Goal: Task Accomplishment & Management: Manage account settings

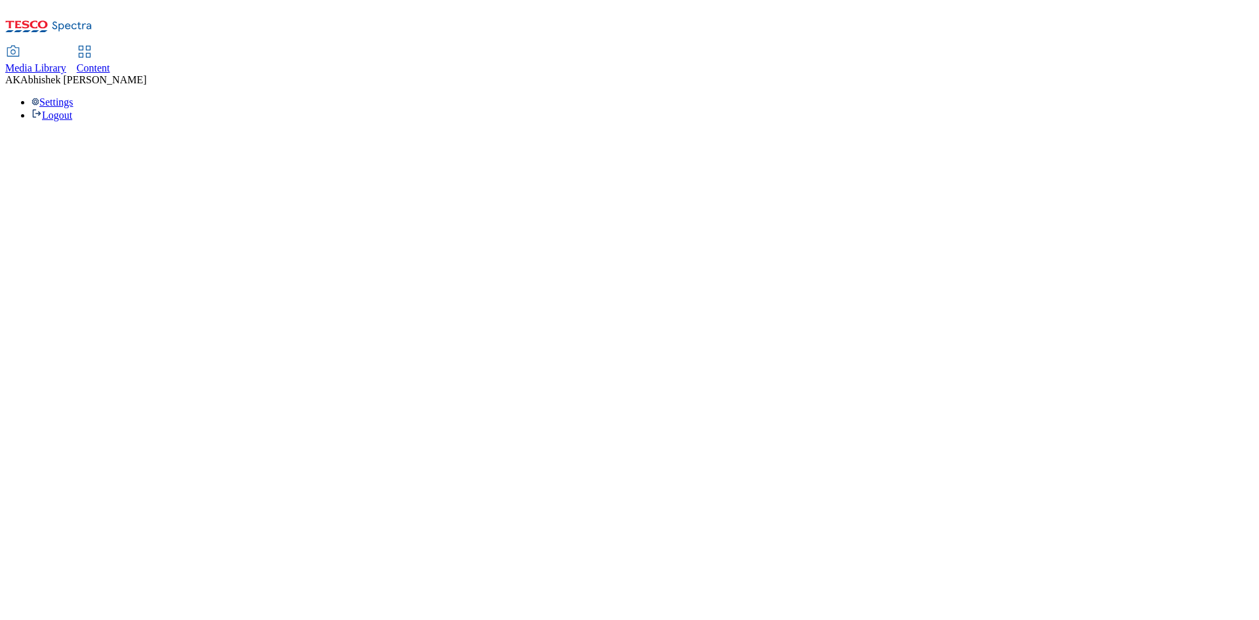
click at [110, 62] on span "Content" at bounding box center [93, 67] width 33 height 11
select select "ghs-[GEOGRAPHIC_DATA]"
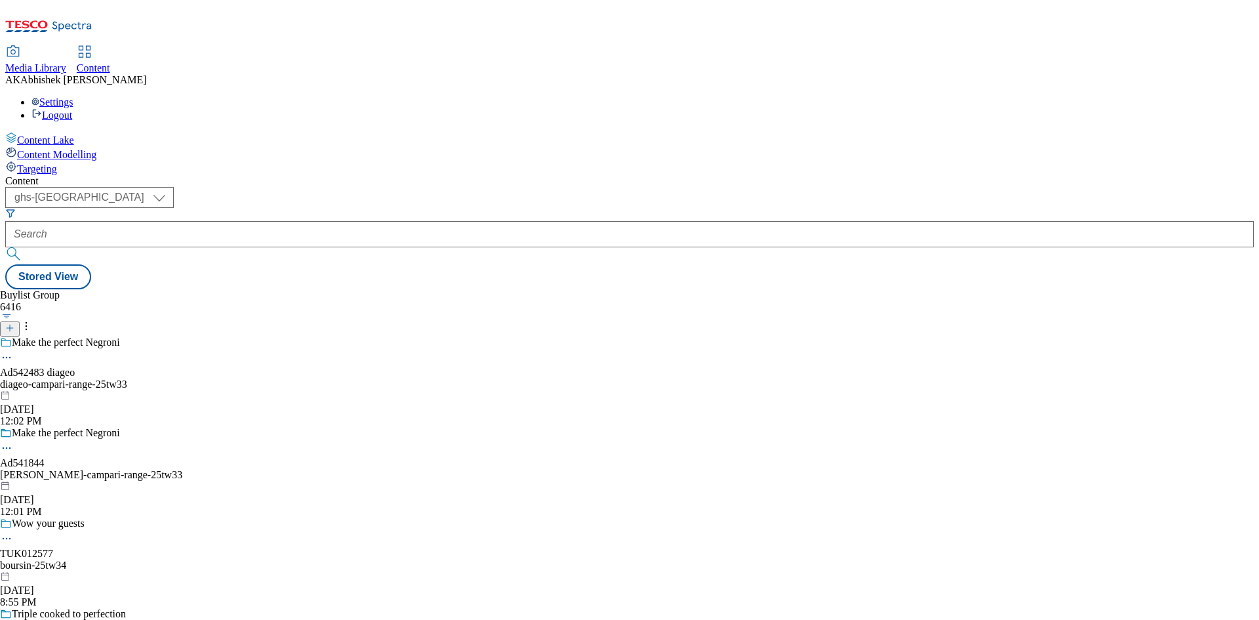
click at [14, 323] on icon at bounding box center [9, 327] width 9 height 9
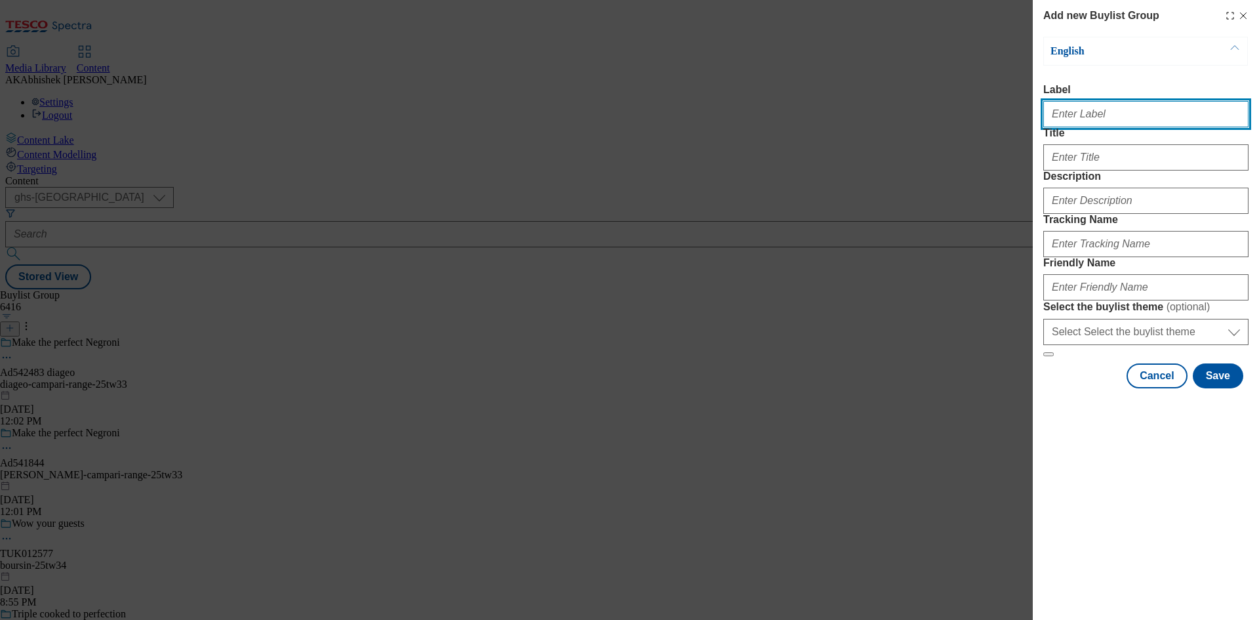
click at [1116, 126] on input "Label" at bounding box center [1145, 114] width 205 height 26
paste input "Abhishek.Kumar.ProcessTeam@dunnhumby.com"
paste input "542356"
type input "Ad542356"
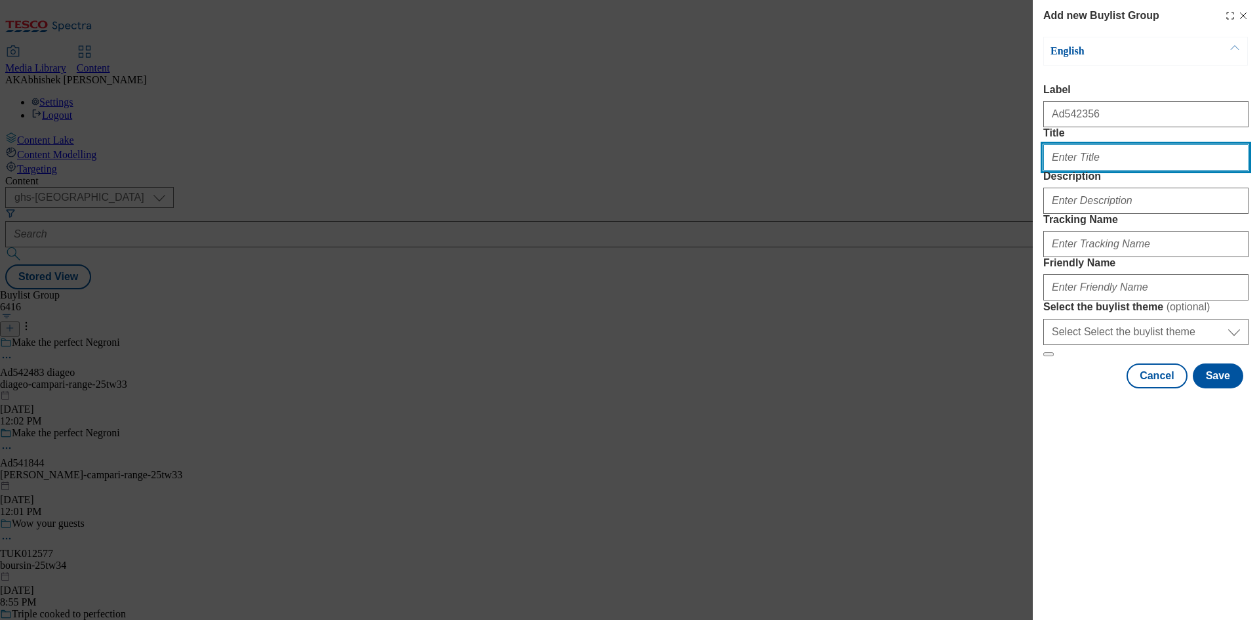
click at [1103, 170] on input "Title" at bounding box center [1145, 157] width 205 height 26
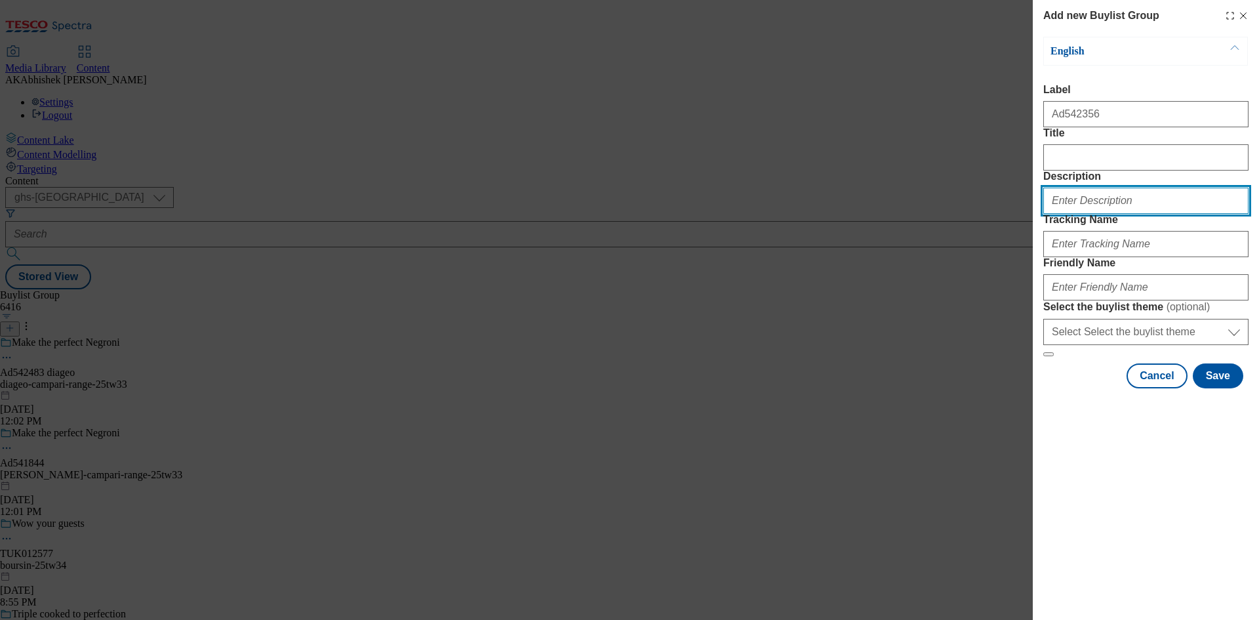
click at [1109, 214] on input "Description" at bounding box center [1145, 201] width 205 height 26
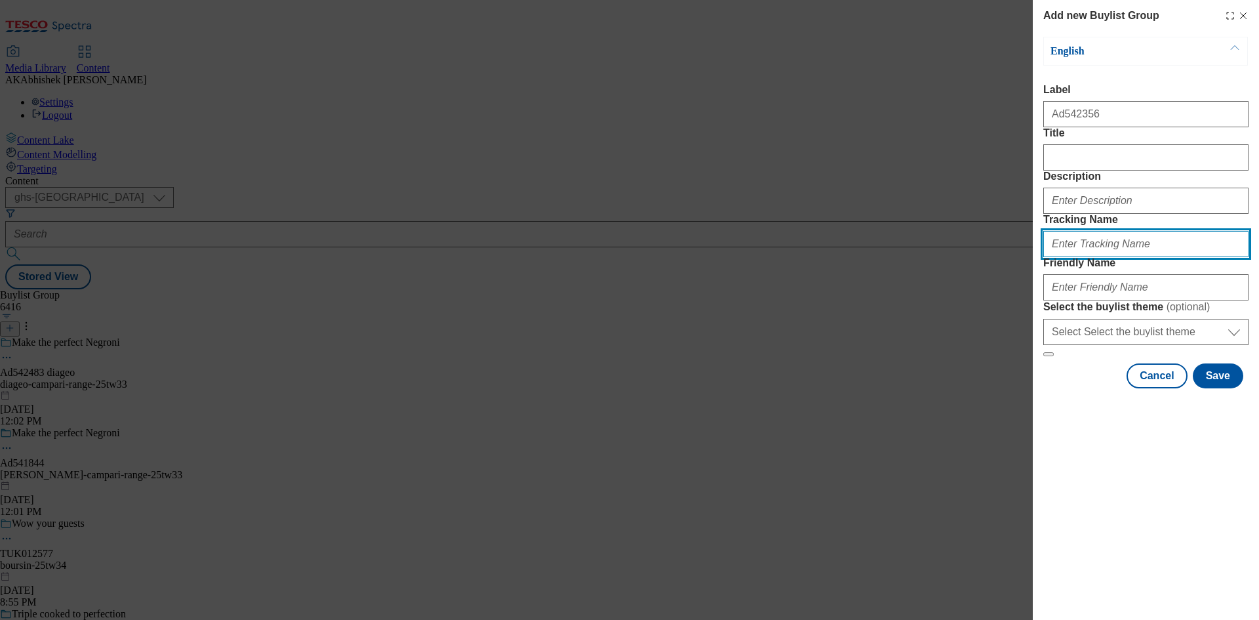
click at [1107, 257] on input "Tracking Name" at bounding box center [1145, 244] width 205 height 26
paste input "542356"
type input "DH_AD542356"
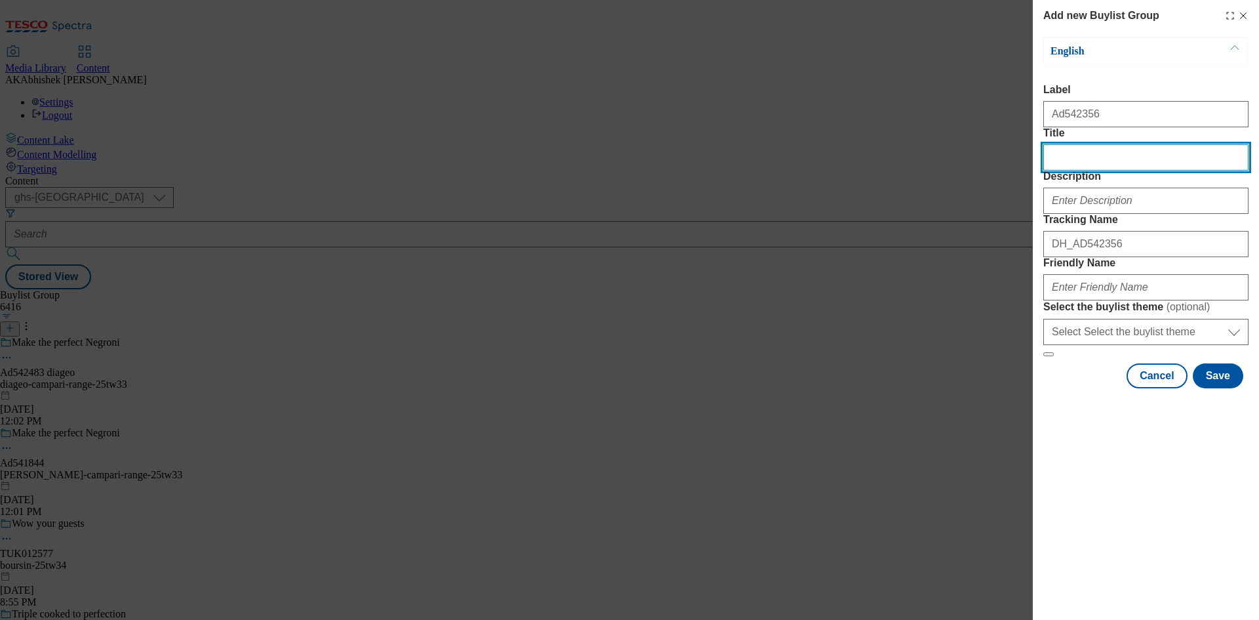
click at [1077, 170] on input "Title" at bounding box center [1145, 157] width 205 height 26
type input "New look same nourishing recipe"
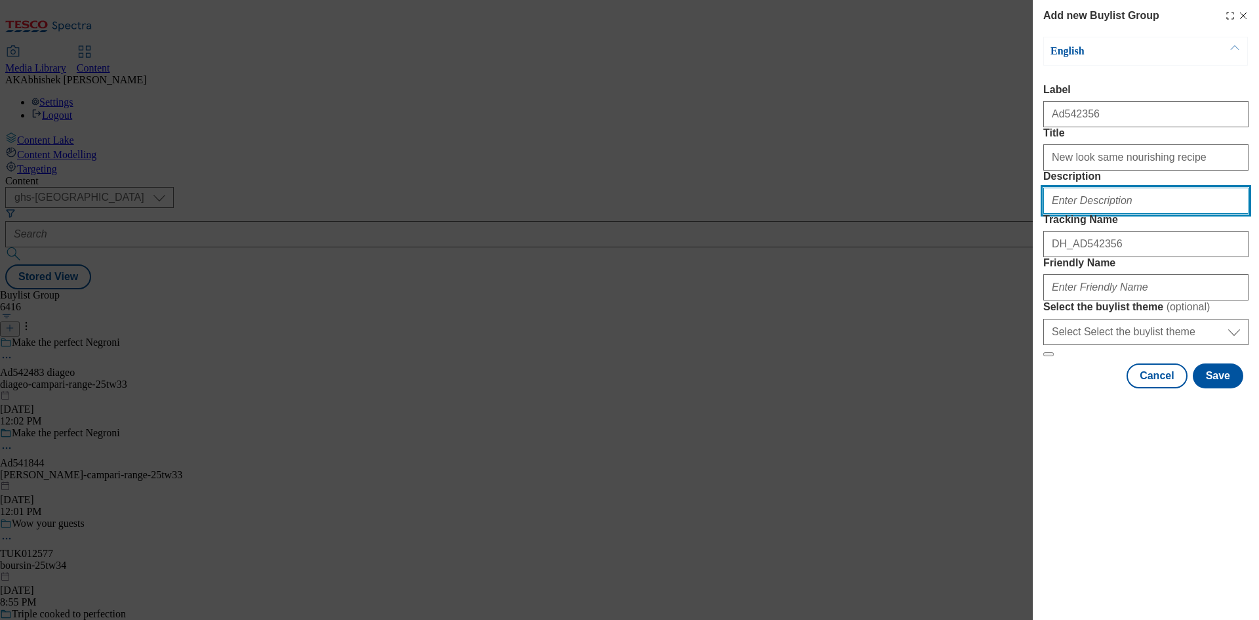
click at [1111, 214] on input "Description" at bounding box center [1145, 201] width 205 height 26
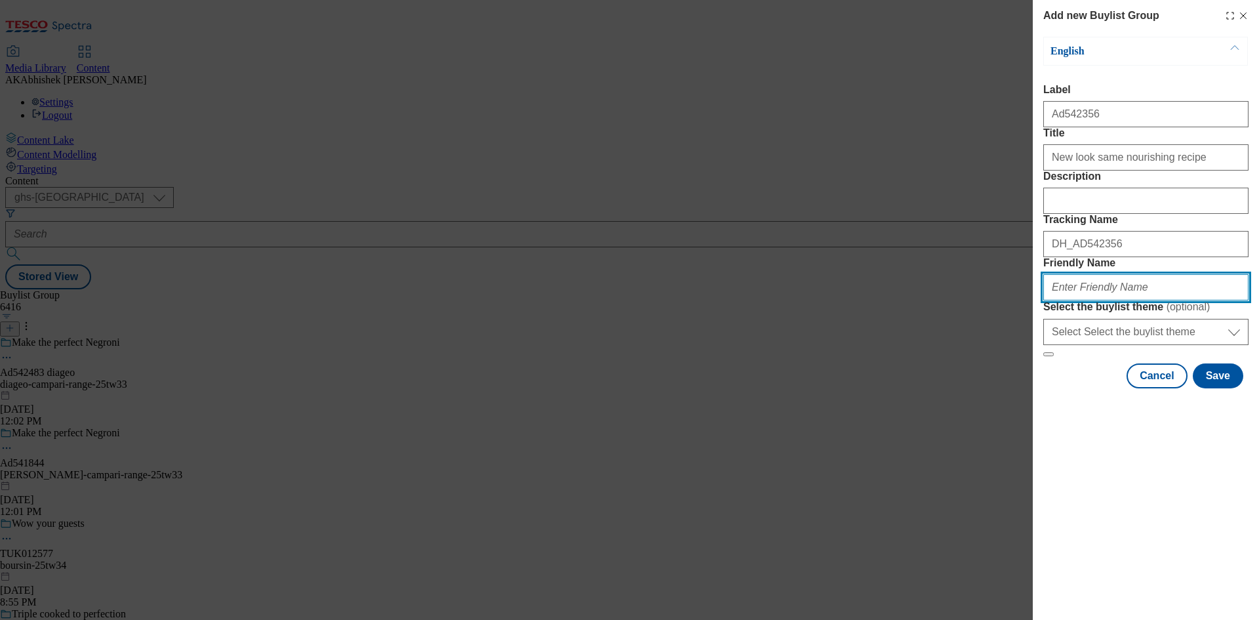
click at [1114, 300] on input "Friendly Name" at bounding box center [1145, 287] width 205 height 26
paste input "Danone"
click at [1056, 300] on input "Danone" at bounding box center [1145, 287] width 205 height 26
paste input "Cow & Gate"
click at [1083, 300] on input "danone-Cow & Gate" at bounding box center [1145, 287] width 205 height 26
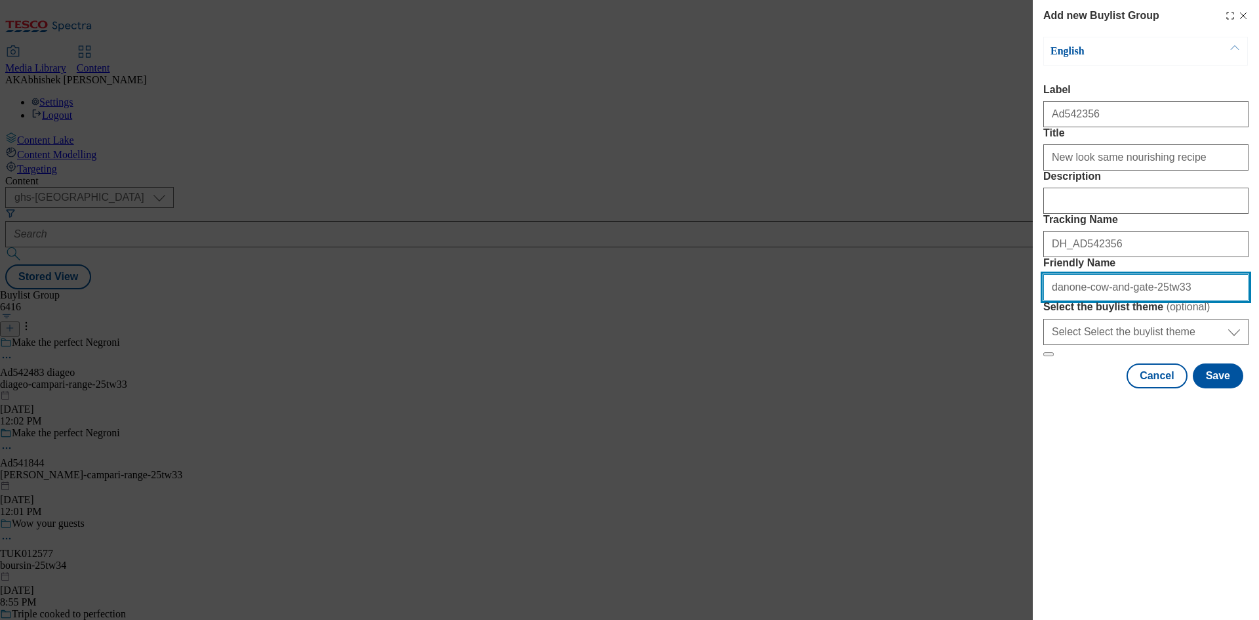
type input "danone-cow-and-gate-25tw33"
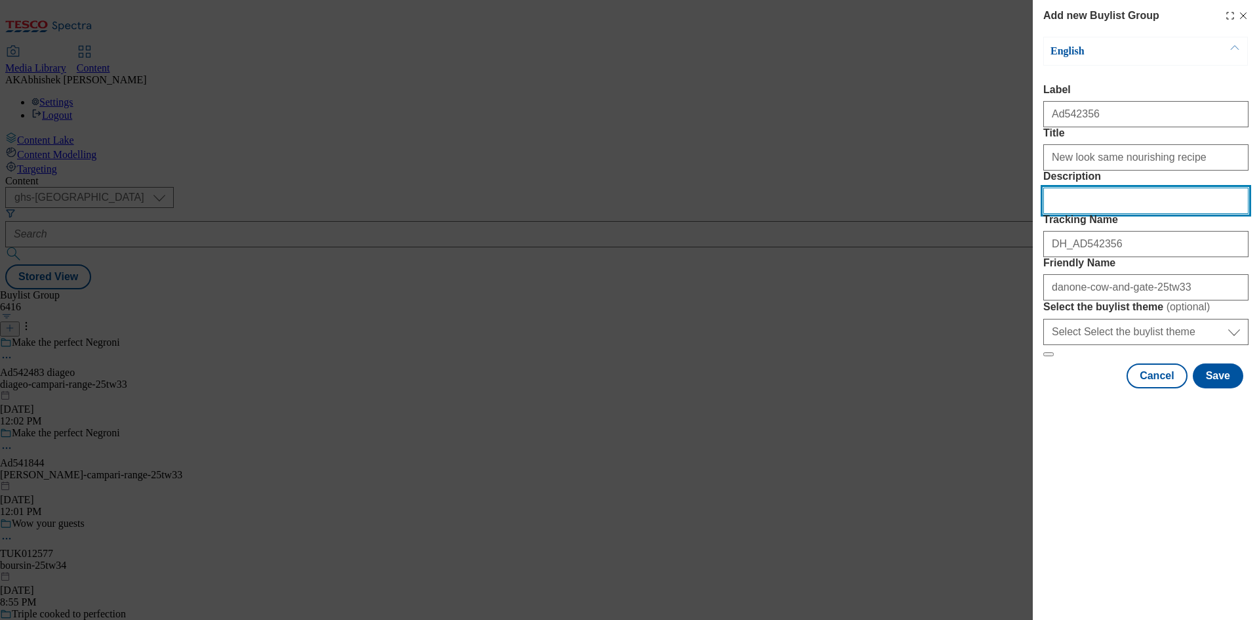
click at [1107, 214] on input "Description" at bounding box center [1145, 201] width 205 height 26
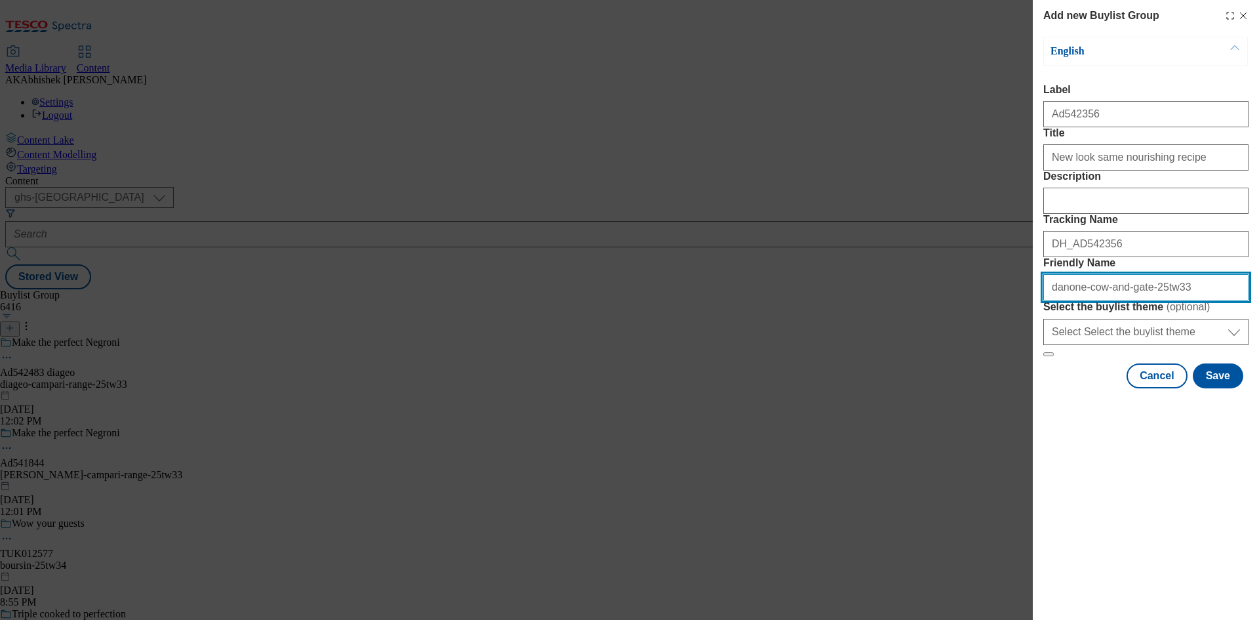
drag, startPoint x: 1156, startPoint y: 384, endPoint x: 856, endPoint y: 382, distance: 300.3
click at [856, 382] on div "Add new Buylist Group English Label Ad542356 Title New look same nourishing rec…" at bounding box center [629, 310] width 1259 height 620
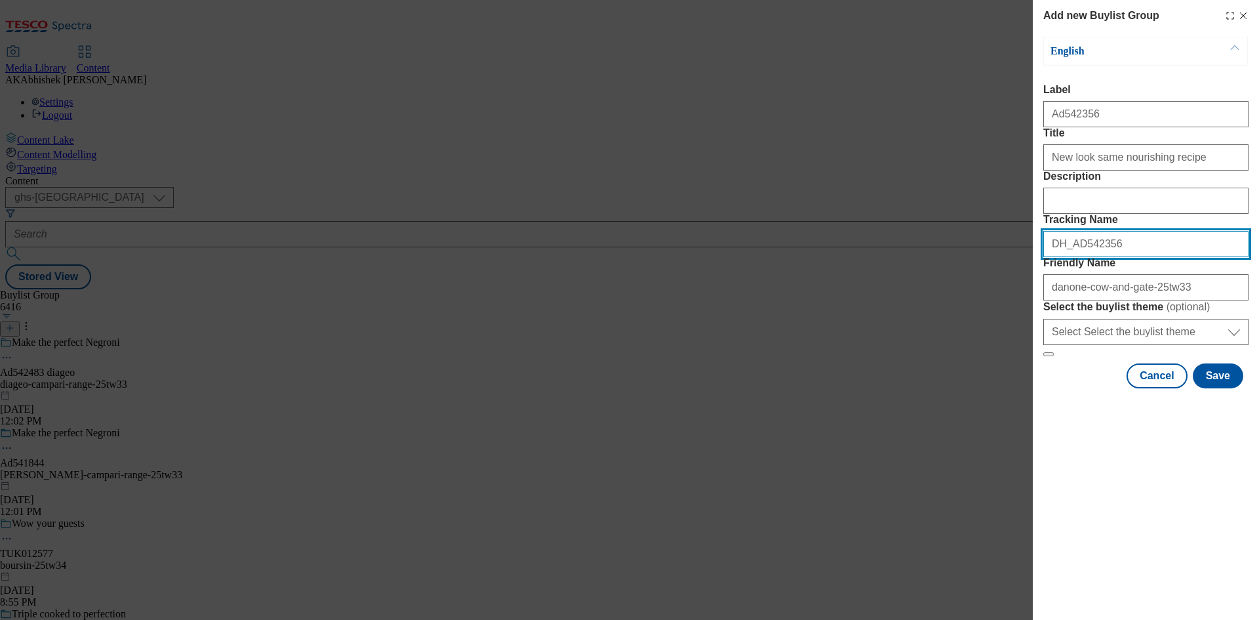
drag, startPoint x: 1135, startPoint y: 316, endPoint x: 924, endPoint y: 325, distance: 211.3
click at [949, 325] on div "Add new Buylist Group English Label Ad542356 Title New look same nourishing rec…" at bounding box center [629, 310] width 1259 height 620
click at [1222, 388] on button "Save" at bounding box center [1218, 375] width 50 height 25
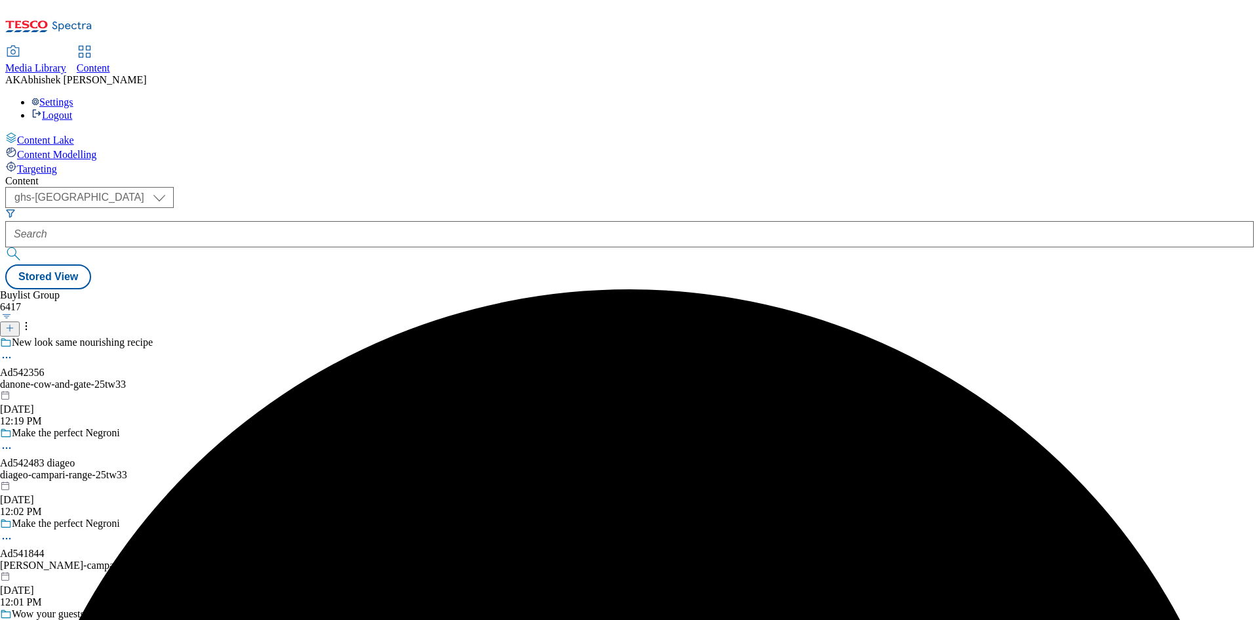
click at [281, 378] on div "danone-cow-and-gate-25tw33" at bounding box center [140, 384] width 281 height 12
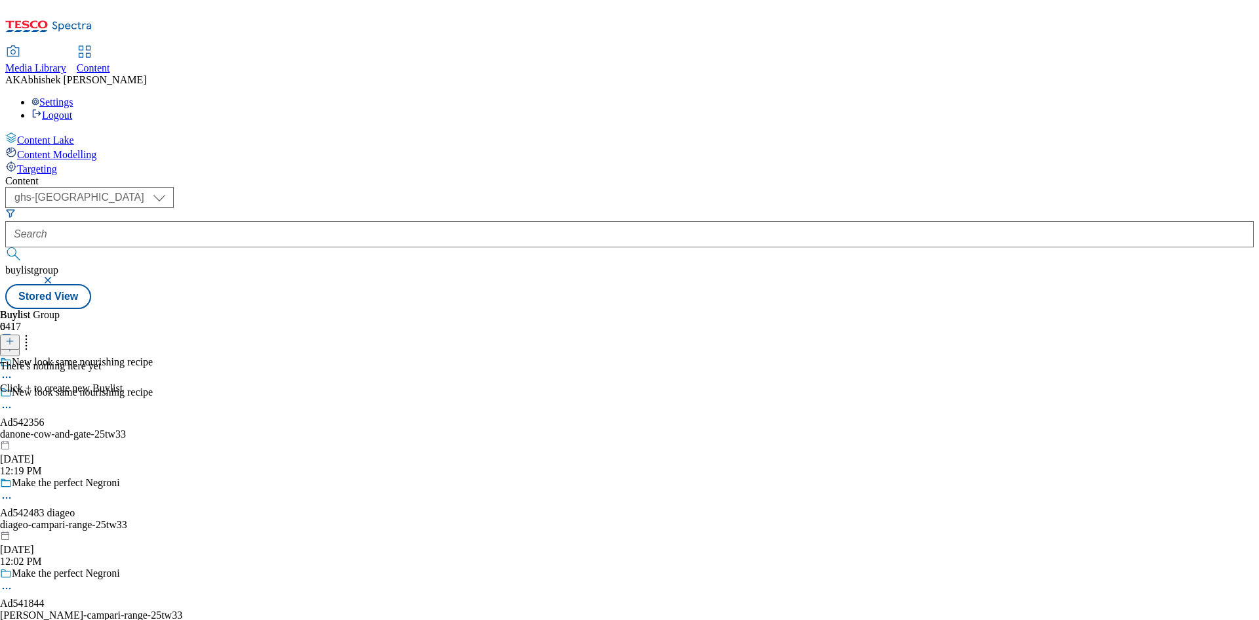
click at [14, 336] on icon at bounding box center [9, 340] width 9 height 9
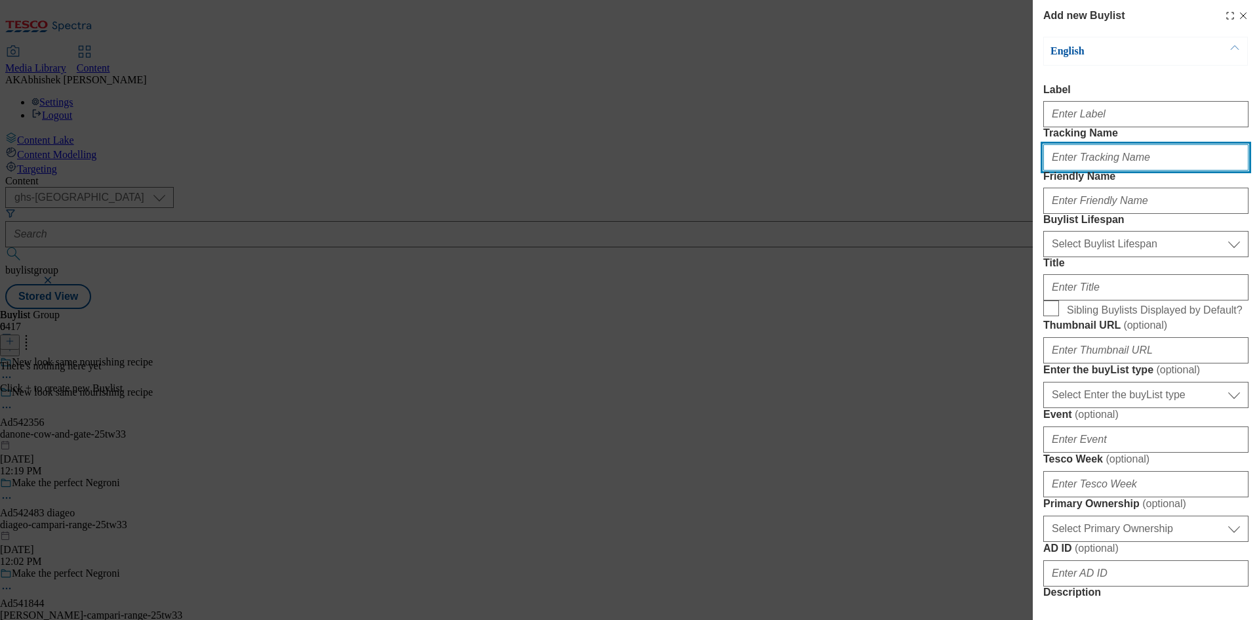
click at [1073, 170] on input "Tracking Name" at bounding box center [1145, 157] width 205 height 26
paste input "DH_AD542356"
click at [1074, 170] on input "DH_AD542356" at bounding box center [1145, 157] width 205 height 26
type input "DH_AD542356"
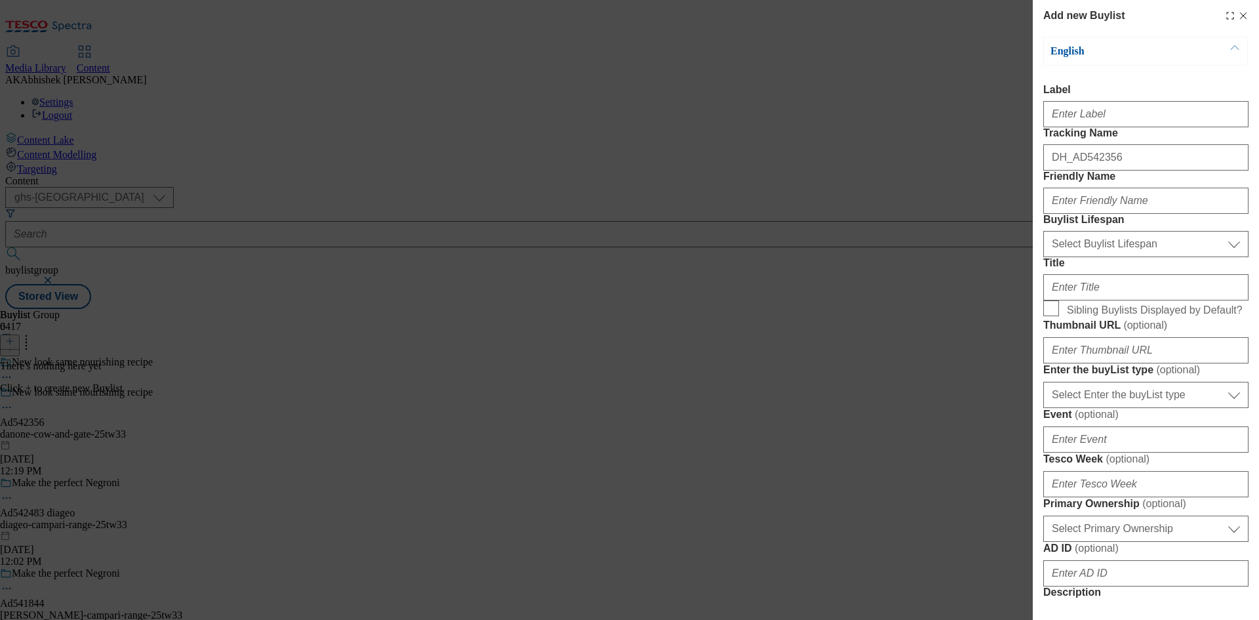
click at [1073, 136] on form "Label Tracking Name DH_AD542356 Friendly Name Buylist Lifespan Select Buylist L…" at bounding box center [1145, 544] width 205 height 921
click at [1073, 127] on input "Label" at bounding box center [1145, 114] width 205 height 26
paste input "542356"
type input "Ad542356"
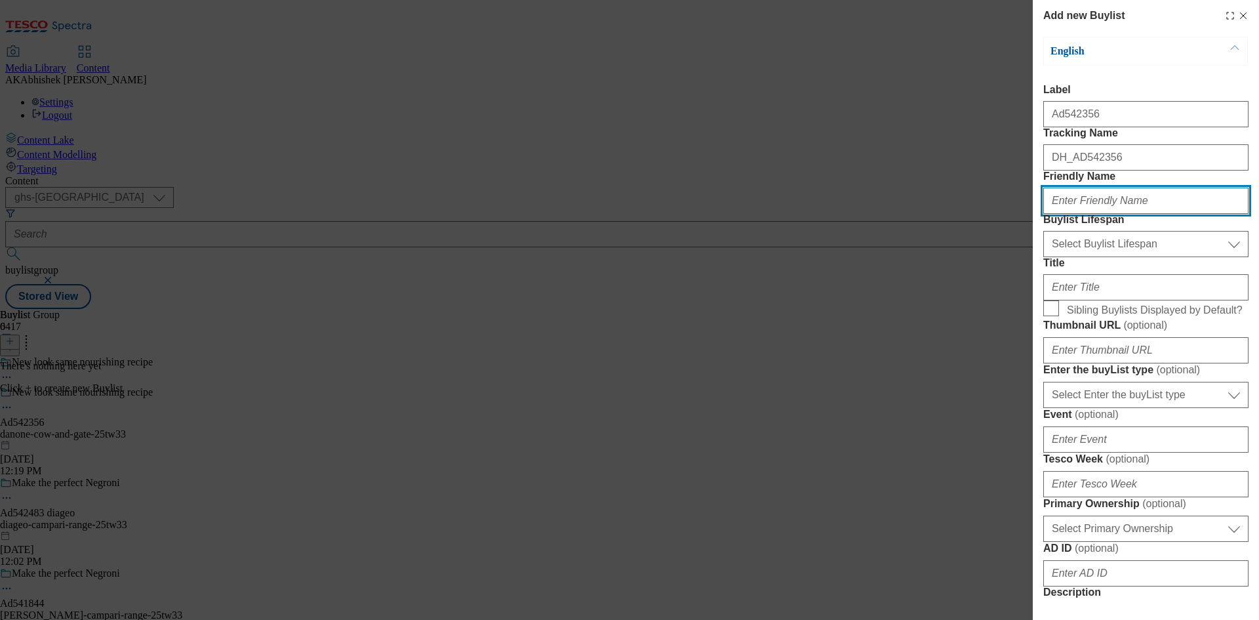
paste input "danone"
type input "danone"
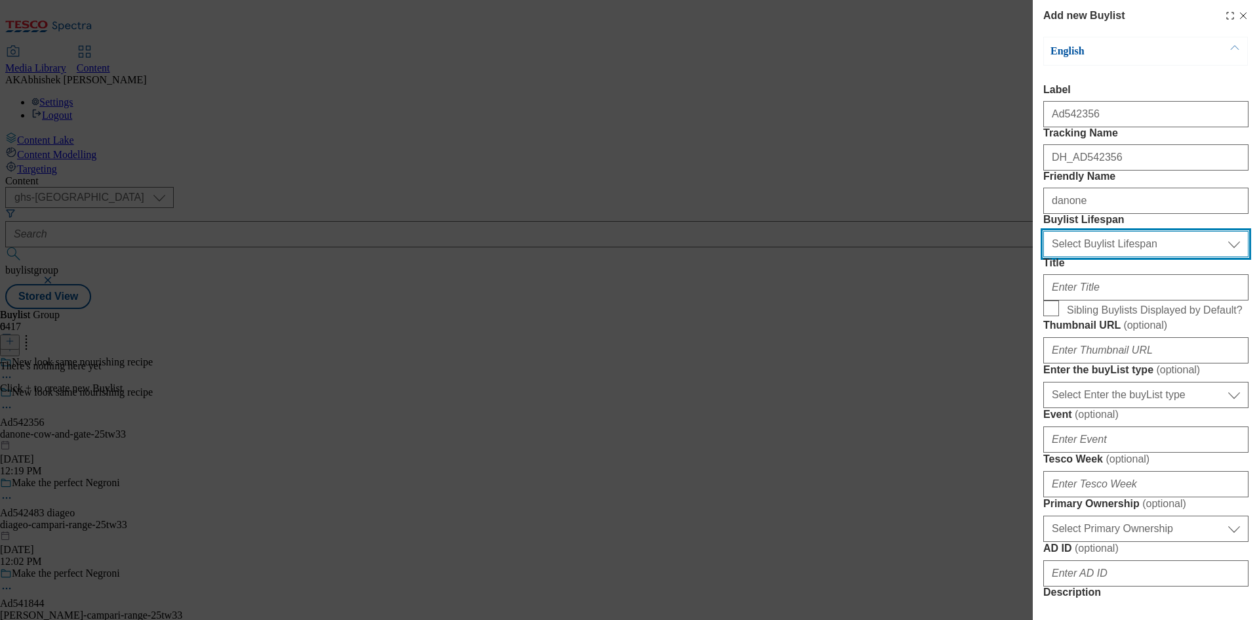
drag, startPoint x: 1130, startPoint y: 315, endPoint x: 1137, endPoint y: 320, distance: 8.0
click at [1130, 257] on select "Select Buylist Lifespan evergreen seasonal tactical" at bounding box center [1145, 244] width 205 height 26
select select "tactical"
click at [1043, 257] on select "Select Buylist Lifespan evergreen seasonal tactical" at bounding box center [1145, 244] width 205 height 26
click at [1129, 394] on form "Label Ad542356 Tracking Name DH_AD542356 Friendly Name danone Buylist Lifespan …" at bounding box center [1145, 544] width 205 height 921
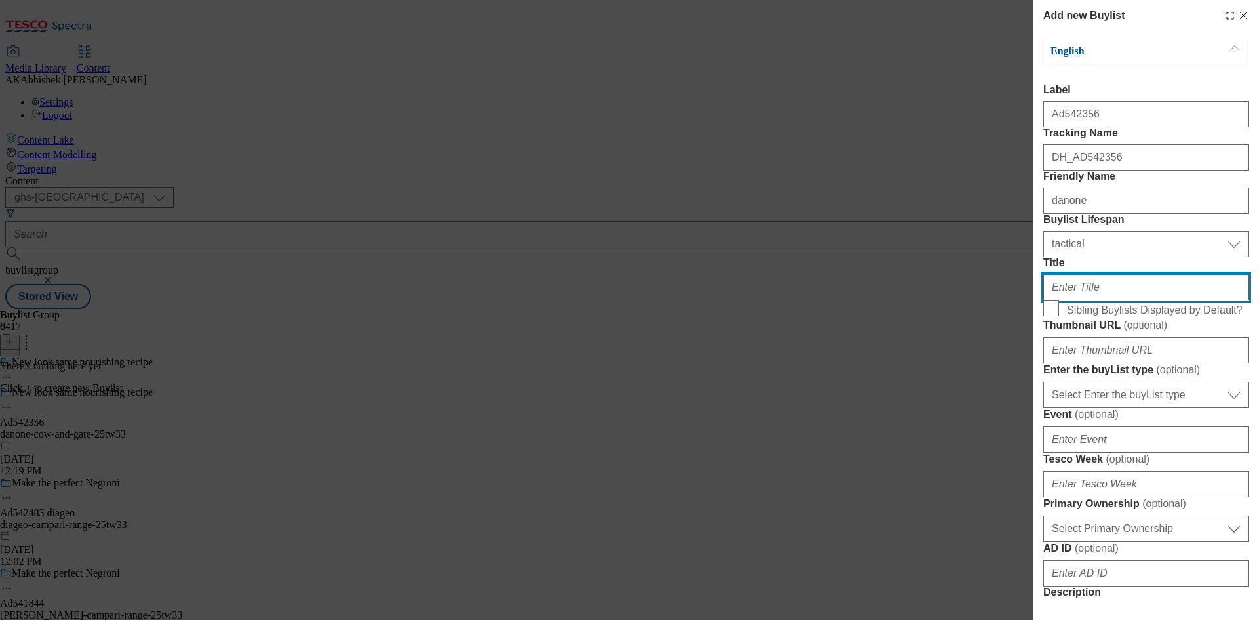
click at [1132, 300] on input "Title" at bounding box center [1145, 287] width 205 height 26
click at [1112, 300] on input "Title" at bounding box center [1145, 287] width 205 height 26
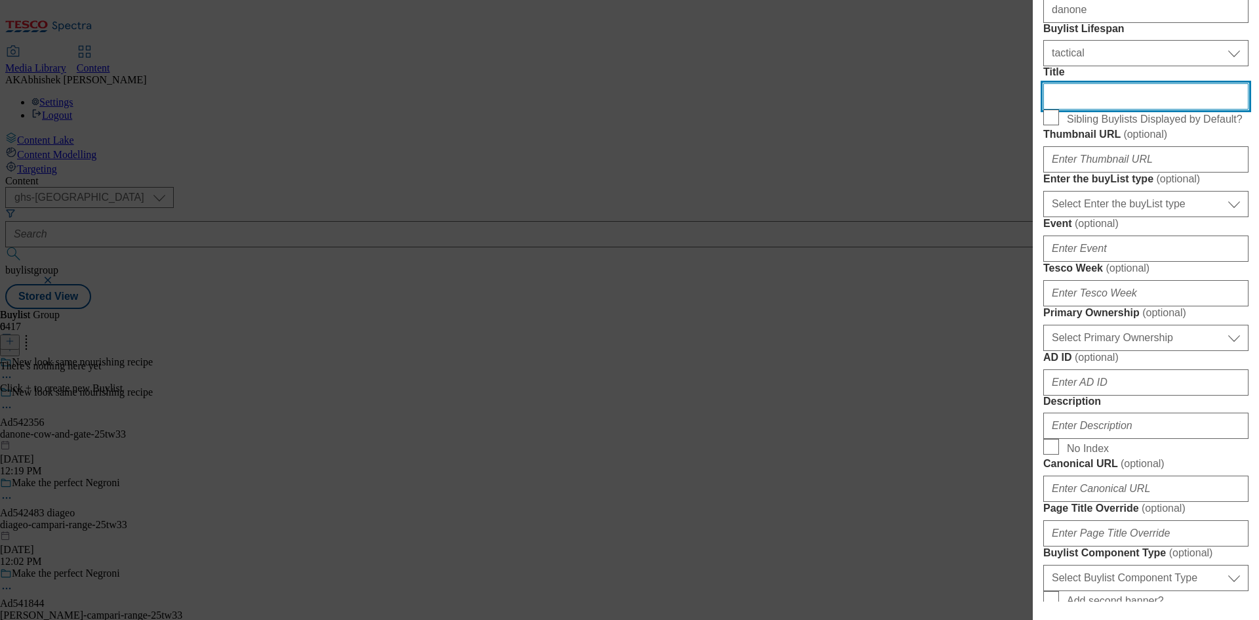
scroll to position [197, 0]
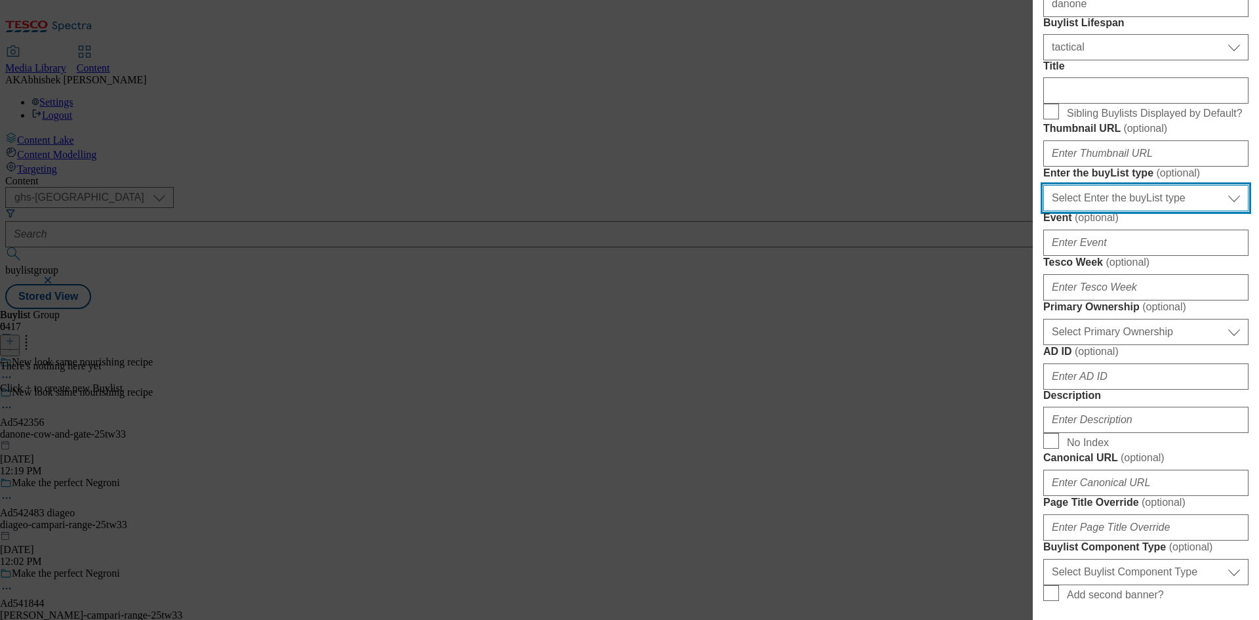
click at [1095, 211] on select "Select Enter the buyList type event supplier funded long term >4 weeks supplier…" at bounding box center [1145, 198] width 205 height 26
select select "supplier funded short term 1-3 weeks"
click at [1043, 211] on select "Select Enter the buyList type event supplier funded long term >4 weeks supplier…" at bounding box center [1145, 198] width 205 height 26
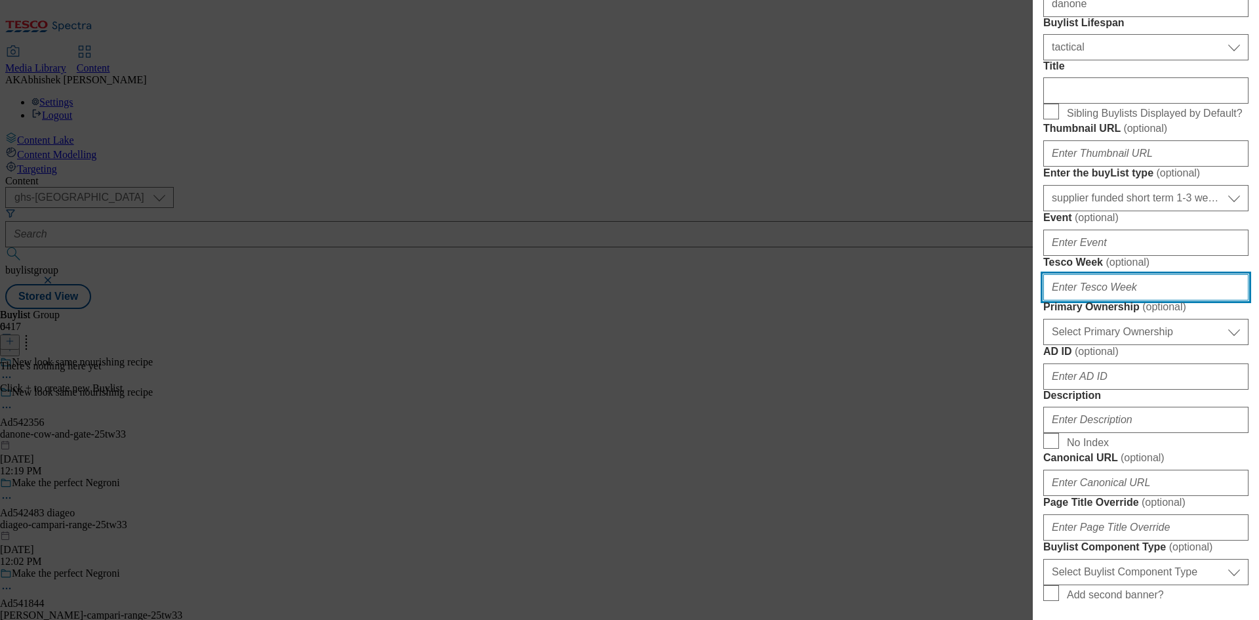
drag, startPoint x: 1113, startPoint y: 488, endPoint x: 1126, endPoint y: 488, distance: 12.5
click at [1113, 300] on input "Tesco Week ( optional )" at bounding box center [1145, 287] width 205 height 26
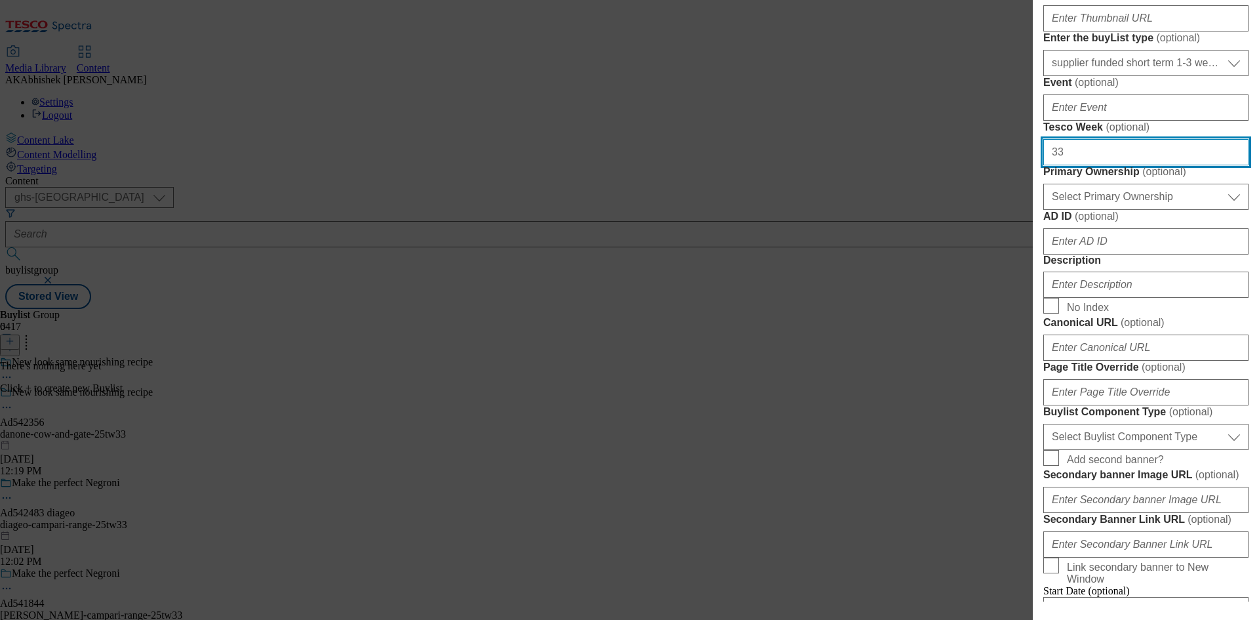
scroll to position [393, 0]
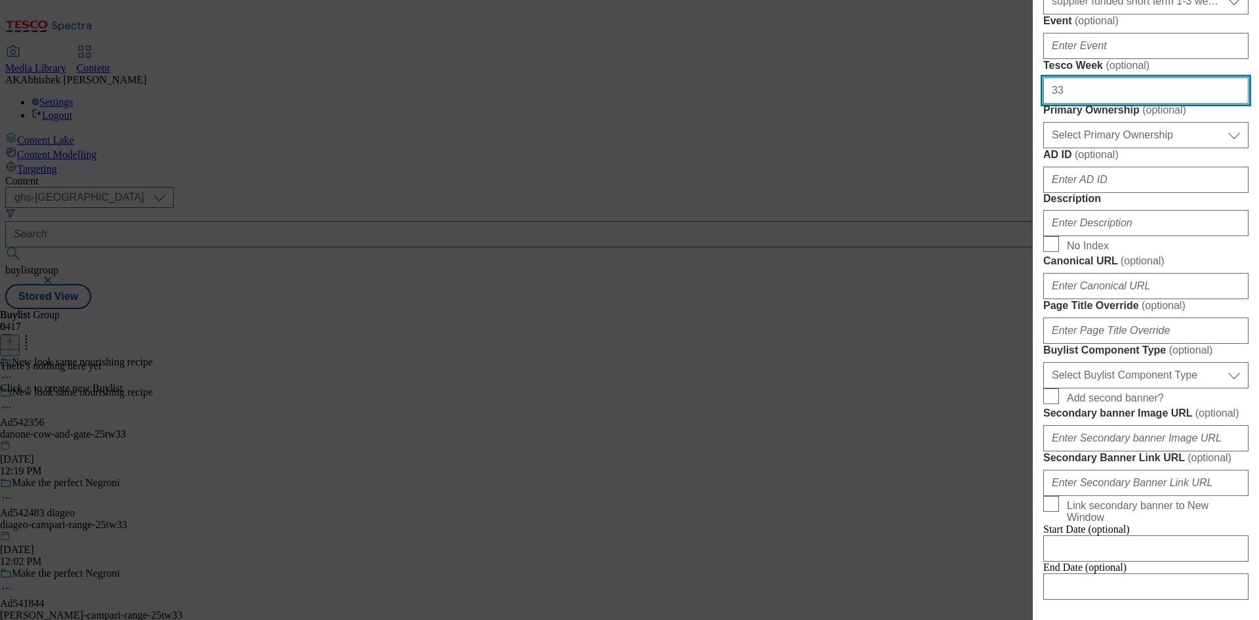
type input "33"
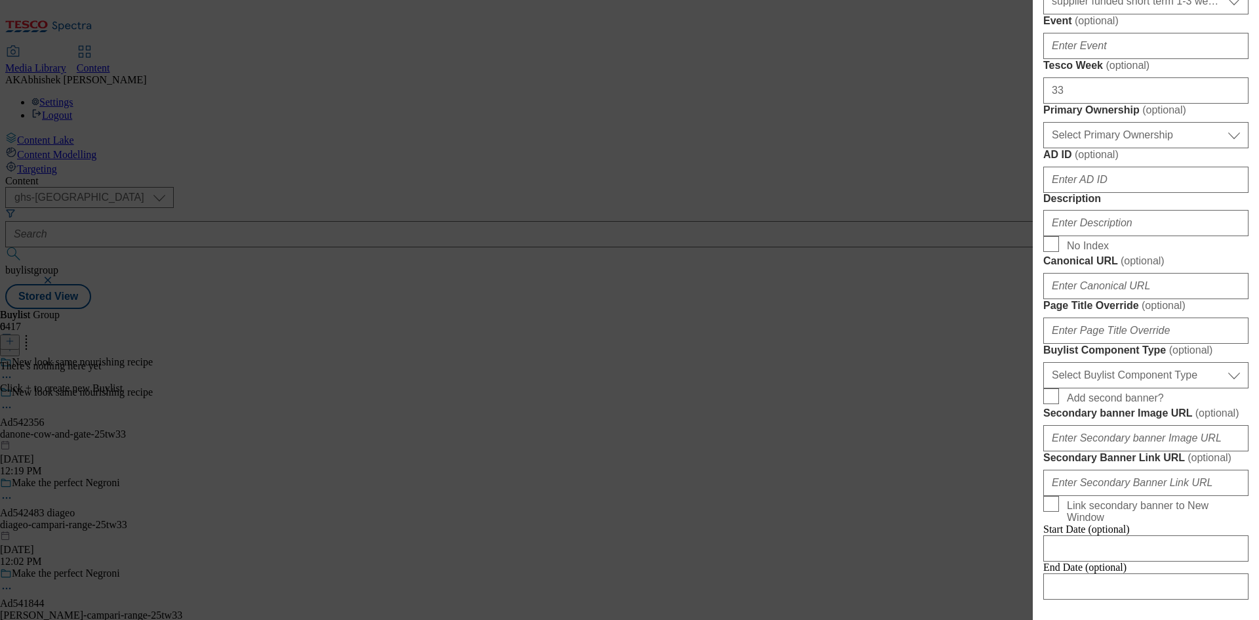
click at [1161, 375] on form "Label Ad542356 Tracking Name DH_AD542356 Friendly Name danone Buylist Lifespan …" at bounding box center [1145, 151] width 205 height 921
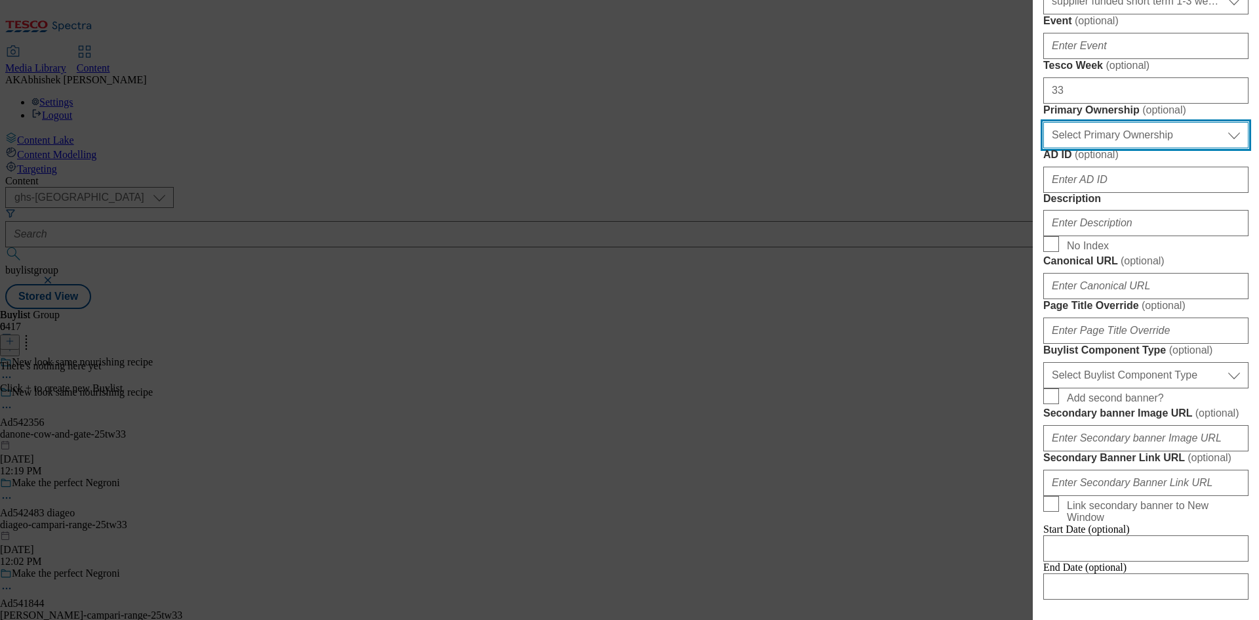
click at [1149, 148] on select "Select Primary Ownership tesco dunnhumby" at bounding box center [1145, 135] width 205 height 26
select select "dunnhumby"
click at [1043, 148] on select "Select Primary Ownership tesco dunnhumby" at bounding box center [1145, 135] width 205 height 26
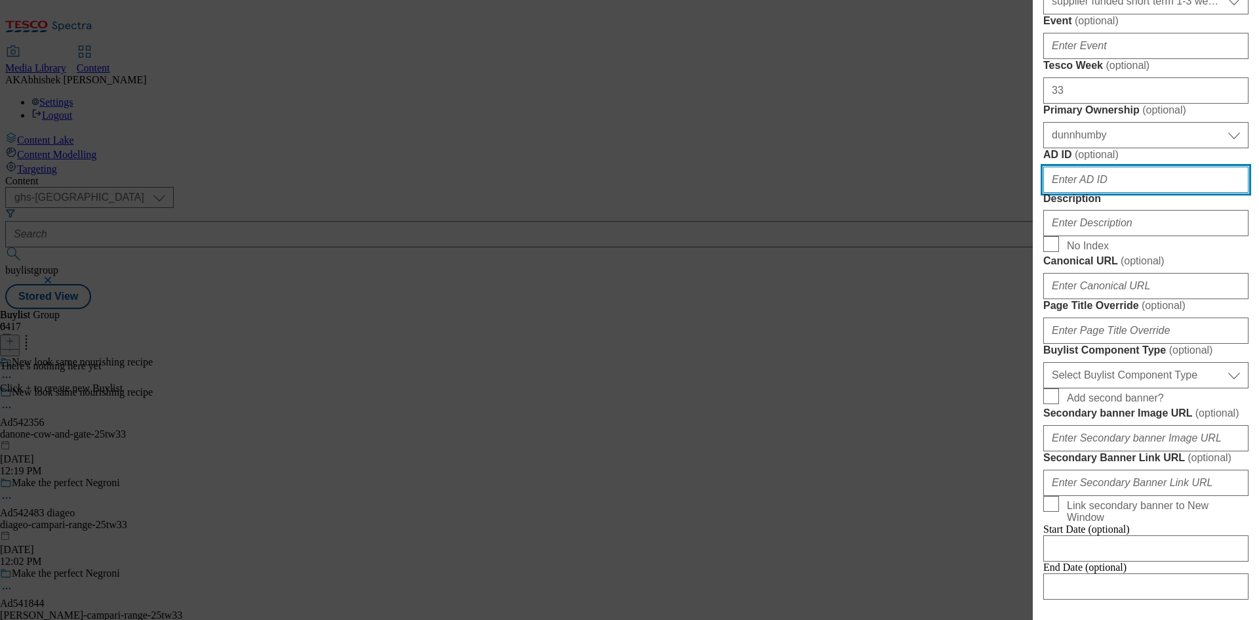
click at [1138, 193] on input "AD ID ( optional )" at bounding box center [1145, 180] width 205 height 26
paste input "542356"
type input "542356"
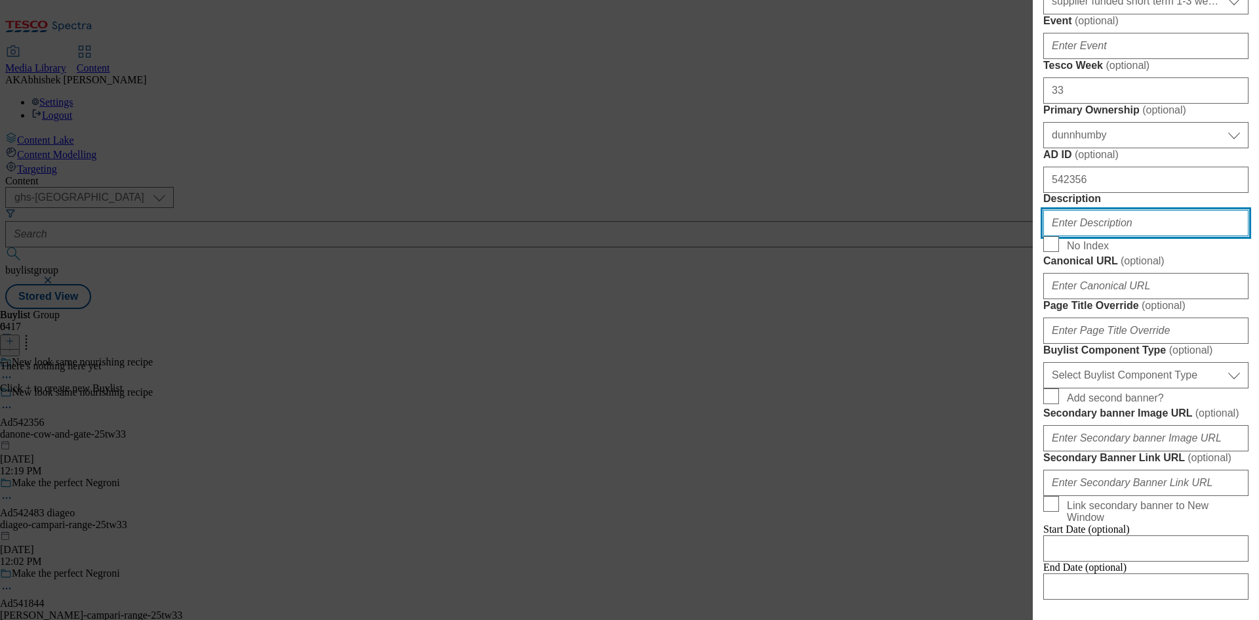
click at [1111, 236] on input "Description" at bounding box center [1145, 223] width 205 height 26
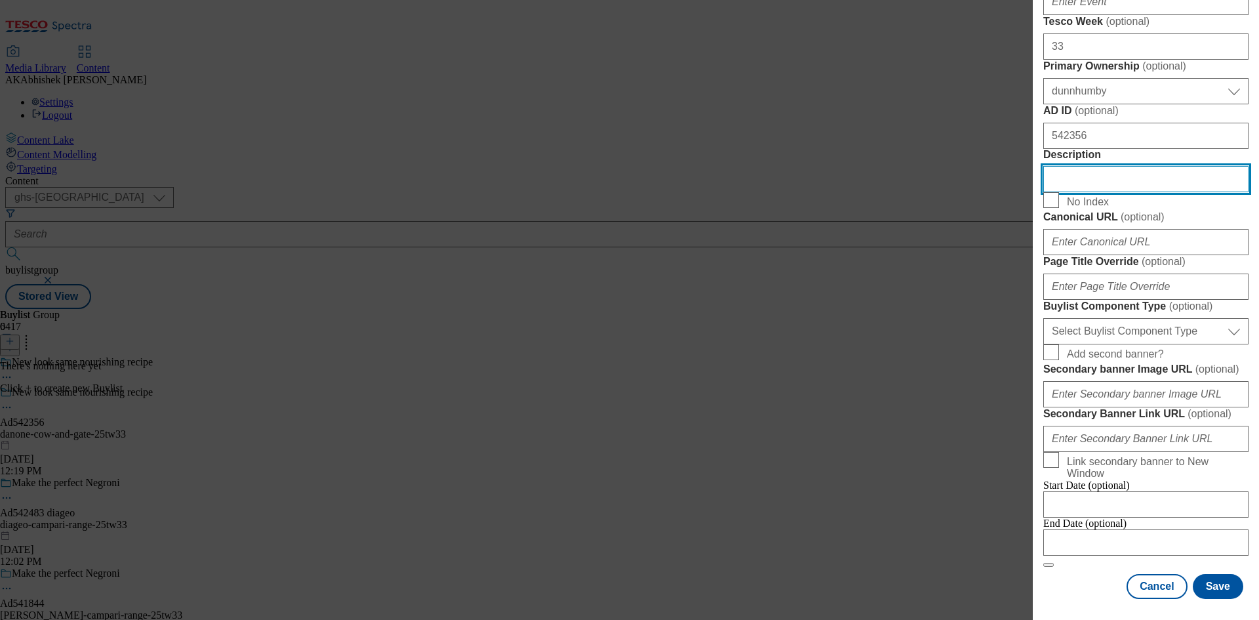
scroll to position [721, 0]
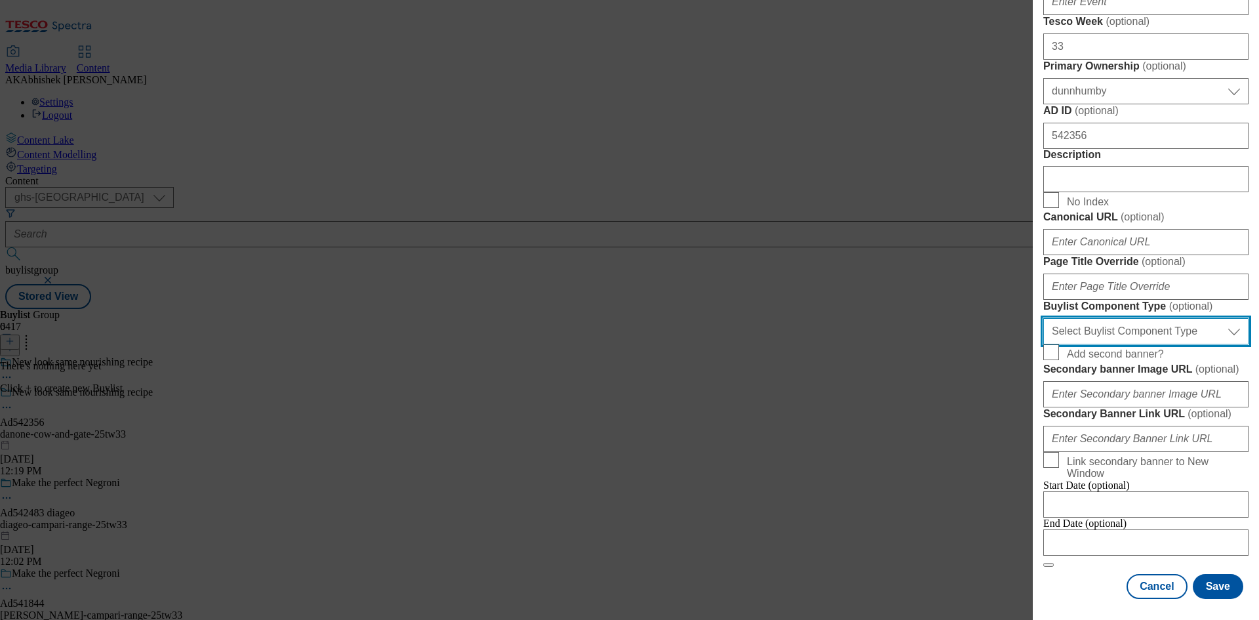
click at [1127, 344] on select "Select Buylist Component Type Banner Competition Header Meal" at bounding box center [1145, 331] width 205 height 26
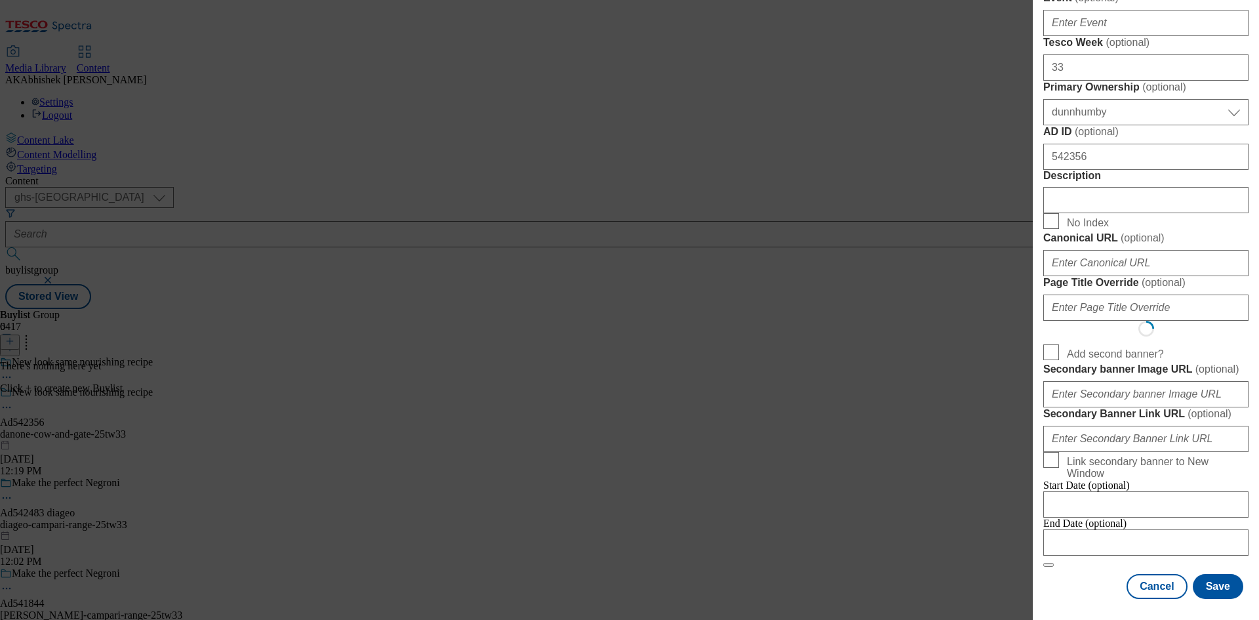
select select "Banner"
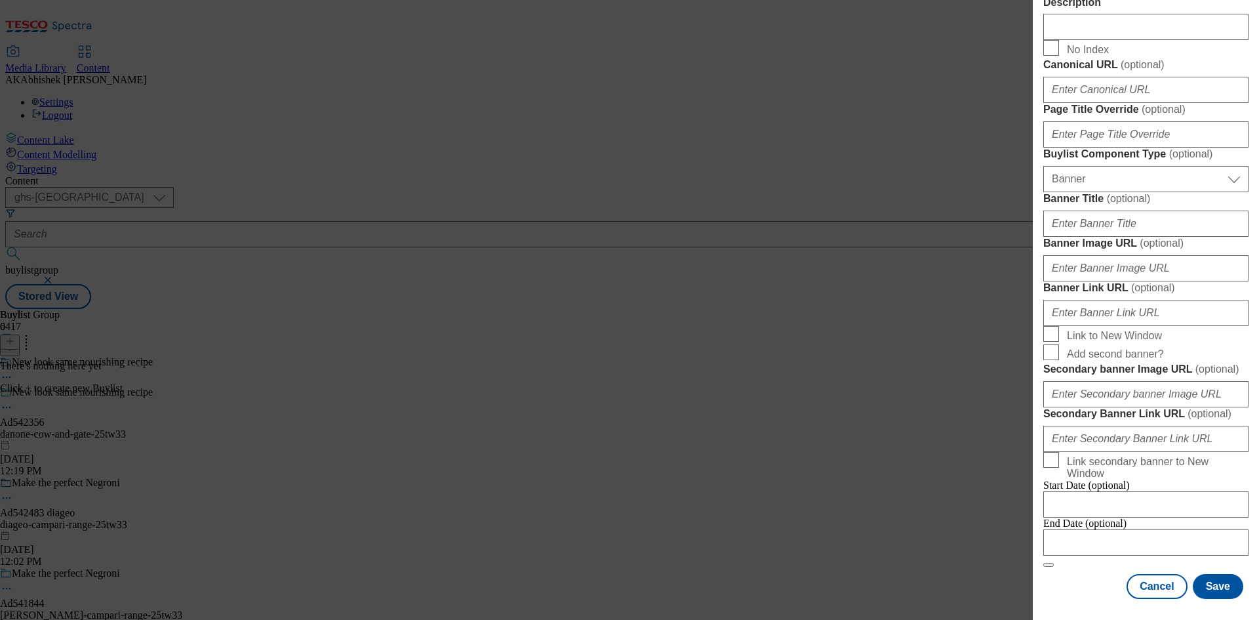
scroll to position [1149, 0]
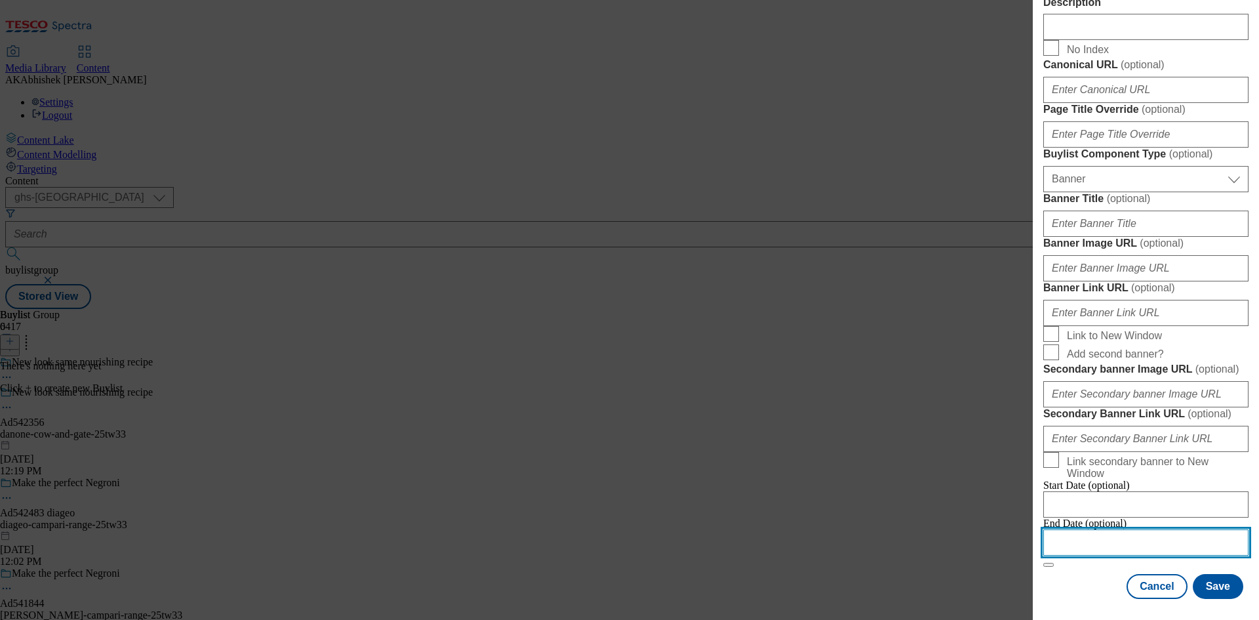
click at [1163, 540] on input "Modal" at bounding box center [1145, 542] width 205 height 26
select select "2025"
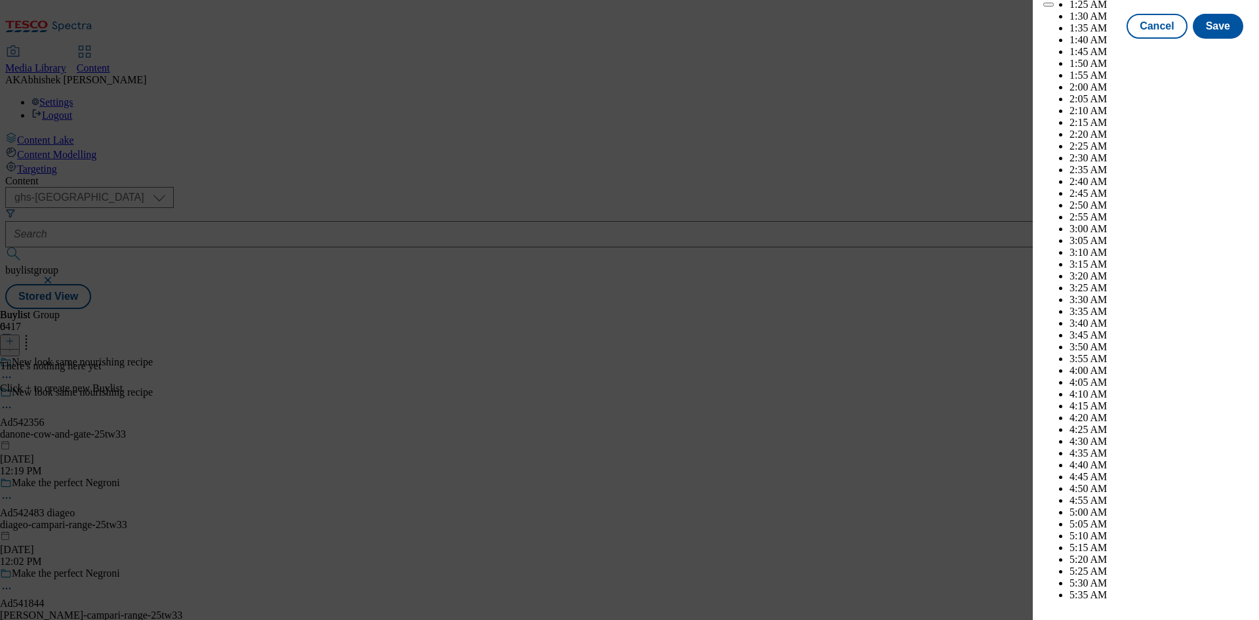
scroll to position [3579, 0]
select select "December"
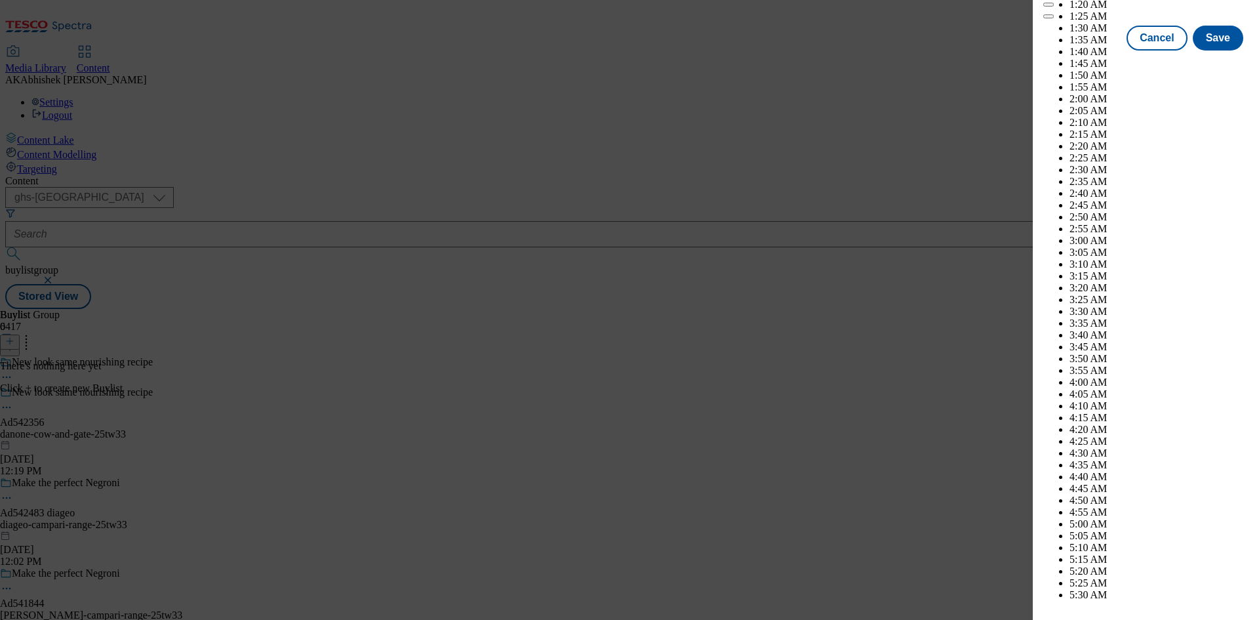
scroll to position [6914, 0]
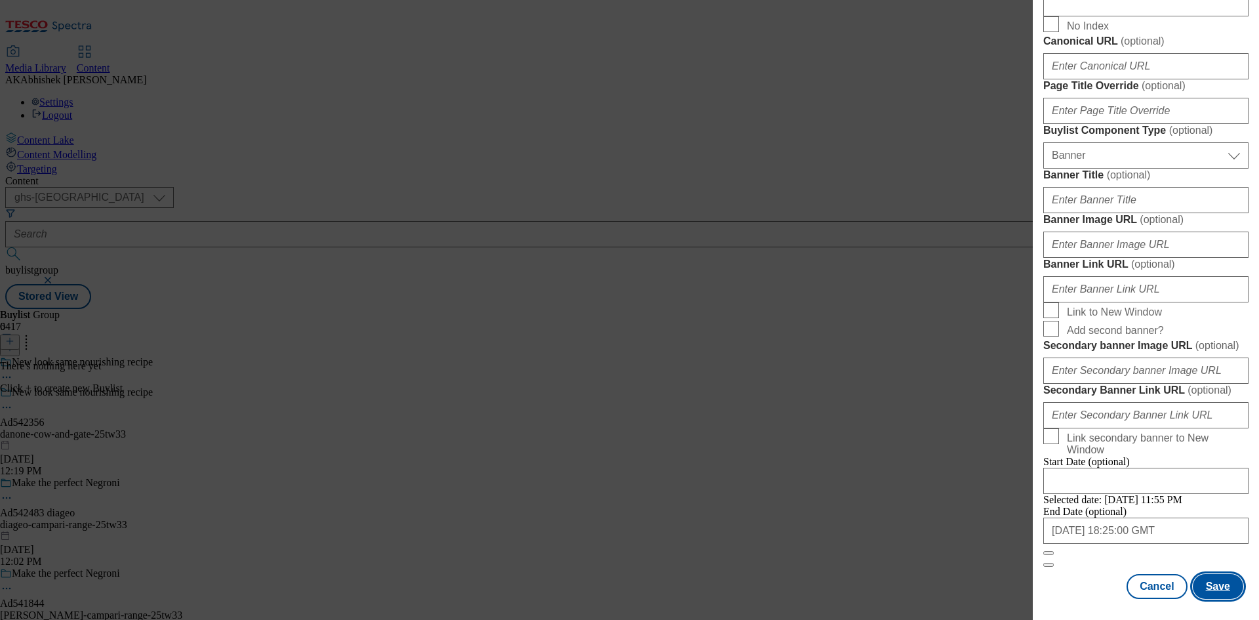
click at [1205, 581] on button "Save" at bounding box center [1218, 586] width 50 height 25
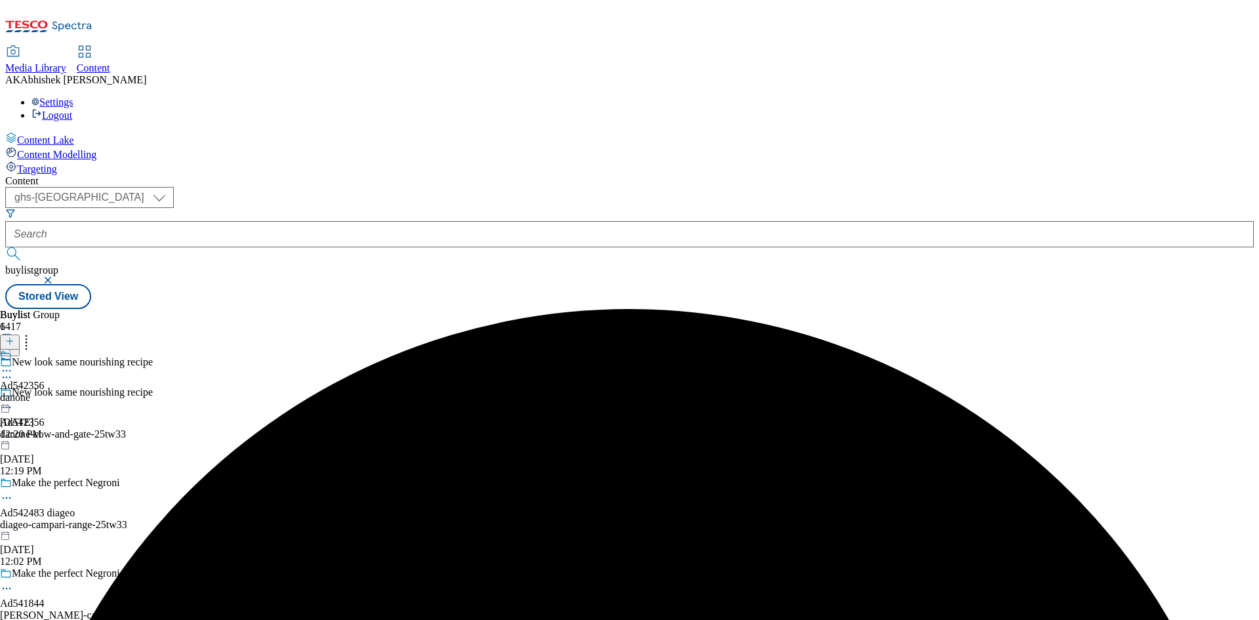
click at [45, 391] on div "danone" at bounding box center [22, 397] width 45 height 12
click at [20, 334] on button at bounding box center [10, 341] width 20 height 15
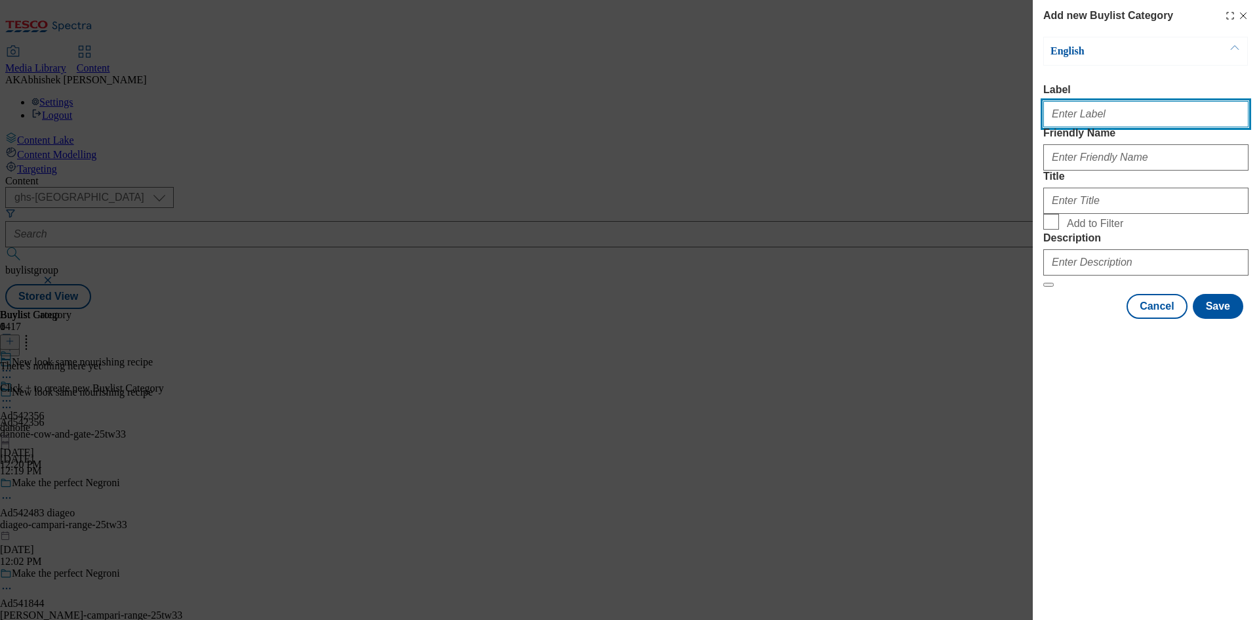
click at [1072, 115] on input "Label" at bounding box center [1145, 114] width 205 height 26
paste input "542356"
type input "Ad542356"
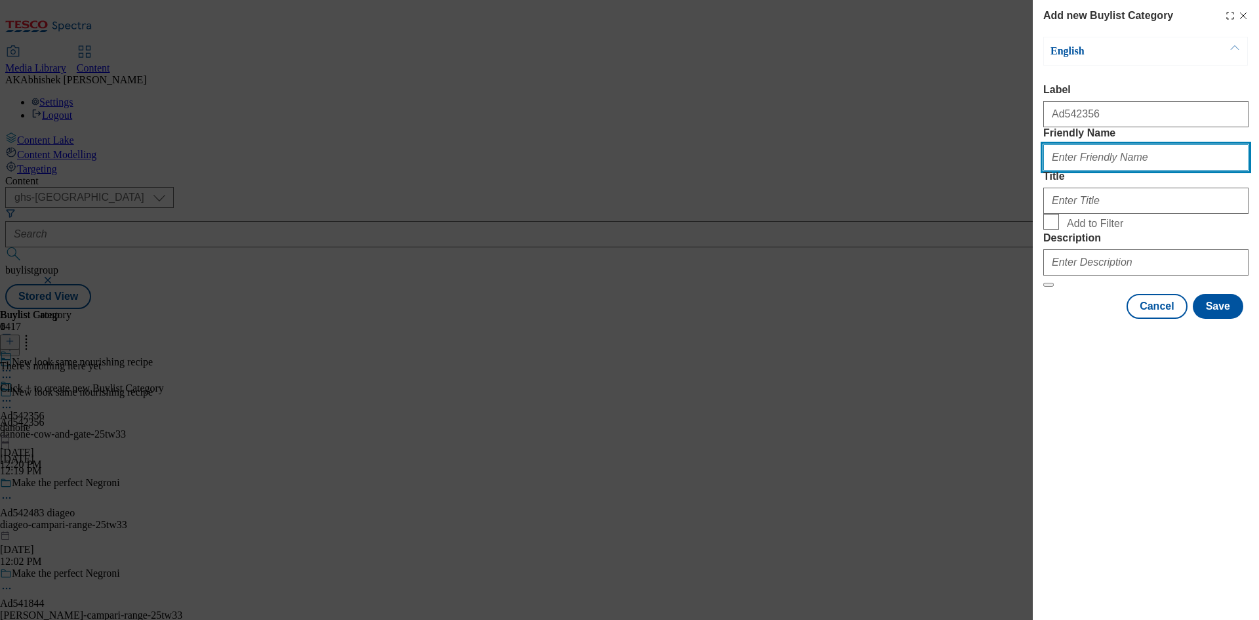
paste input "danone-cow-and-gate"
type input "danone-cow-and-gate"
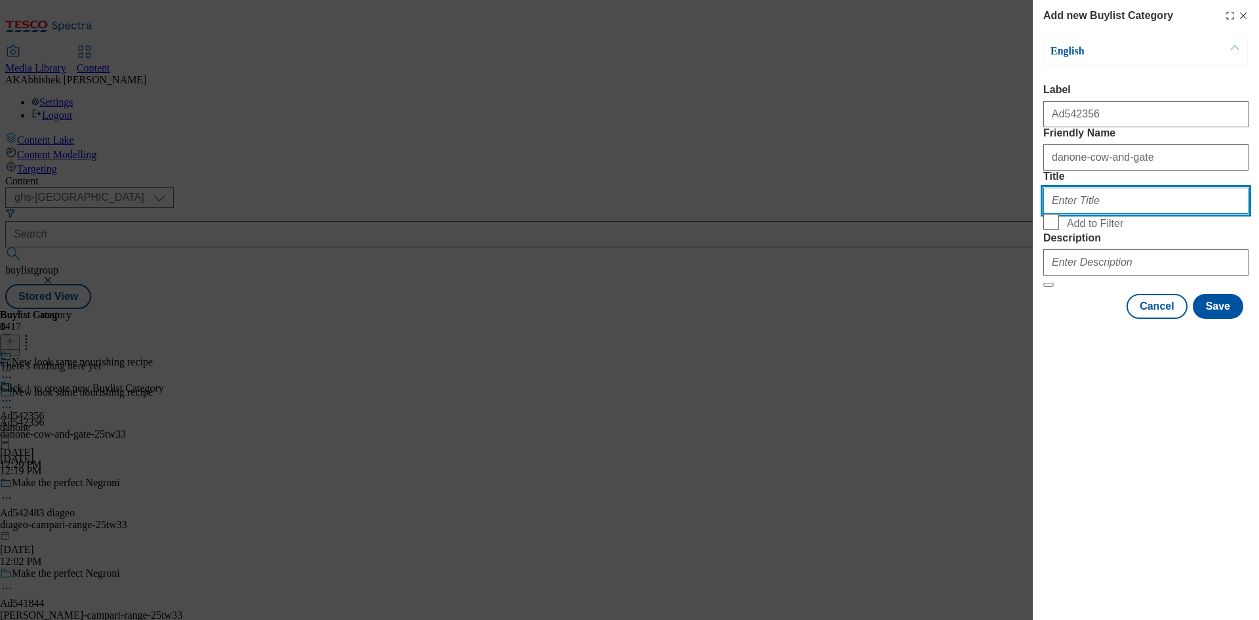
click at [1094, 214] on input "Title" at bounding box center [1145, 201] width 205 height 26
paste input "Danone"
type input "Danone"
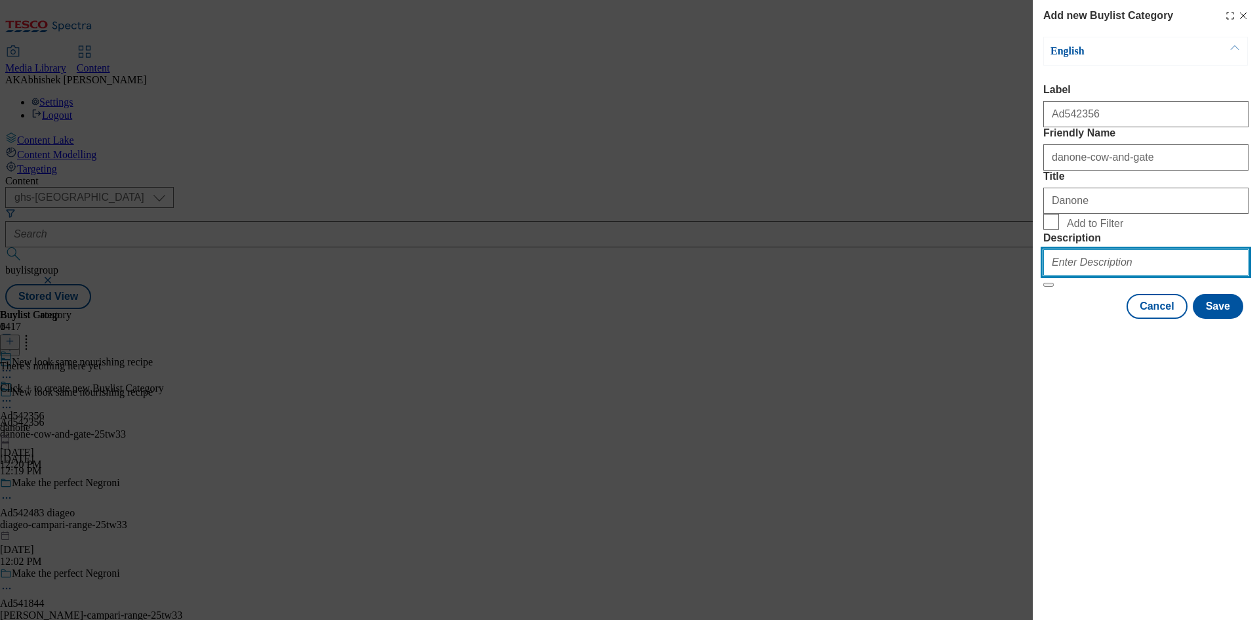
click at [1117, 275] on input "Description" at bounding box center [1145, 262] width 205 height 26
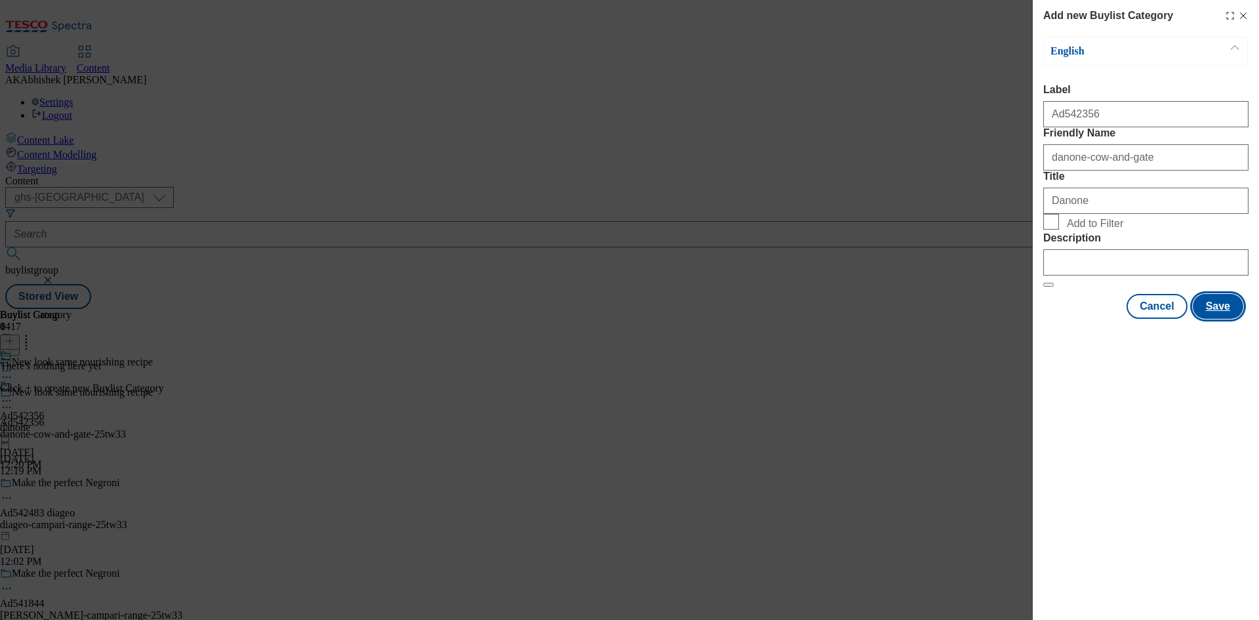
click at [1222, 319] on button "Save" at bounding box center [1218, 306] width 50 height 25
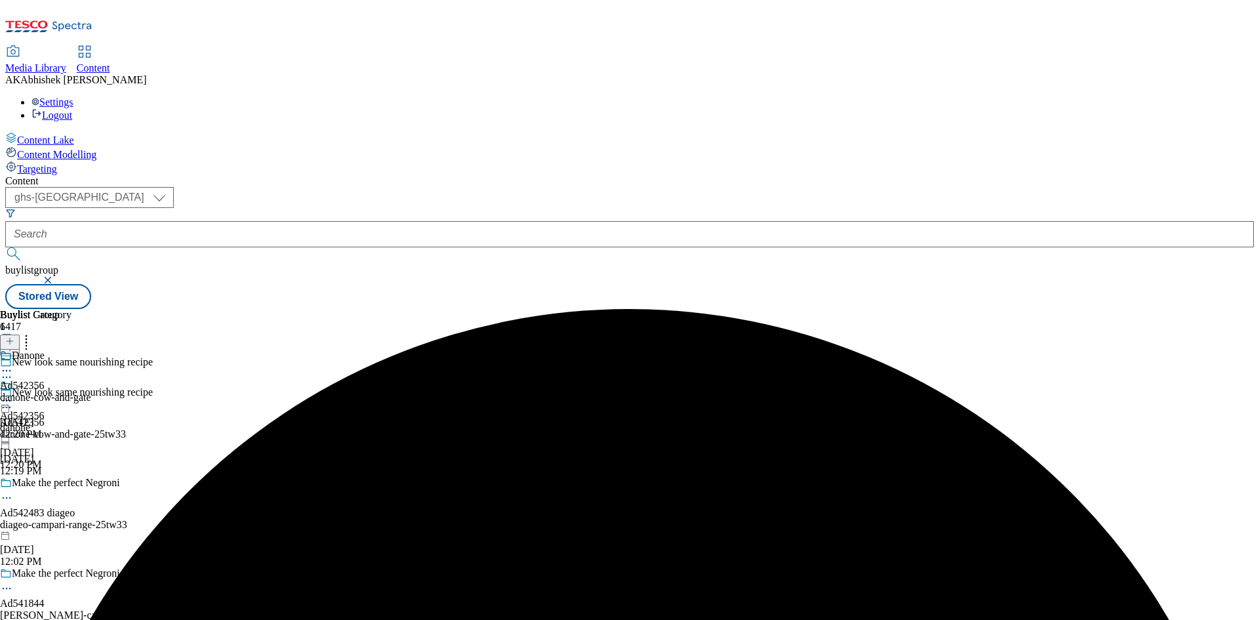
click at [91, 391] on div "danone-cow-and-gate" at bounding box center [45, 397] width 91 height 12
click at [13, 341] on line at bounding box center [10, 341] width 7 height 0
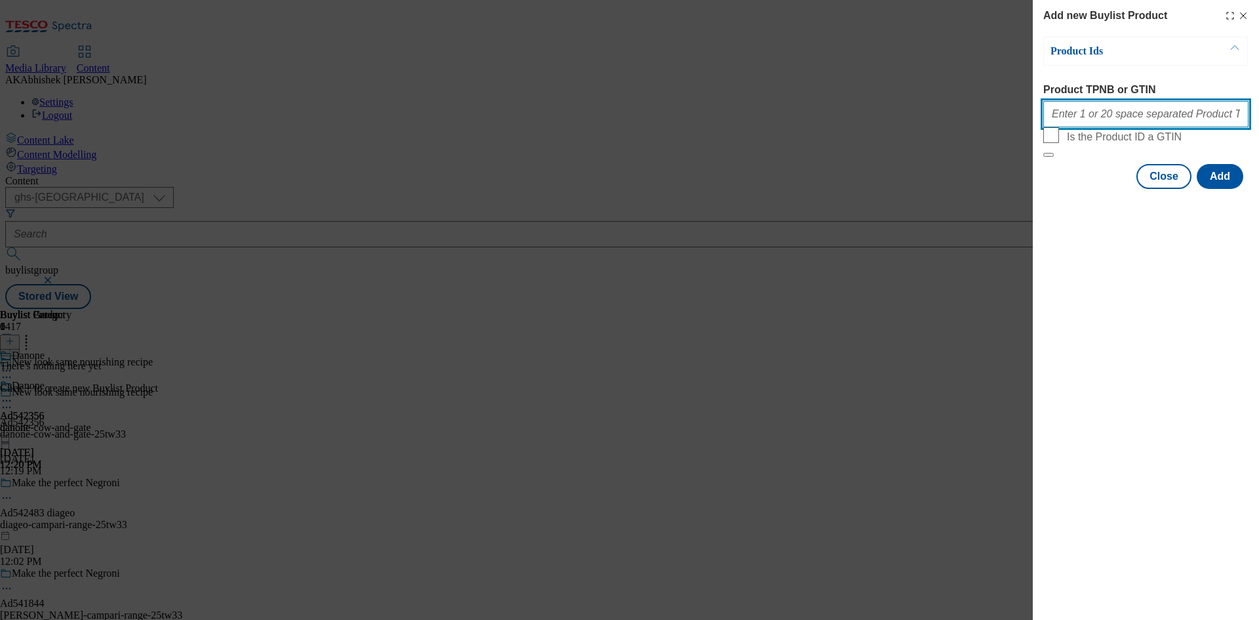
click at [1102, 115] on input "Product TPNB or GTIN" at bounding box center [1145, 114] width 205 height 26
paste input "85487532 87690489 92597450 89992820 53625257"
type input "85487532 87690489 92597450 89992820 53625257"
click at [1220, 189] on button "Add" at bounding box center [1220, 176] width 47 height 25
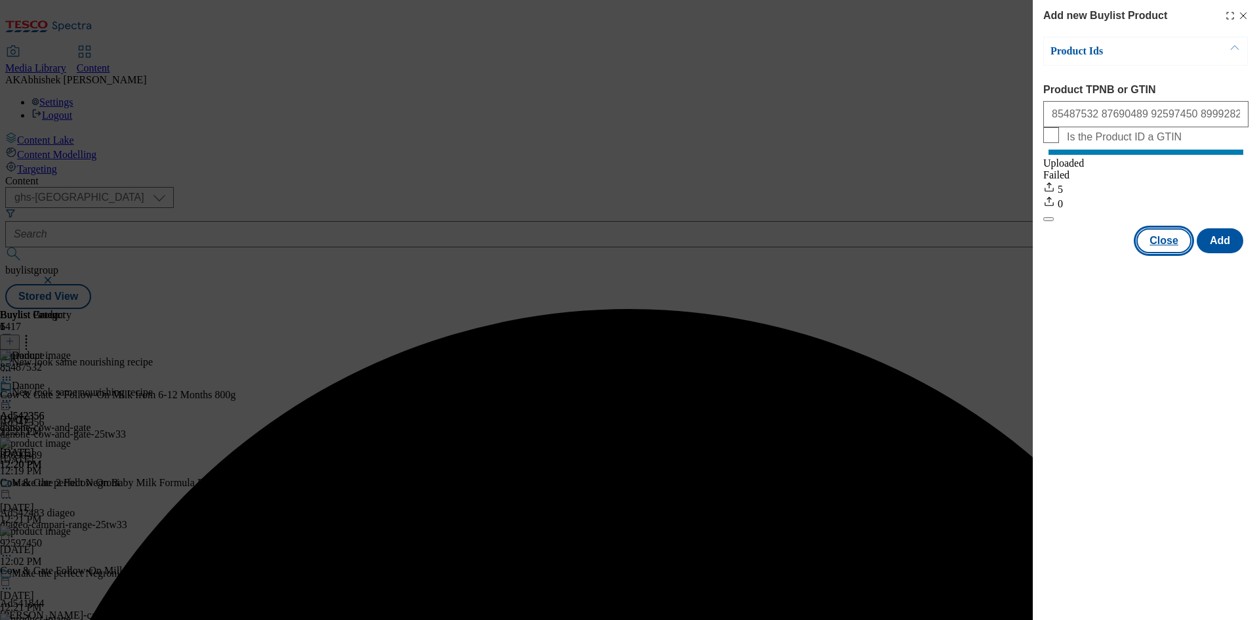
click at [1163, 253] on button "Close" at bounding box center [1163, 240] width 55 height 25
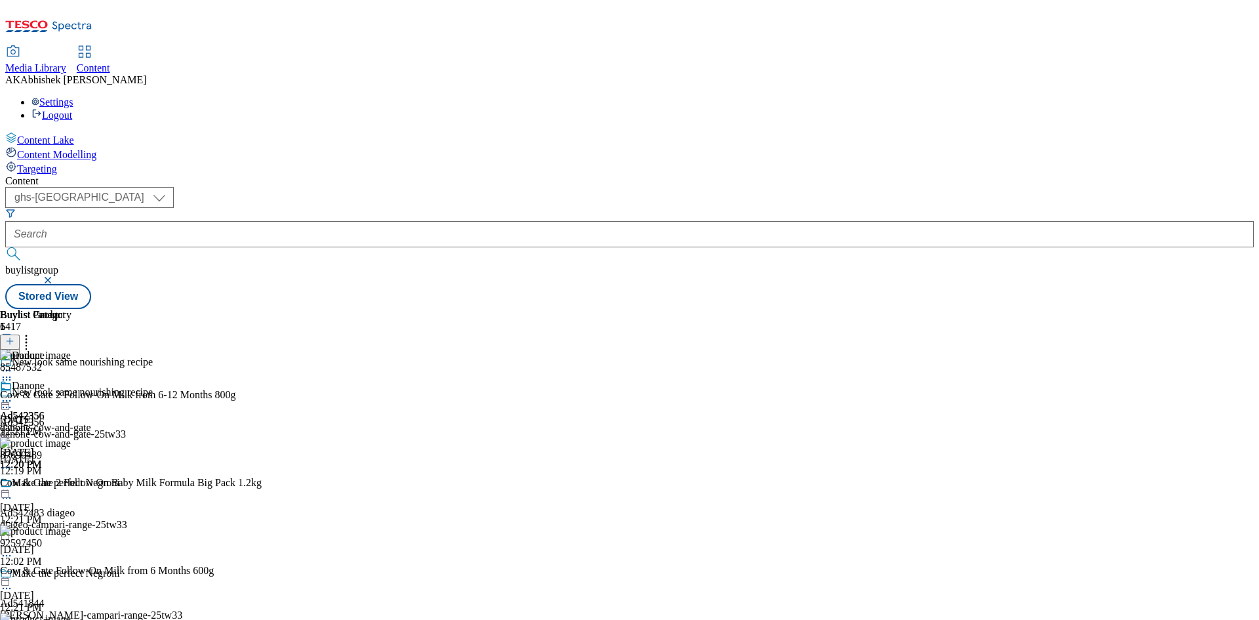
click at [13, 394] on icon at bounding box center [6, 400] width 13 height 13
click at [71, 484] on span "Preview" at bounding box center [56, 489] width 31 height 10
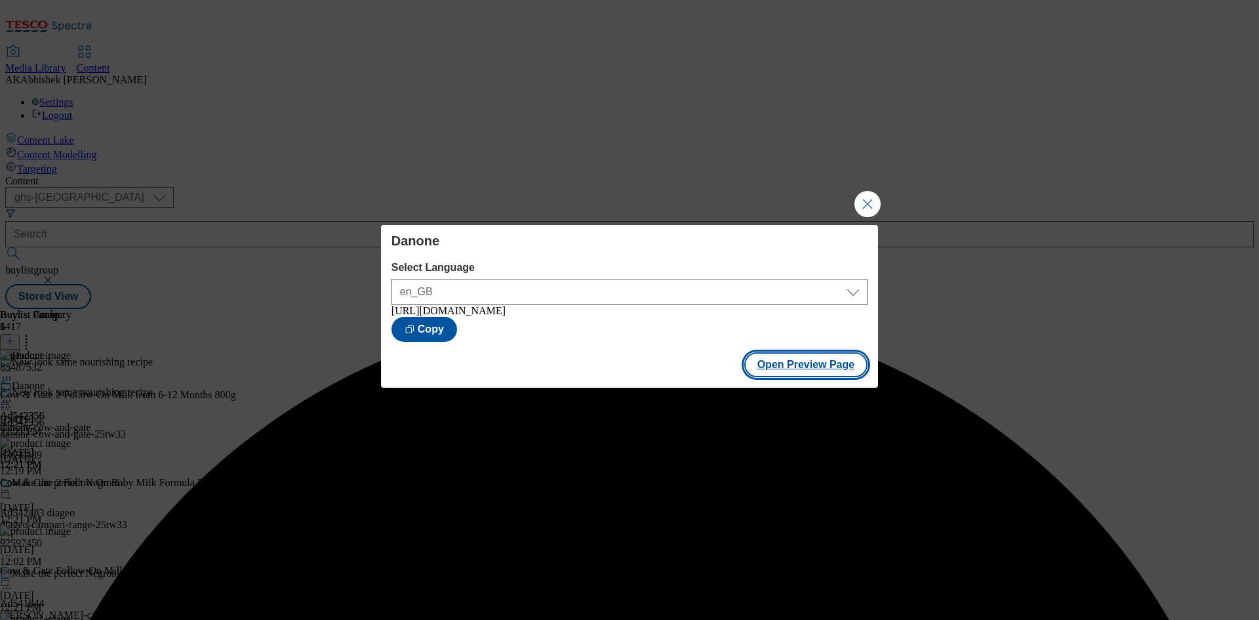
click at [809, 374] on button "Open Preview Page" at bounding box center [806, 364] width 124 height 25
click at [870, 203] on button "Close Modal" at bounding box center [867, 204] width 26 height 26
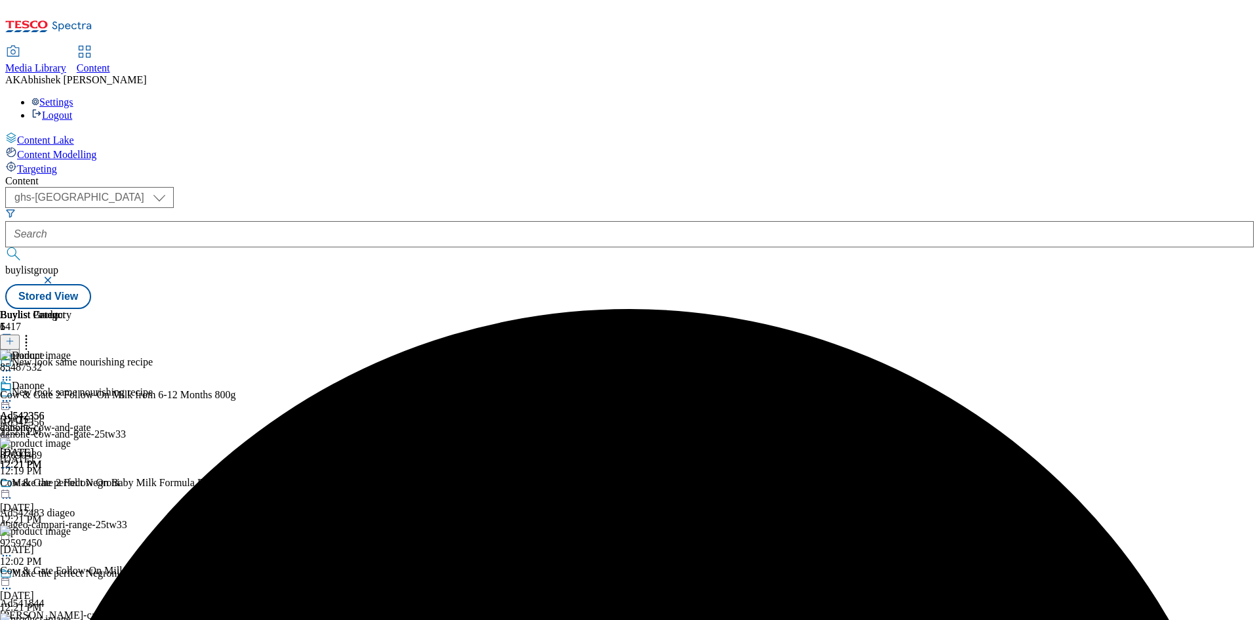
click at [13, 394] on icon at bounding box center [6, 400] width 13 height 13
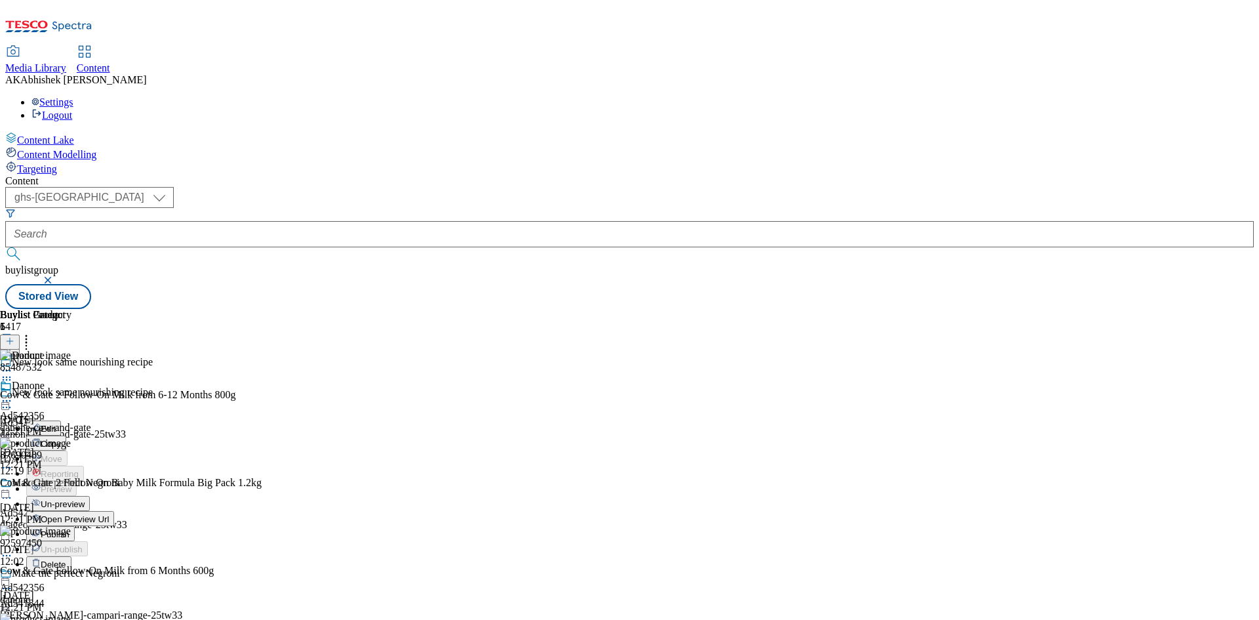
click at [13, 401] on icon at bounding box center [6, 407] width 13 height 13
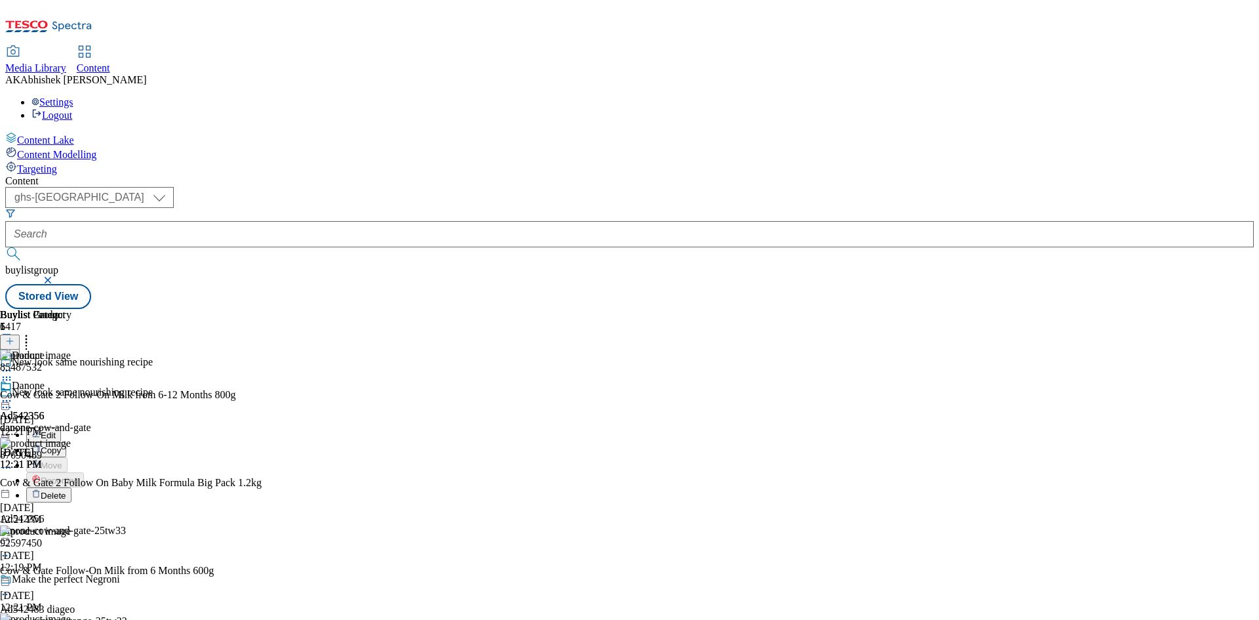
click at [56, 430] on span "Edit" at bounding box center [48, 435] width 15 height 10
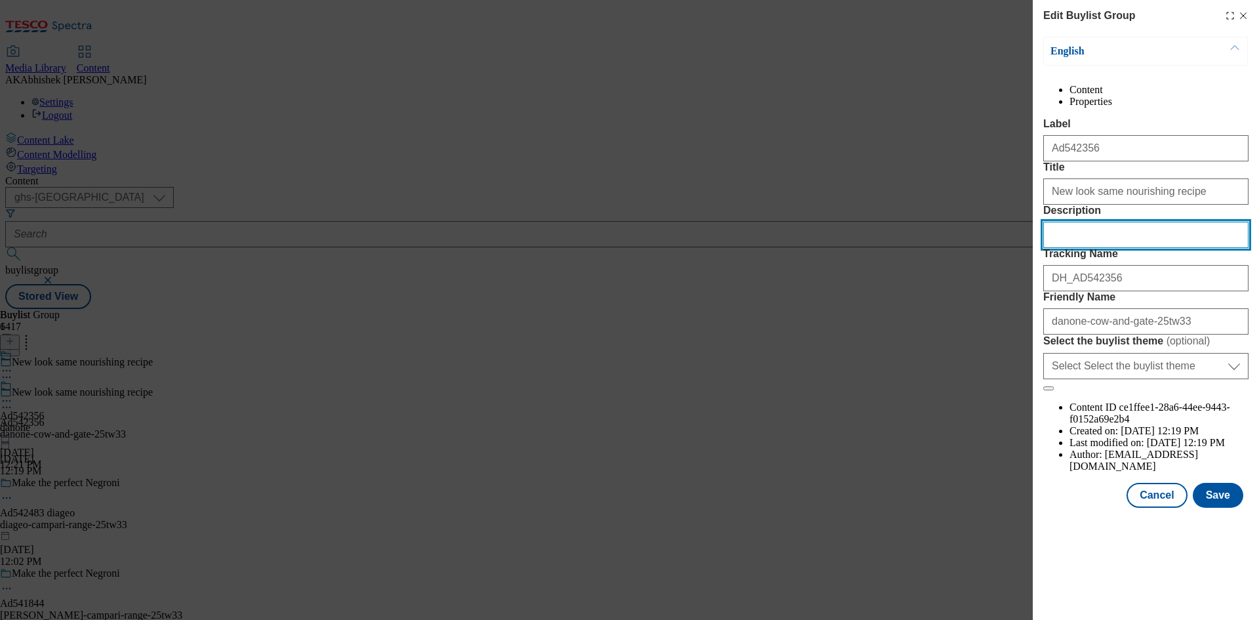
click at [1113, 248] on input "Description" at bounding box center [1145, 235] width 205 height 26
paste input "Cow & Gate 2 Follow On Baby Milk Formula Powder 6-12 Months 800g"
type input "Cow & Gate 2 Follow On Baby Milk Formula Powder 6-12 Months 800g"
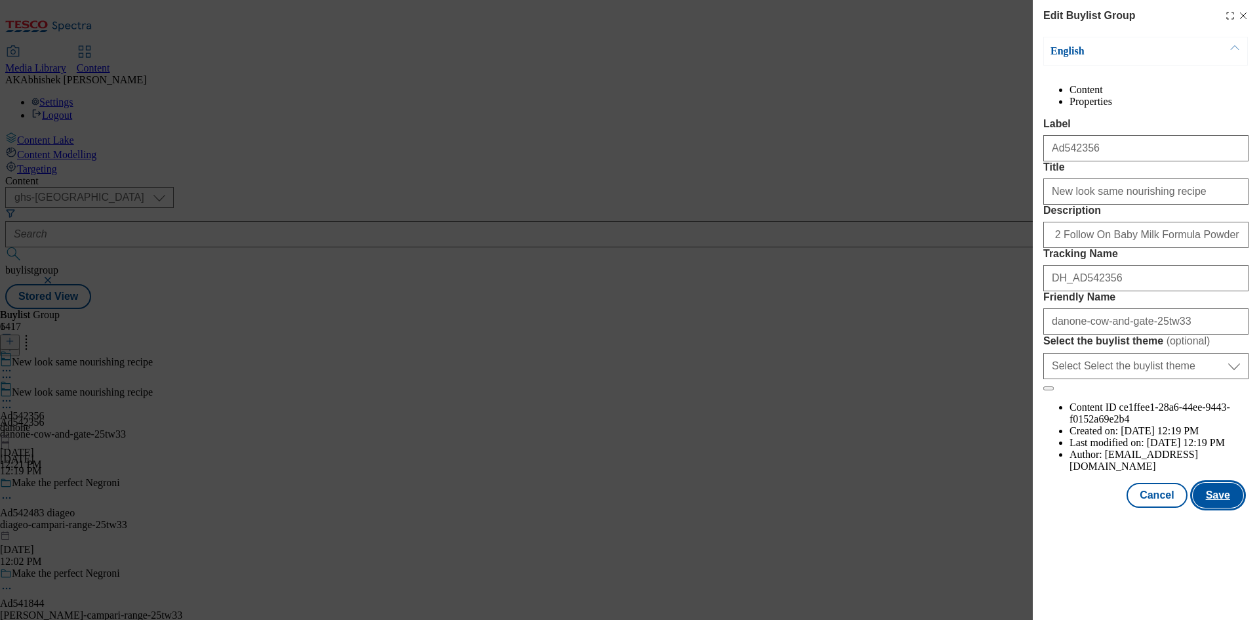
click at [1227, 508] on button "Save" at bounding box center [1218, 495] width 50 height 25
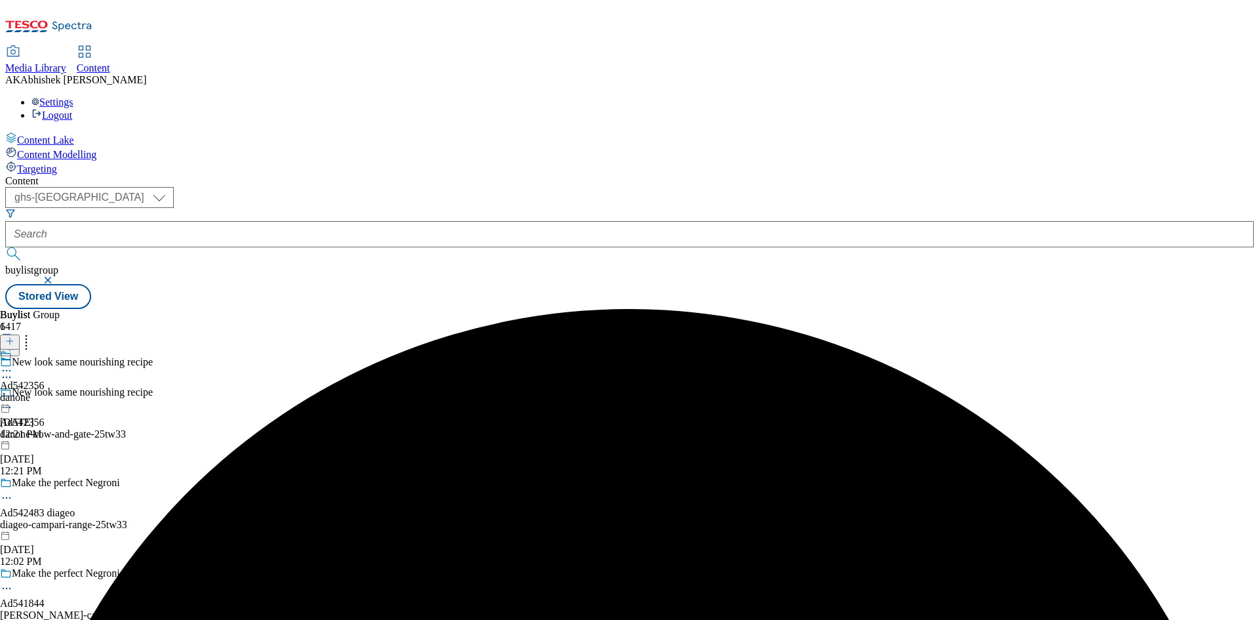
click at [13, 364] on icon at bounding box center [6, 370] width 13 height 13
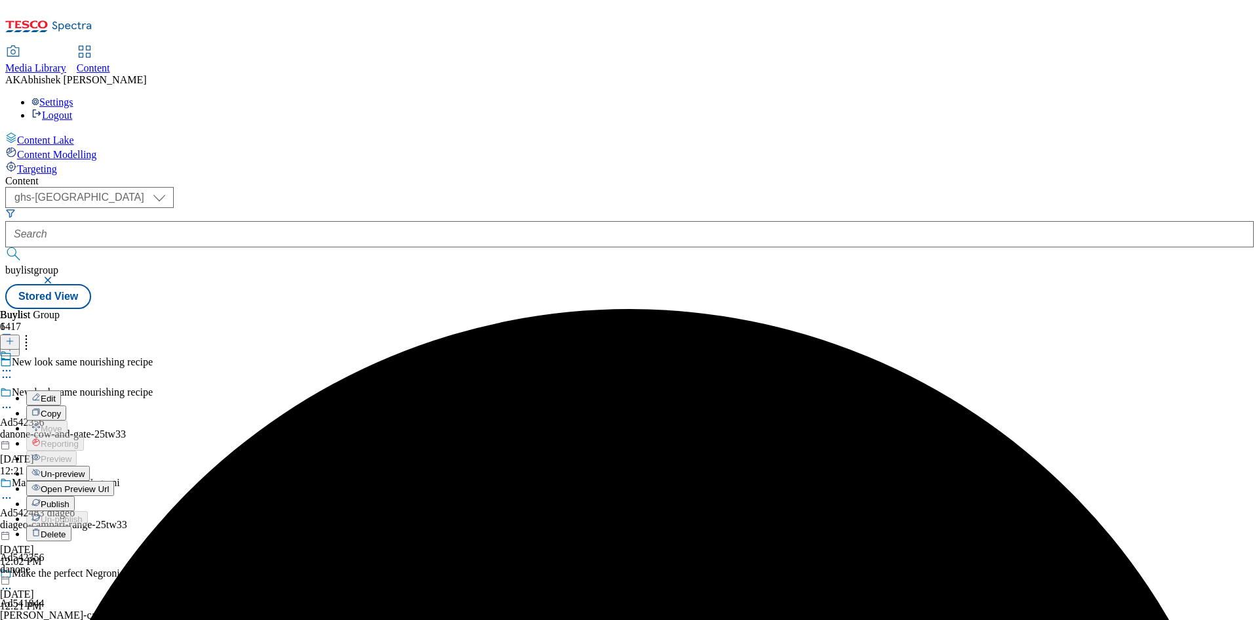
click at [56, 393] on span "Edit" at bounding box center [48, 398] width 15 height 10
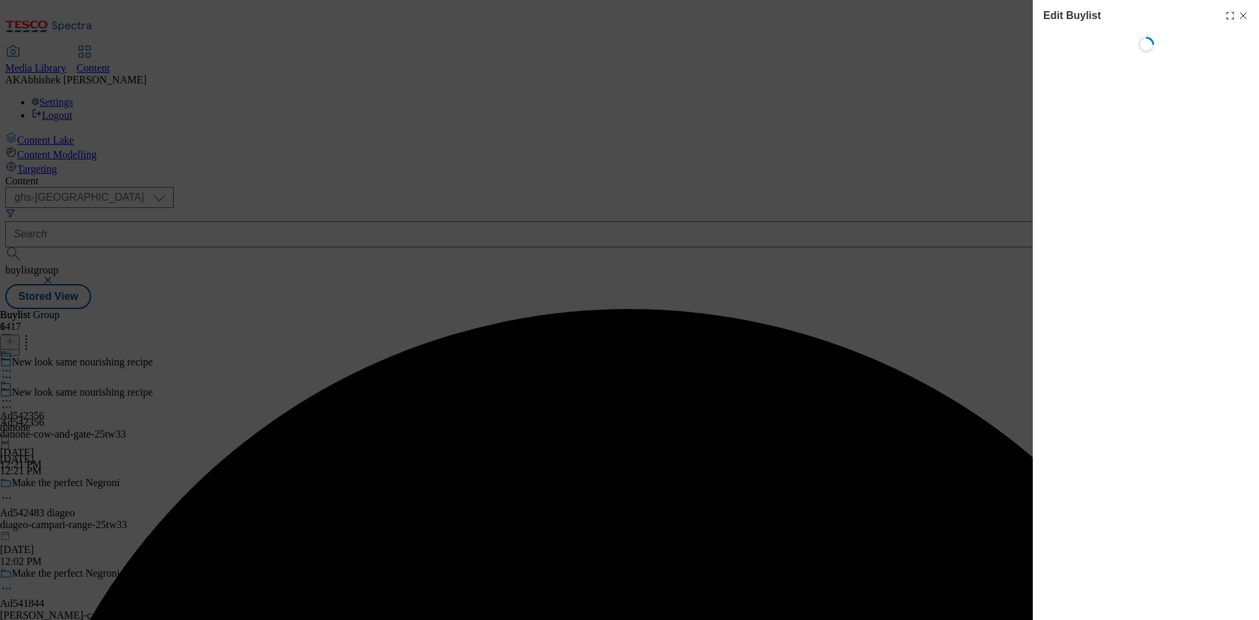
select select "tactical"
select select "supplier funded short term 1-3 weeks"
select select "dunnhumby"
select select "Banner"
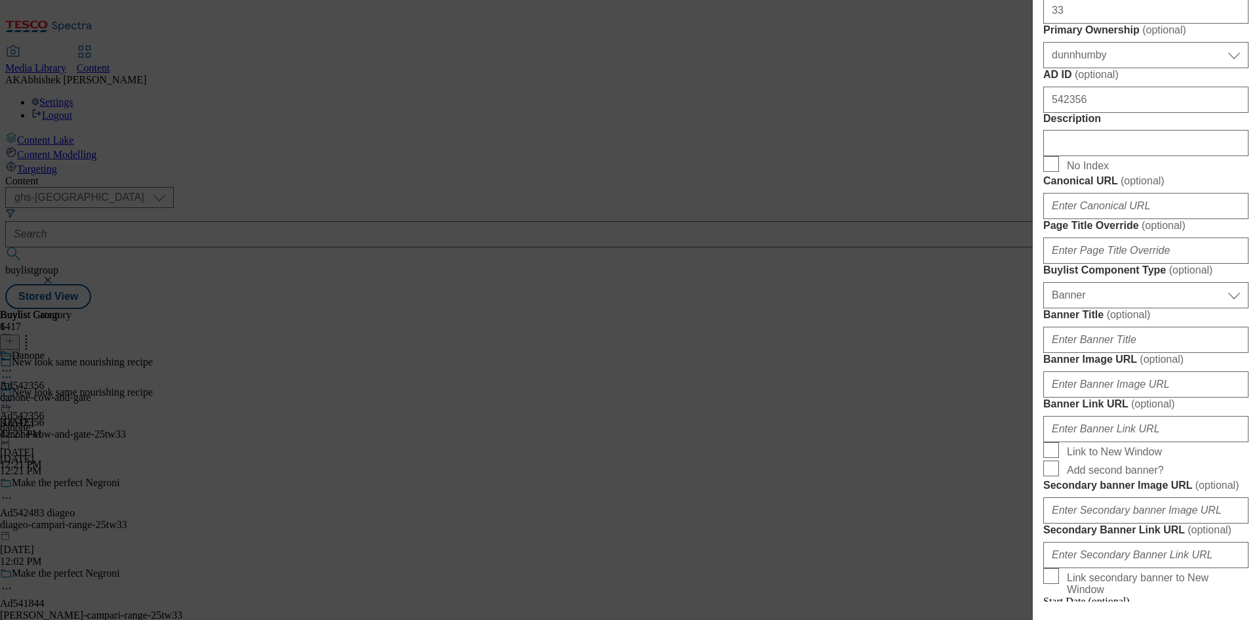
scroll to position [590, 0]
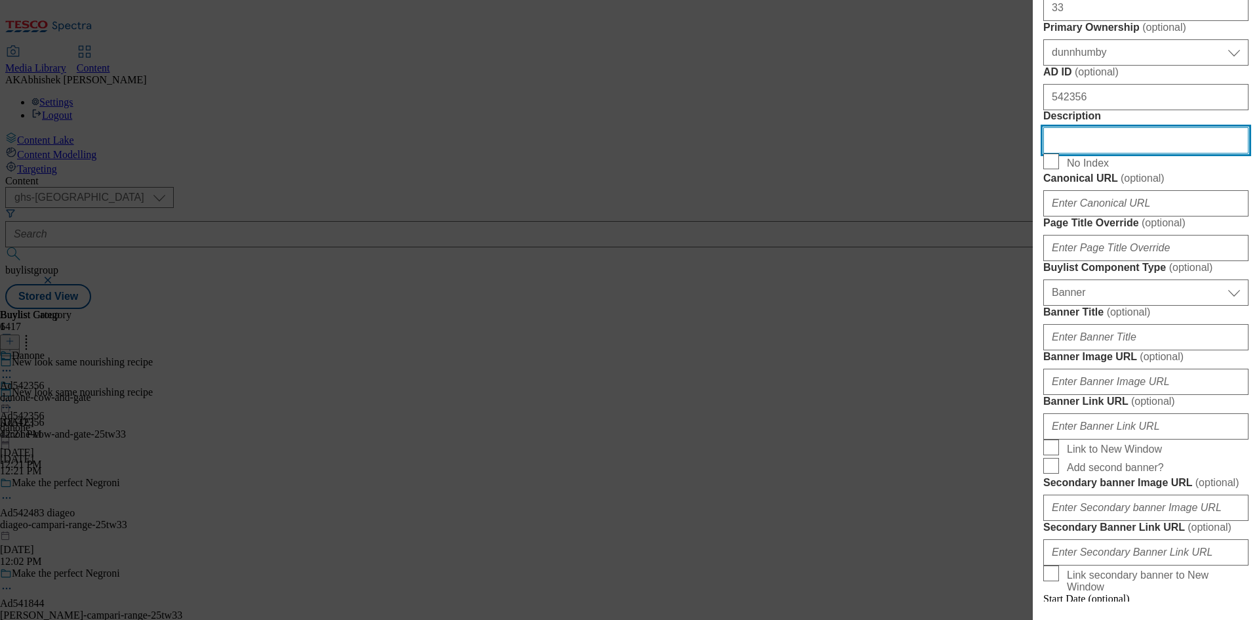
click at [1109, 153] on input "Description" at bounding box center [1145, 140] width 205 height 26
paste input "Cow & Gate 2 Follow On Baby Milk Formula Powder 6-12 Months 800g"
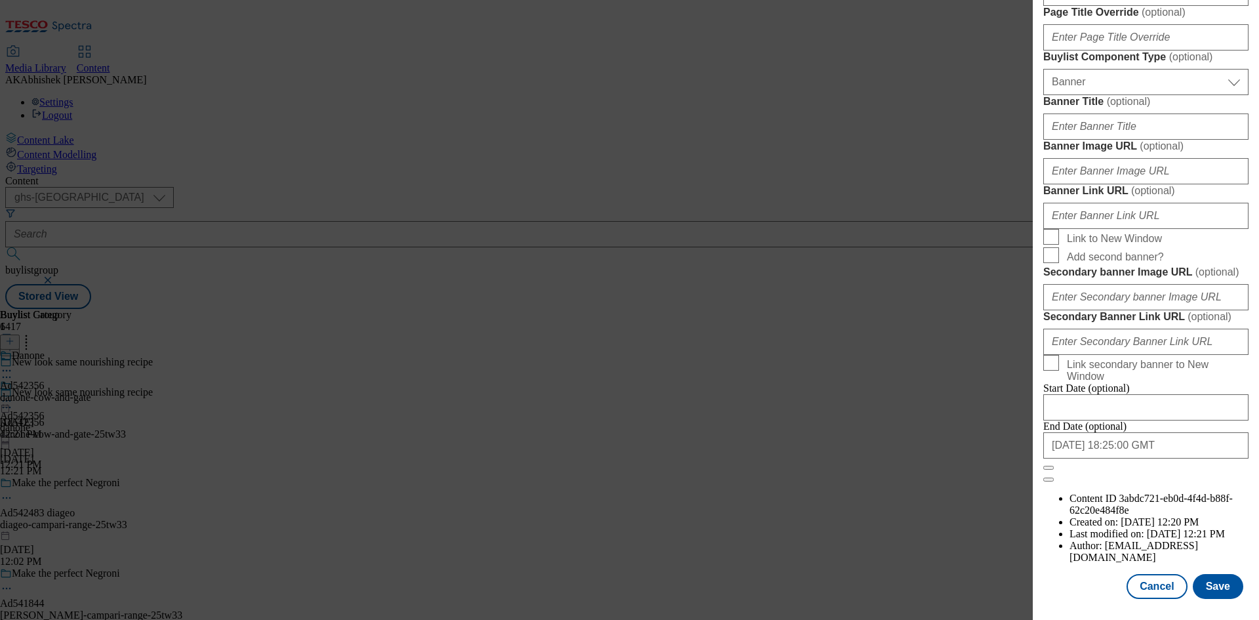
scroll to position [1288, 0]
type input "Cow & Gate 2 Follow On Baby Milk Formula Powder 6-12 Months 800g"
click at [1213, 589] on button "Save" at bounding box center [1218, 586] width 50 height 25
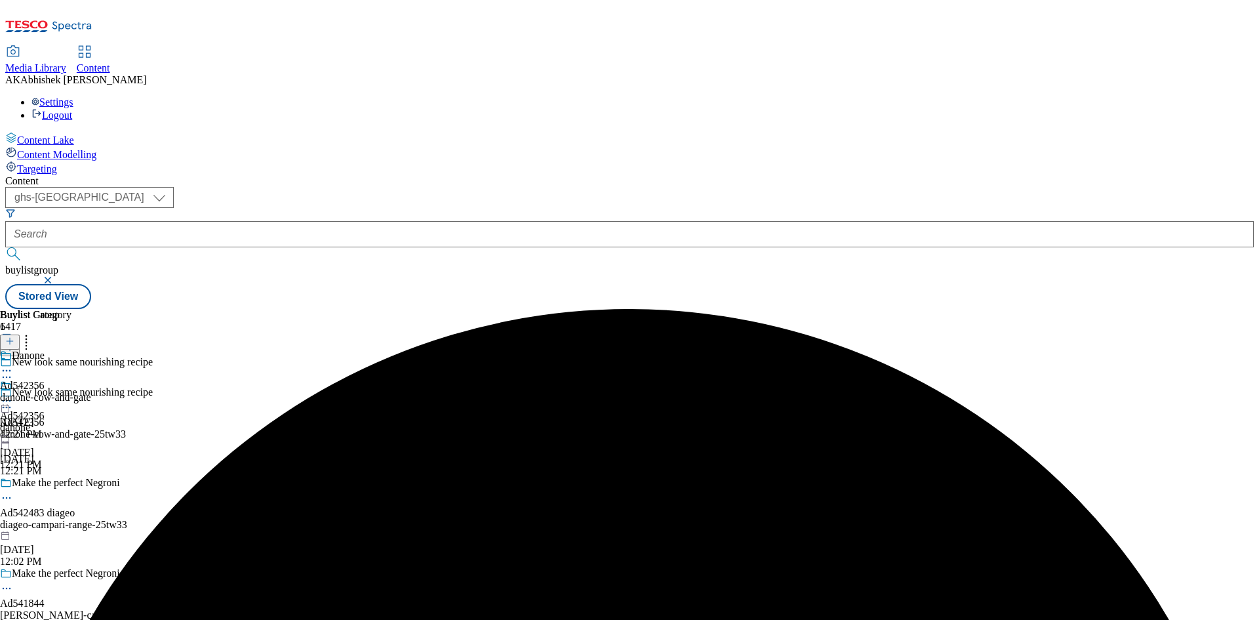
click at [13, 364] on icon at bounding box center [6, 370] width 13 height 13
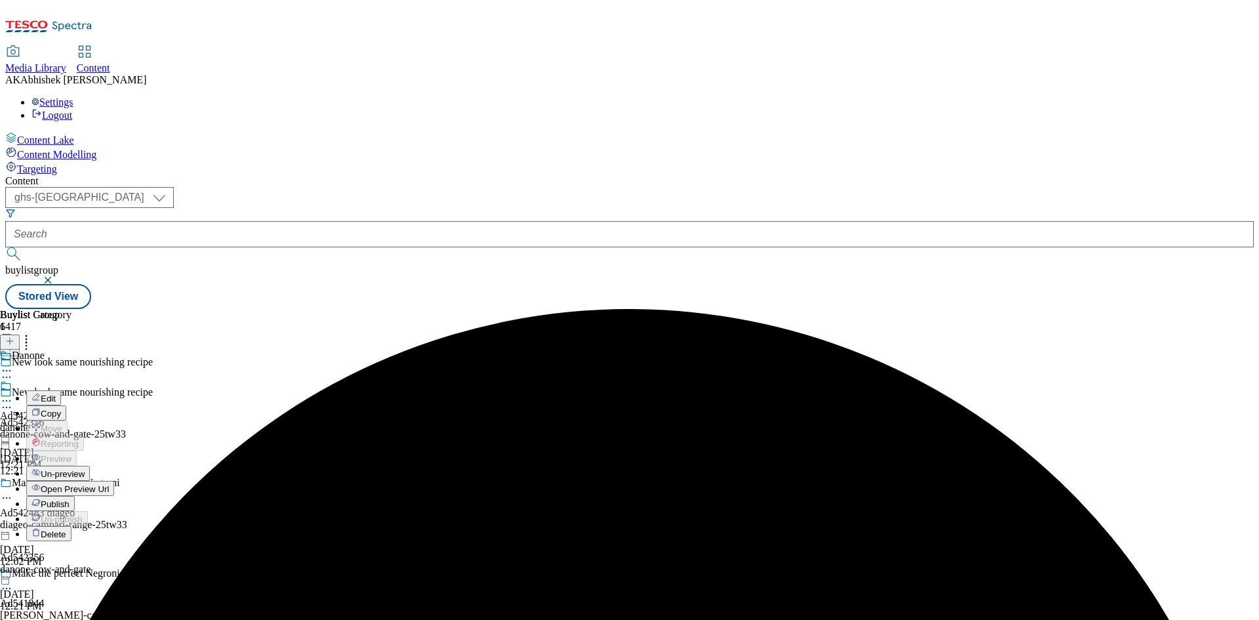
click at [56, 393] on span "Edit" at bounding box center [48, 398] width 15 height 10
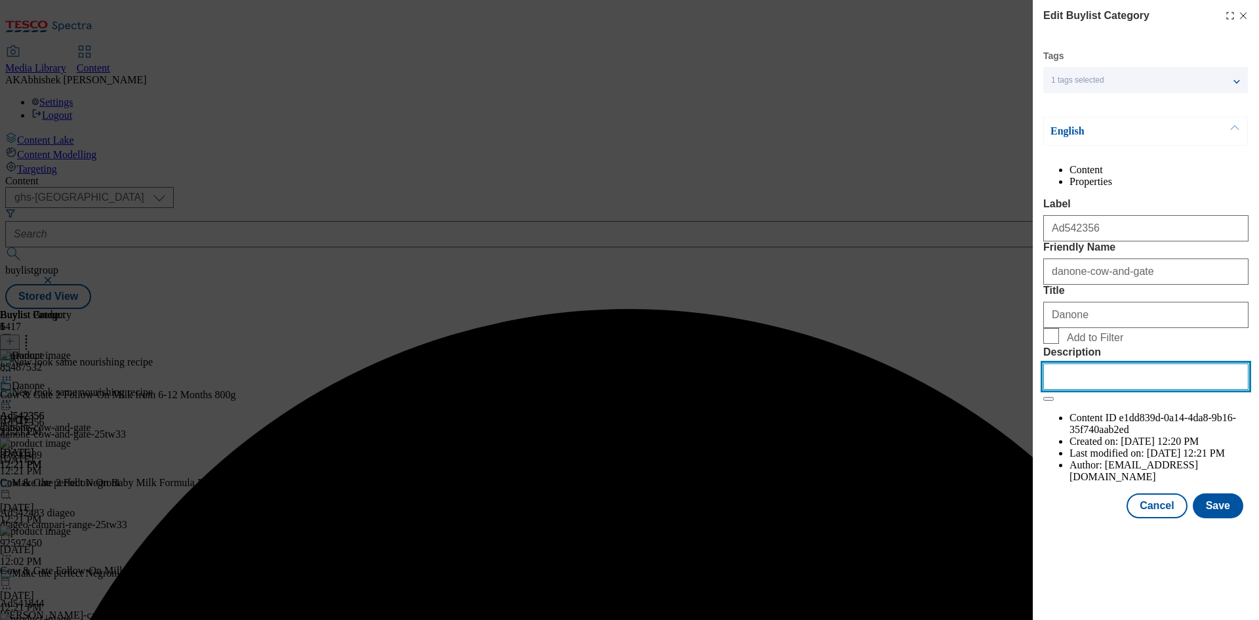
click at [1140, 389] on input "Description" at bounding box center [1145, 376] width 205 height 26
paste input "Cow & Gate 2 Follow On Baby Milk Formula Powder 6-12 Months 800g"
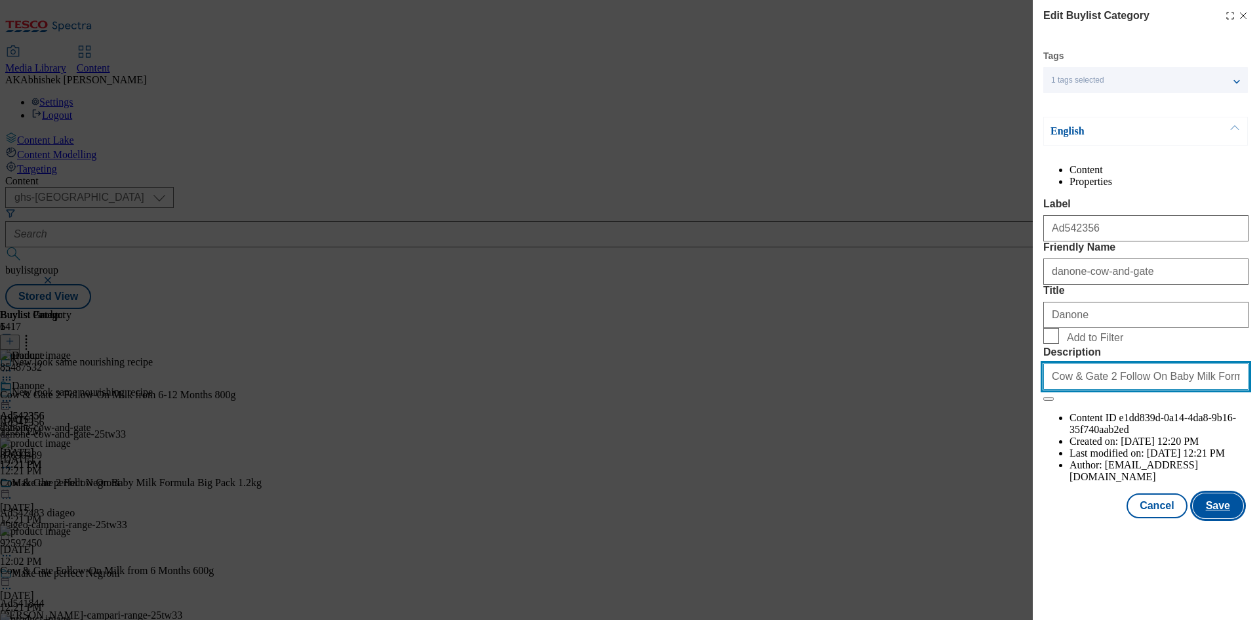
scroll to position [0, 56]
type input "Cow & Gate 2 Follow On Baby Milk Formula Powder 6-12 Months 800g"
click at [1208, 518] on button "Save" at bounding box center [1218, 505] width 50 height 25
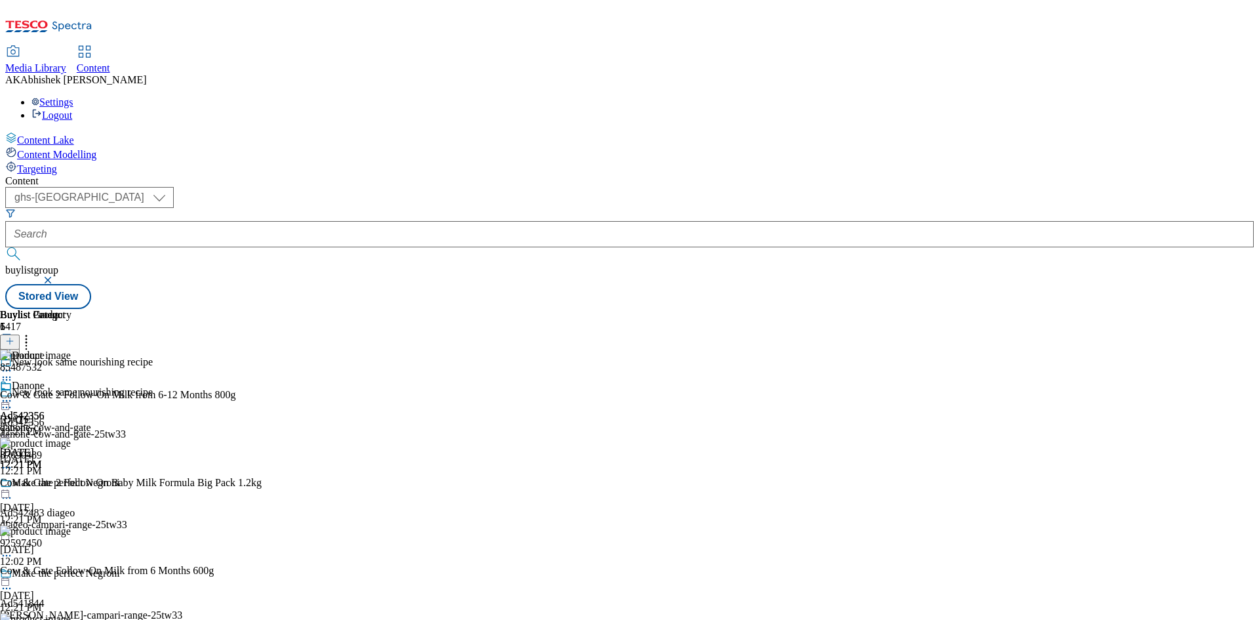
click at [56, 276] on button "button" at bounding box center [49, 280] width 13 height 8
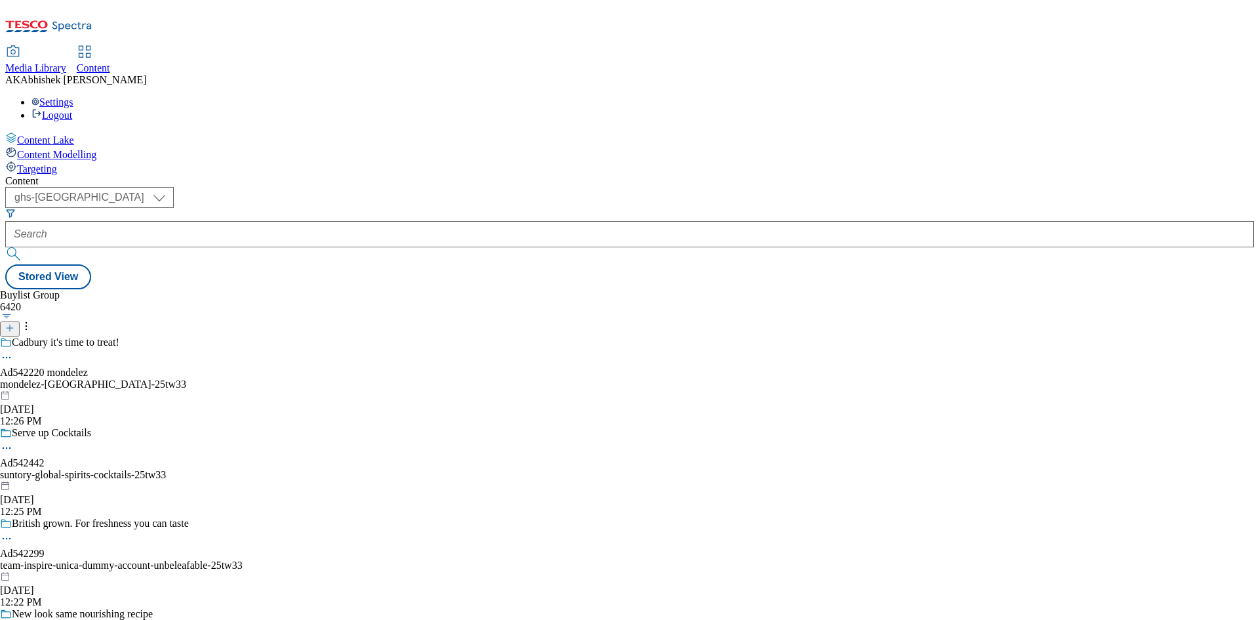
click at [309, 208] on form at bounding box center [629, 236] width 1248 height 56
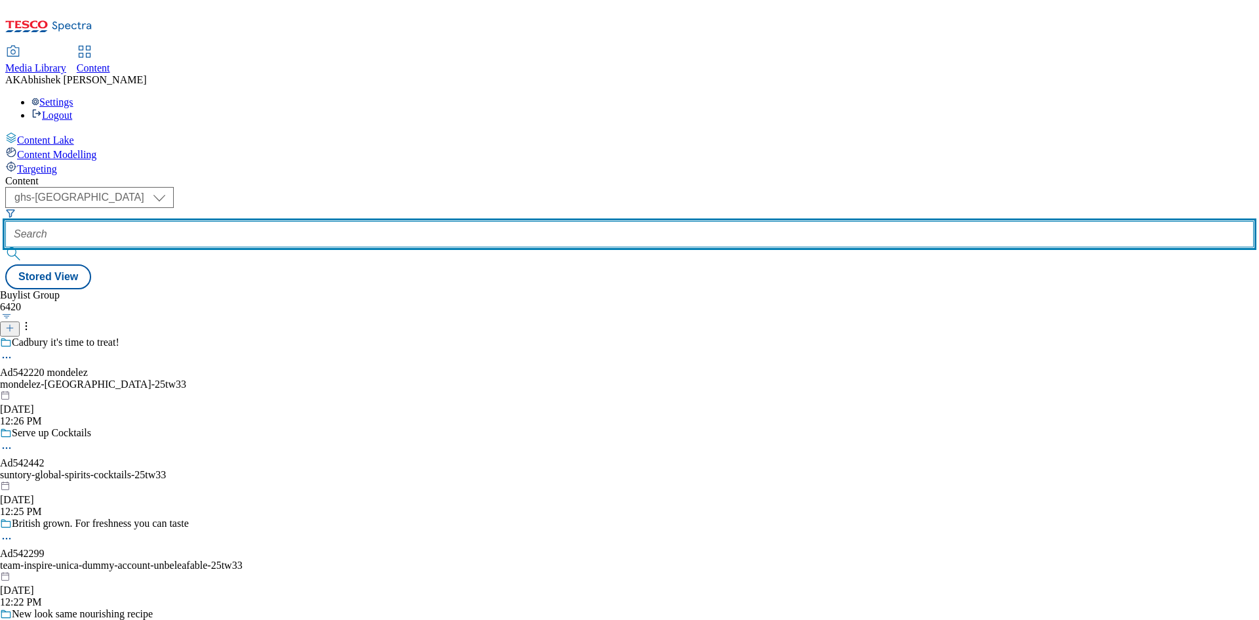
click at [313, 221] on input "text" at bounding box center [629, 234] width 1248 height 26
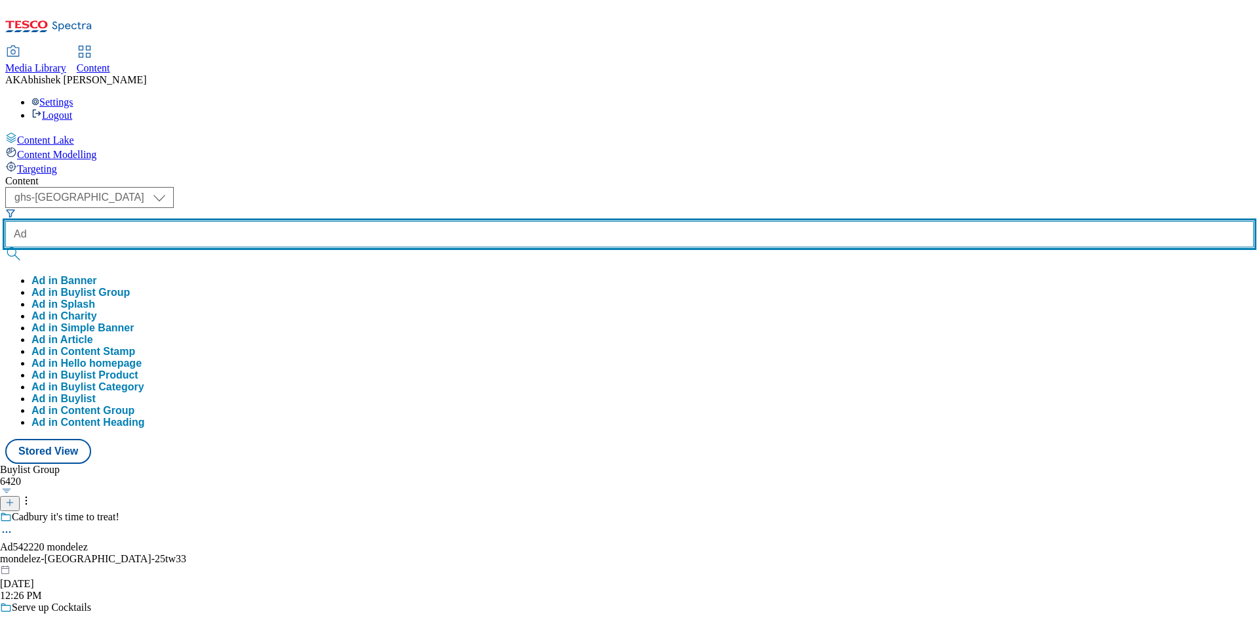
paste input "541222"
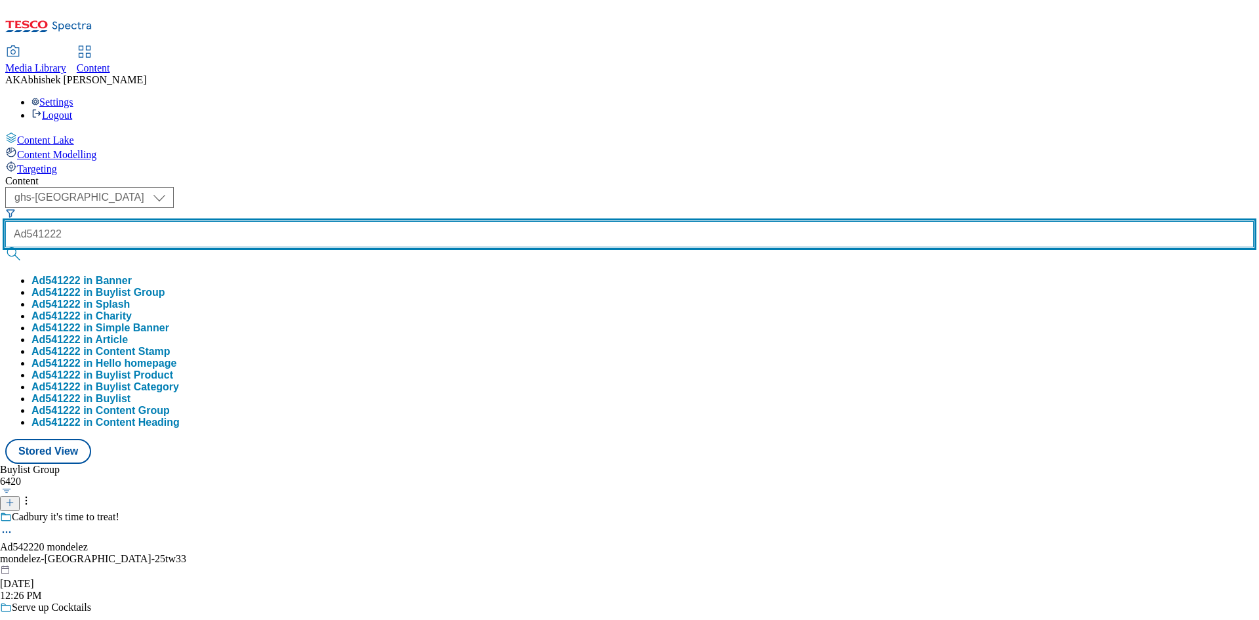
type input "Ad541222"
click at [5, 247] on button "submit" at bounding box center [14, 253] width 18 height 13
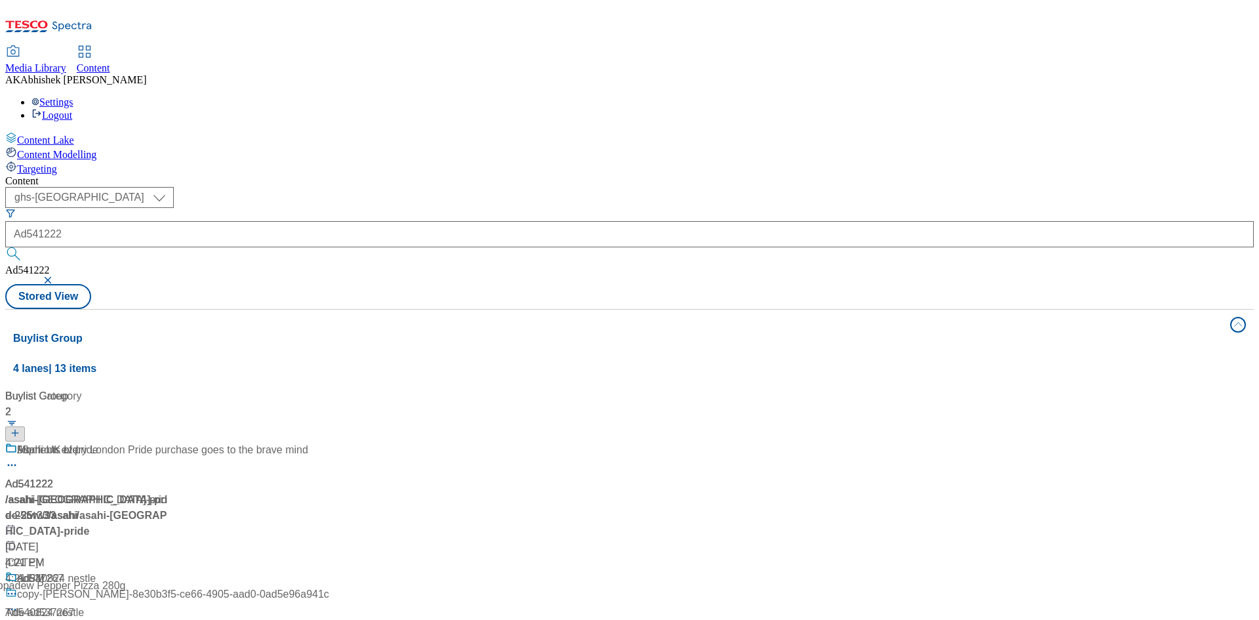
click at [527, 175] on div "Content ( optional ) ghs-roi ghs-uk ghs-uk Ad541222 Ad541222 Stored View Buylis…" at bounding box center [629, 528] width 1248 height 706
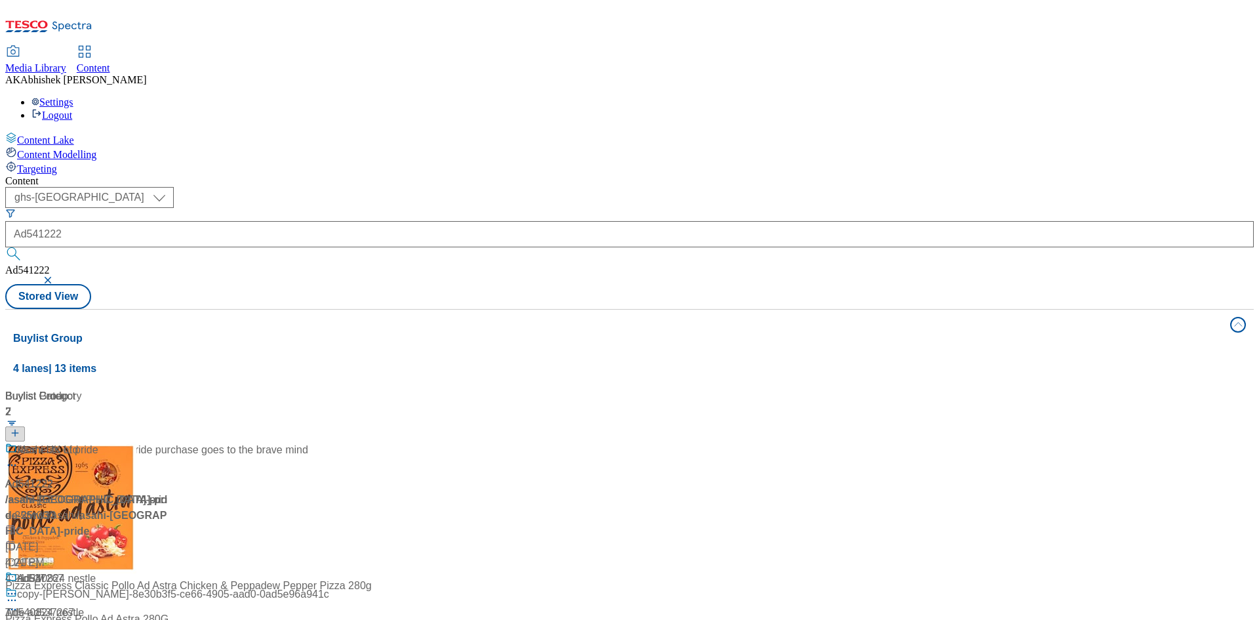
click at [308, 442] on div "50p from every London Pride purchase goes to the brave mind" at bounding box center [156, 459] width 303 height 34
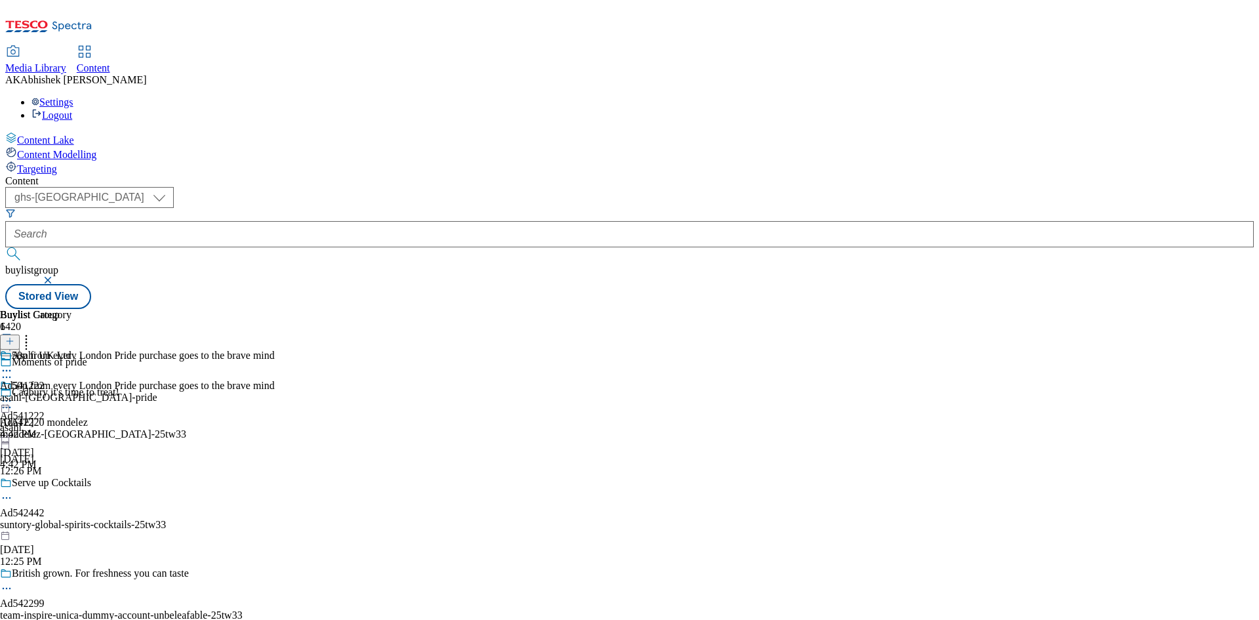
click at [281, 370] on div at bounding box center [140, 378] width 281 height 16
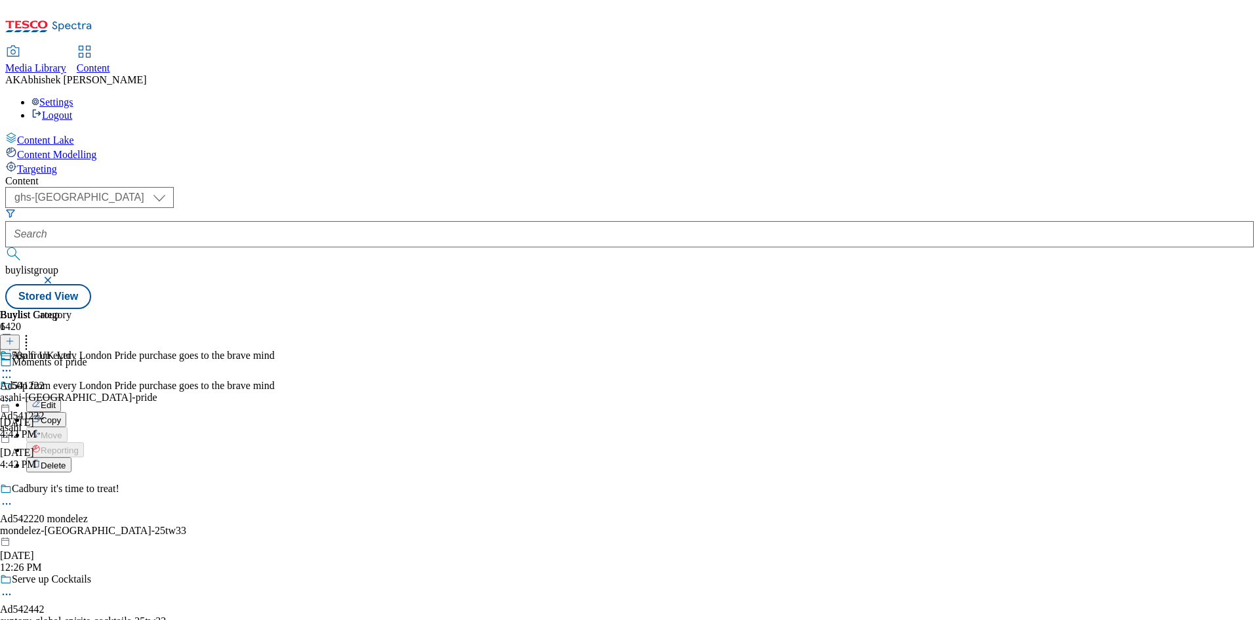
click at [56, 400] on span "Edit" at bounding box center [48, 405] width 15 height 10
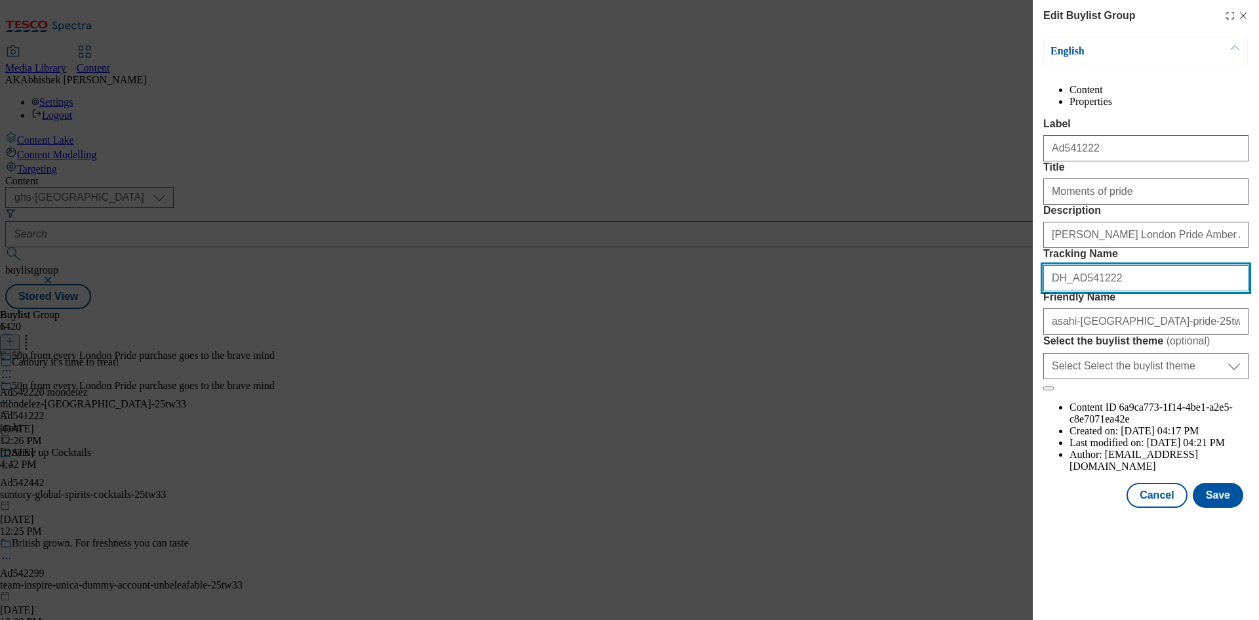
click at [1126, 291] on input "DH_AD541222" at bounding box center [1145, 278] width 205 height 26
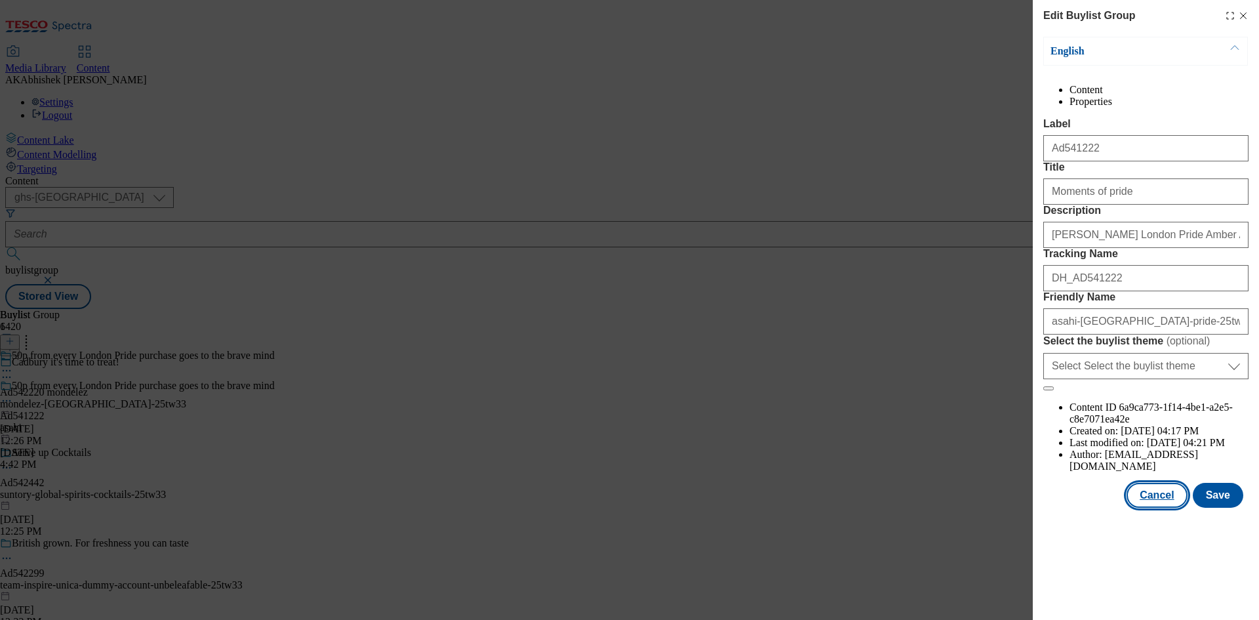
click at [1165, 508] on button "Cancel" at bounding box center [1156, 495] width 60 height 25
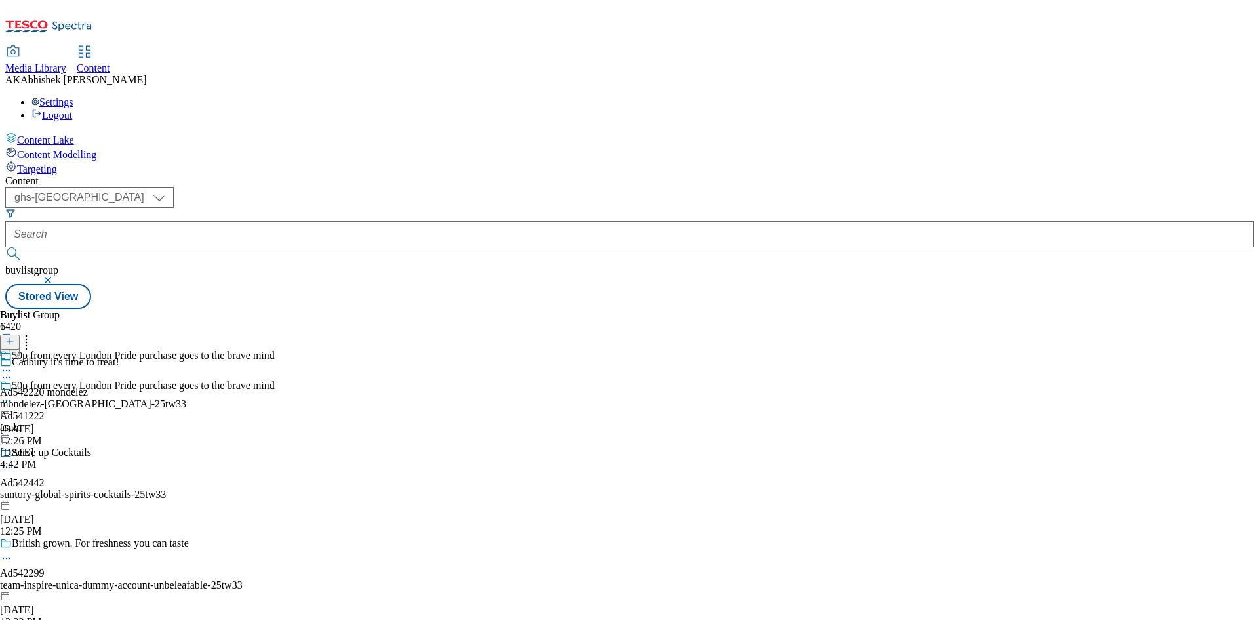
click at [8, 400] on circle at bounding box center [7, 401] width 2 height 2
click at [56, 424] on span "Edit" at bounding box center [48, 429] width 15 height 10
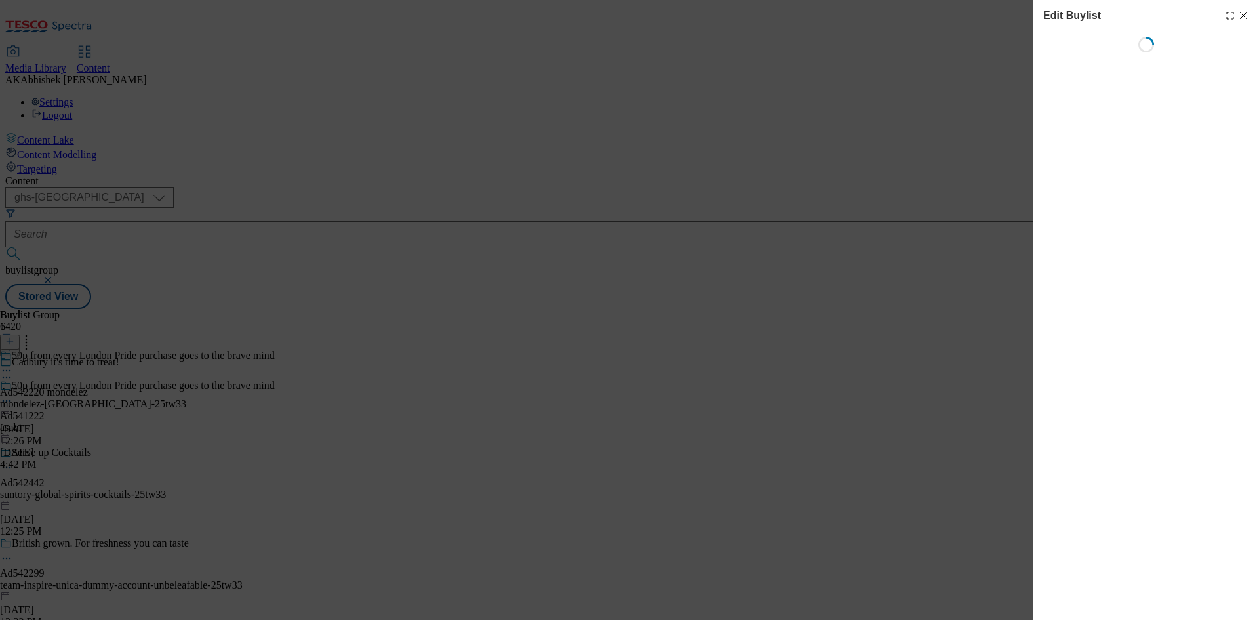
select select "tactical"
select select "supplier funded short term 1-3 weeks"
select select "dunnhumby"
select select "Banner"
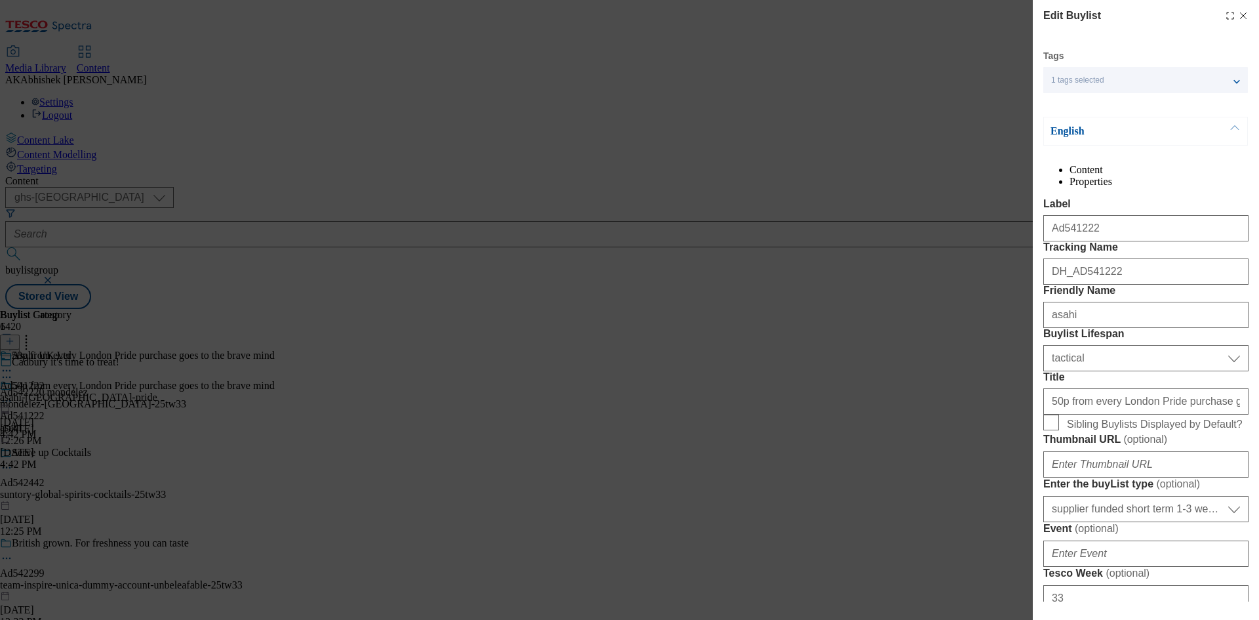
scroll to position [66, 0]
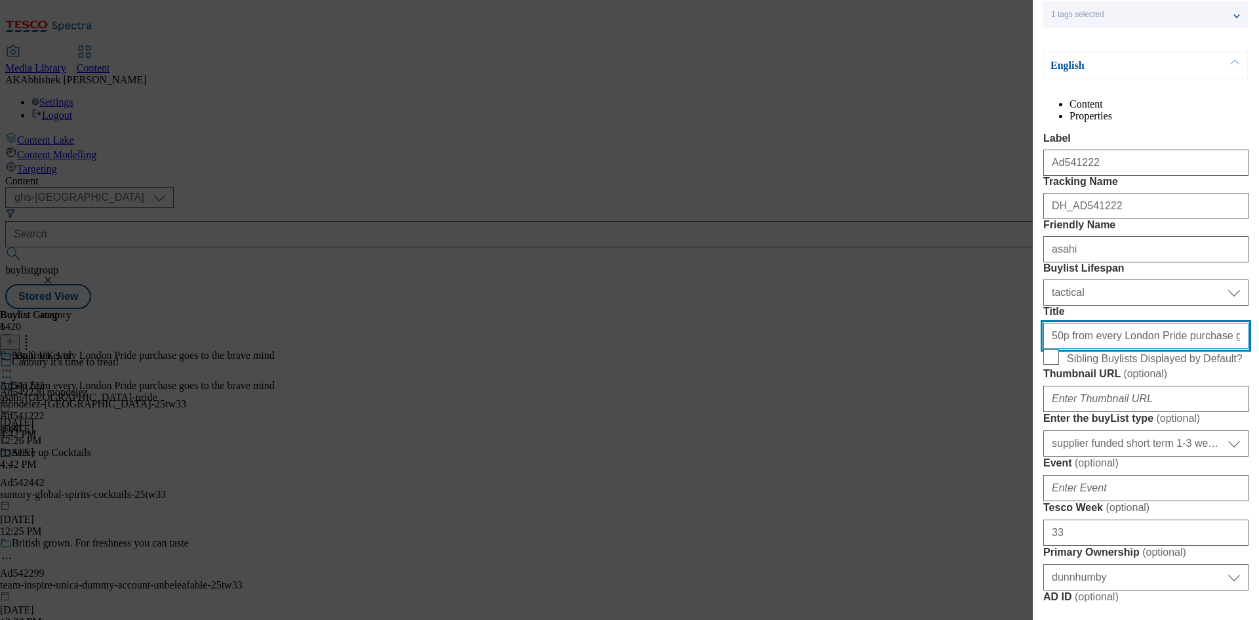
click at [1101, 349] on input "50p from every London Pride purchase goes to the brave mind" at bounding box center [1145, 336] width 205 height 26
paste input "or every pack sold goes to the Brave Mind Charity."
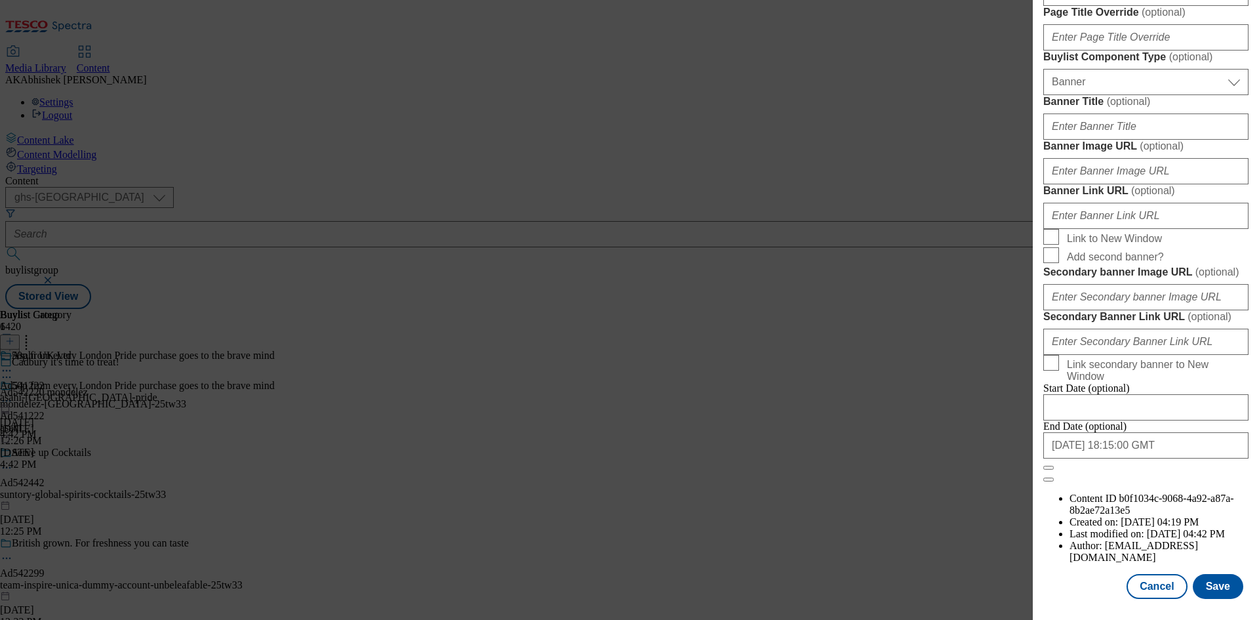
scroll to position [1288, 0]
type input "50p for every pack sold goes to the Brave Mind Charity."
click at [1216, 582] on button "Save" at bounding box center [1218, 586] width 50 height 25
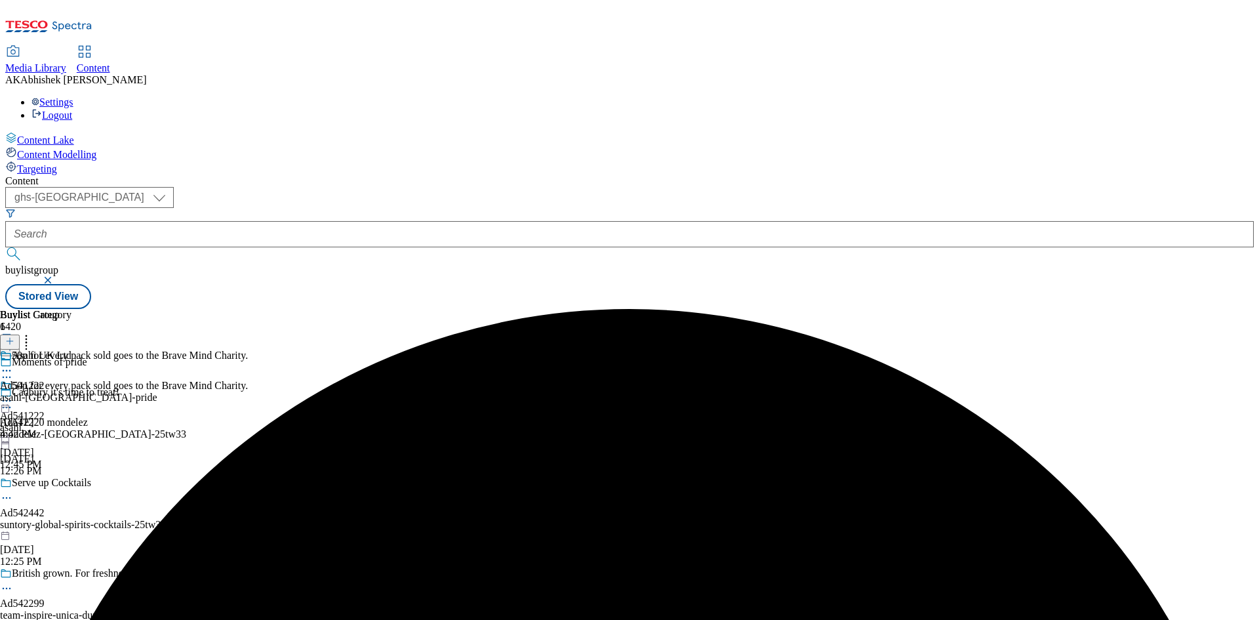
click at [13, 364] on icon at bounding box center [6, 370] width 13 height 13
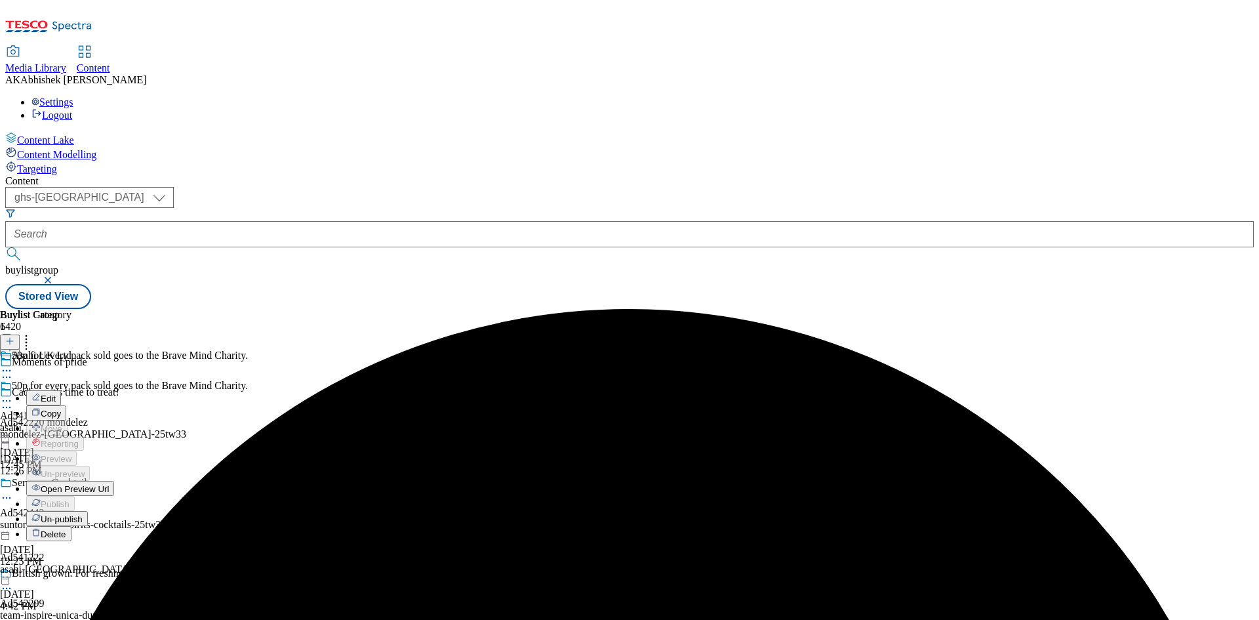
click at [61, 390] on button "Edit" at bounding box center [43, 397] width 35 height 15
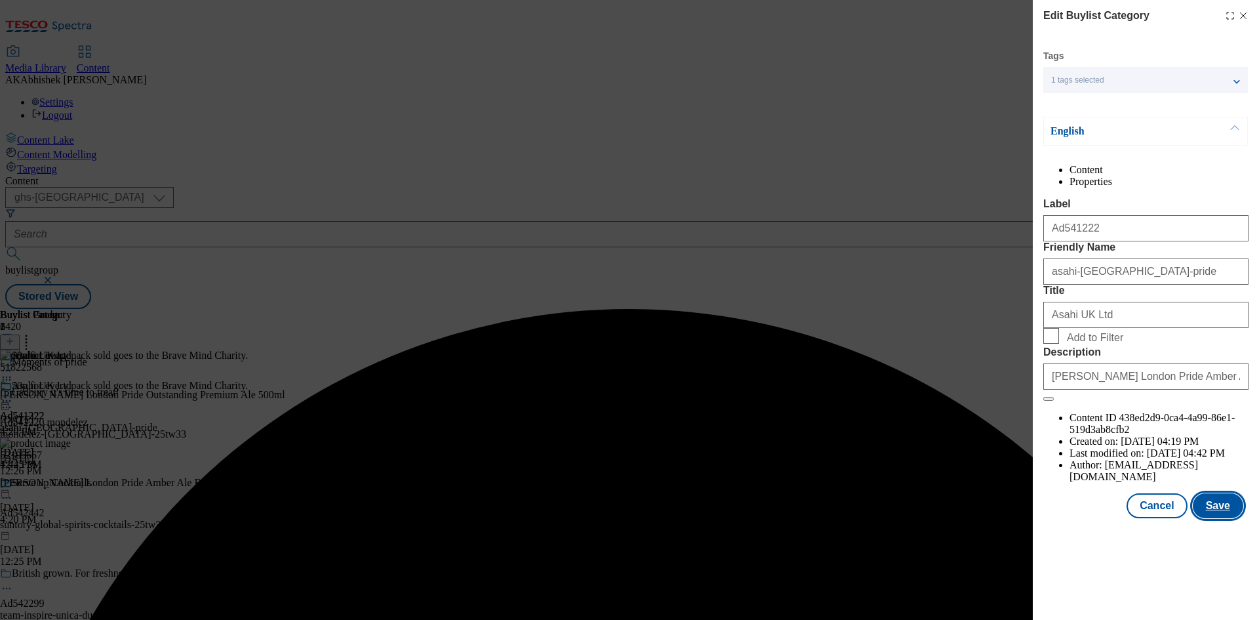
click at [1216, 518] on button "Save" at bounding box center [1218, 505] width 50 height 25
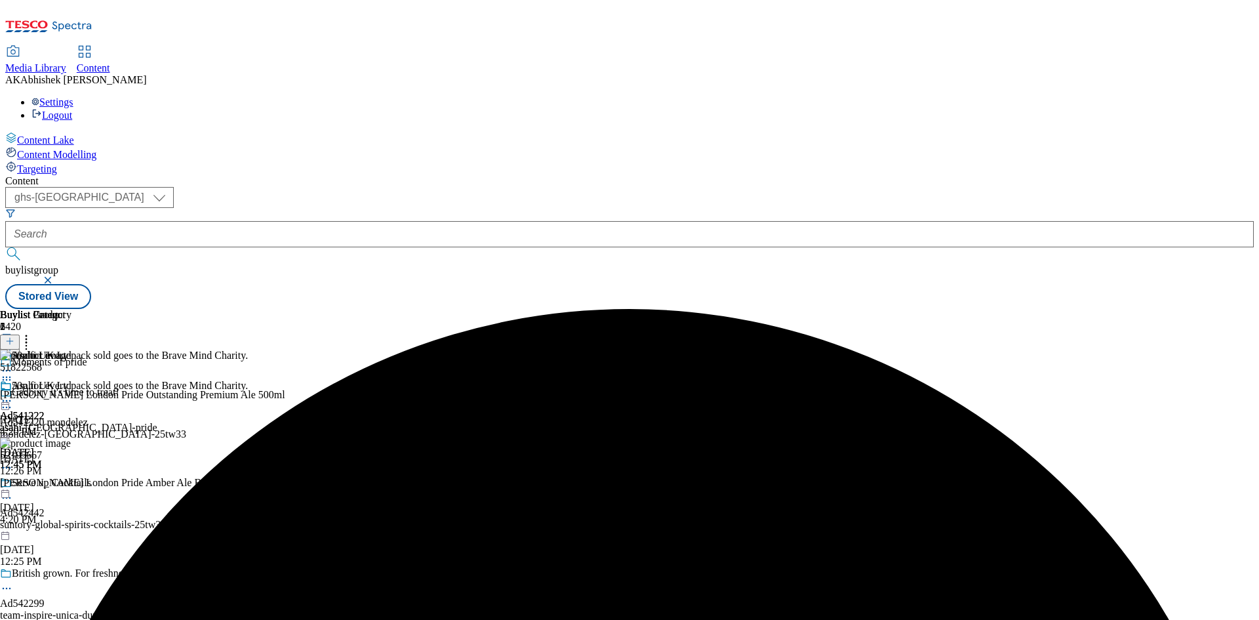
click at [13, 394] on icon at bounding box center [6, 400] width 13 height 13
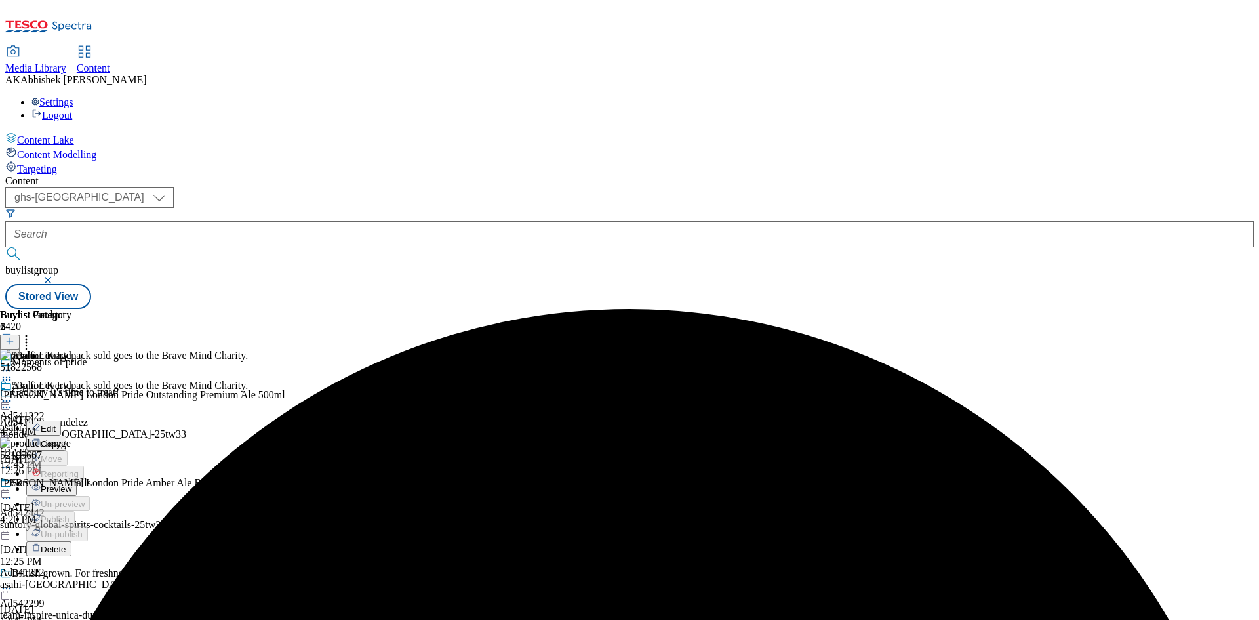
click at [71, 484] on span "Preview" at bounding box center [56, 489] width 31 height 10
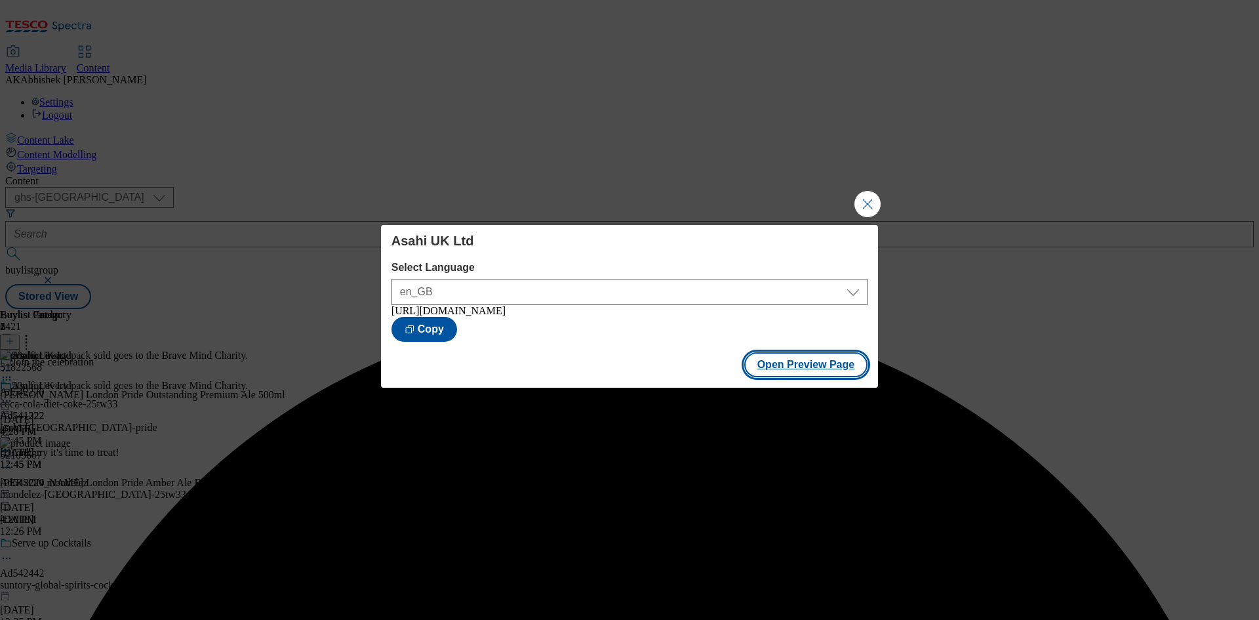
click at [818, 376] on button "Open Preview Page" at bounding box center [806, 364] width 124 height 25
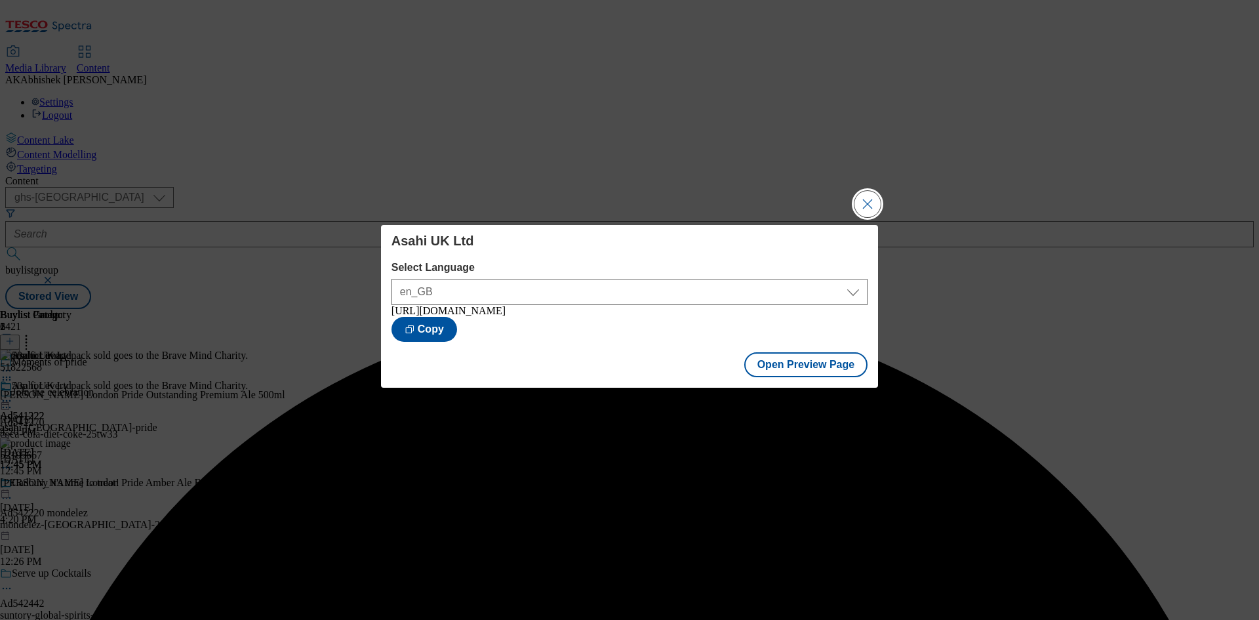
click at [864, 196] on button "Close Modal" at bounding box center [867, 204] width 26 height 26
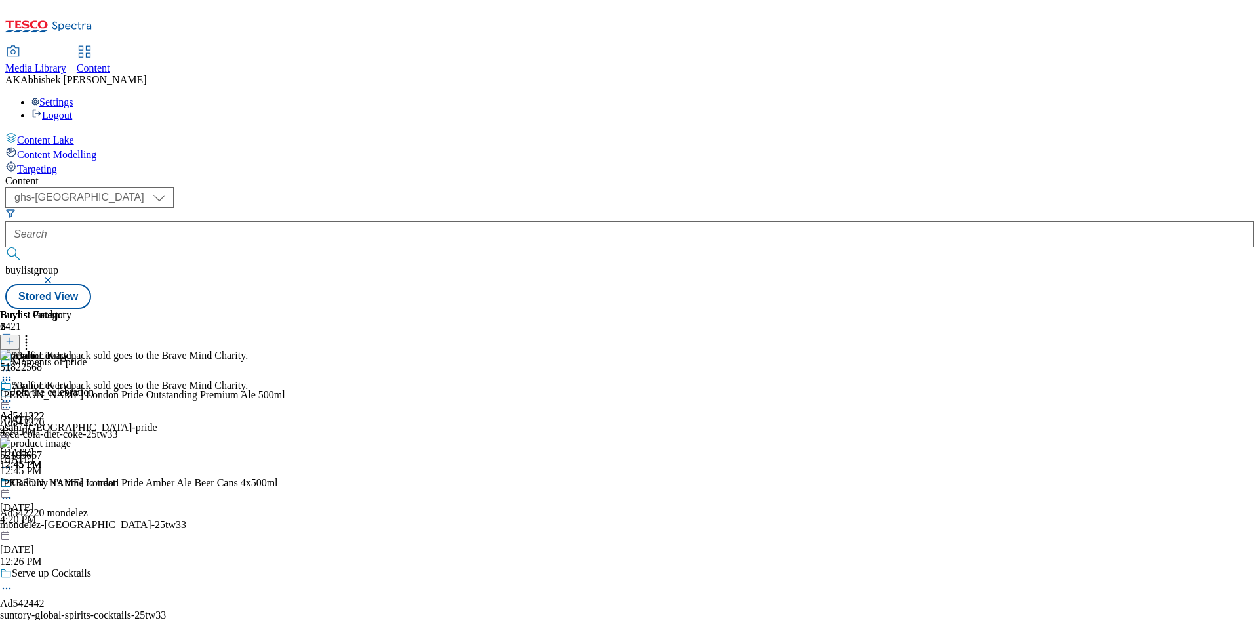
click at [13, 394] on icon at bounding box center [6, 400] width 13 height 13
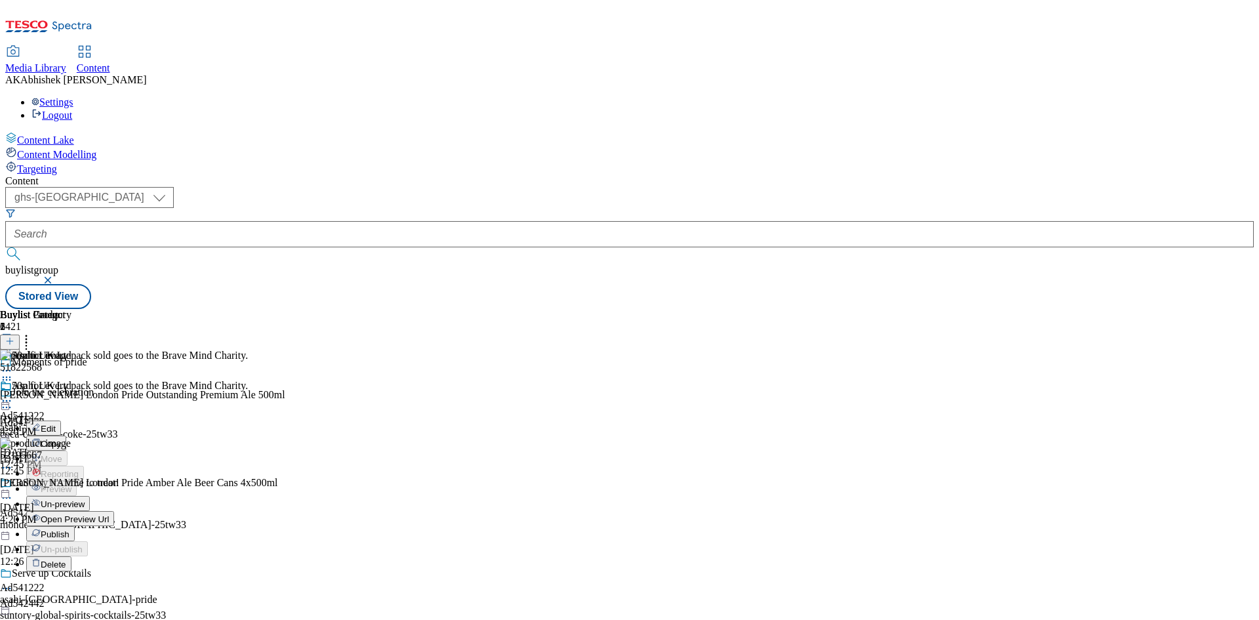
click at [13, 394] on icon at bounding box center [6, 400] width 13 height 13
click at [157, 394] on div "Asahi UK Ltd Ad541222 asahi-london-pride Oct 3, 2025 12:45 PM" at bounding box center [78, 425] width 157 height 90
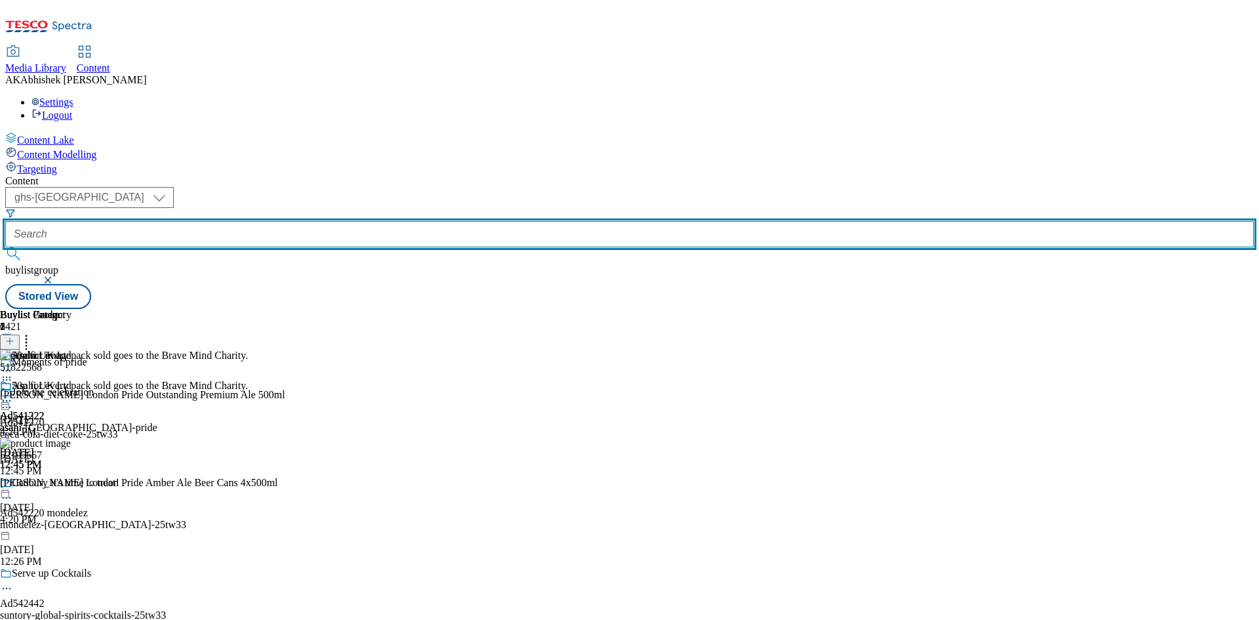
drag, startPoint x: 294, startPoint y: 94, endPoint x: 378, endPoint y: 83, distance: 84.7
click at [296, 221] on input "text" at bounding box center [629, 234] width 1248 height 26
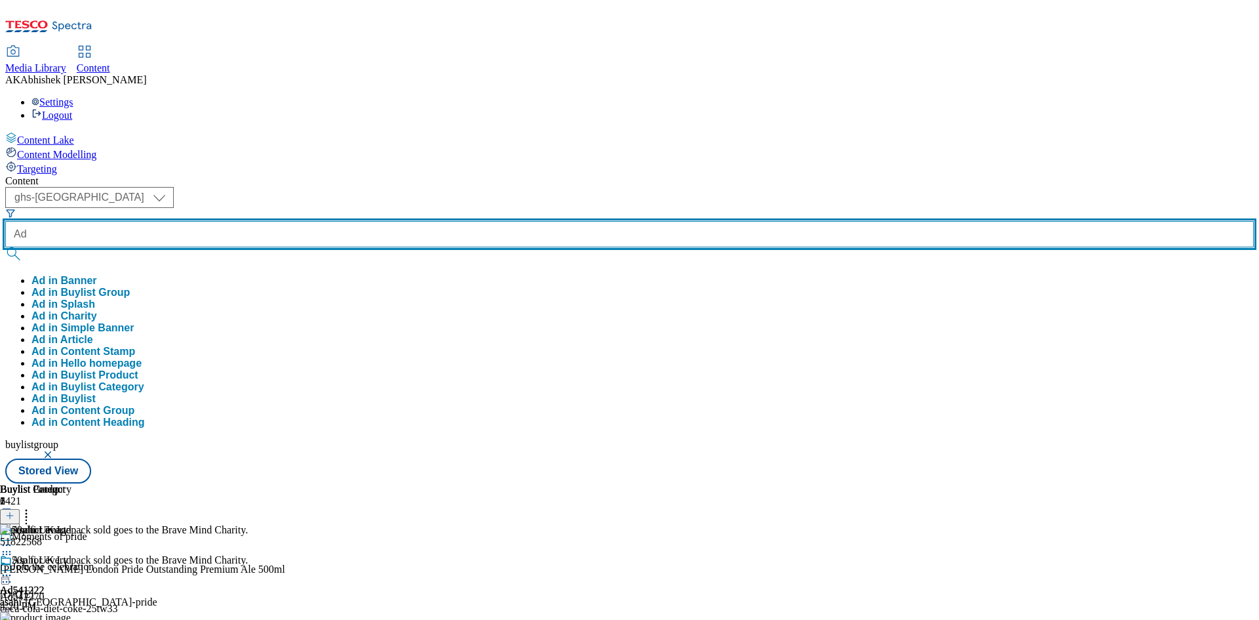
paste input "542442"
type input "Ad542442"
click at [5, 247] on button "submit" at bounding box center [14, 253] width 18 height 13
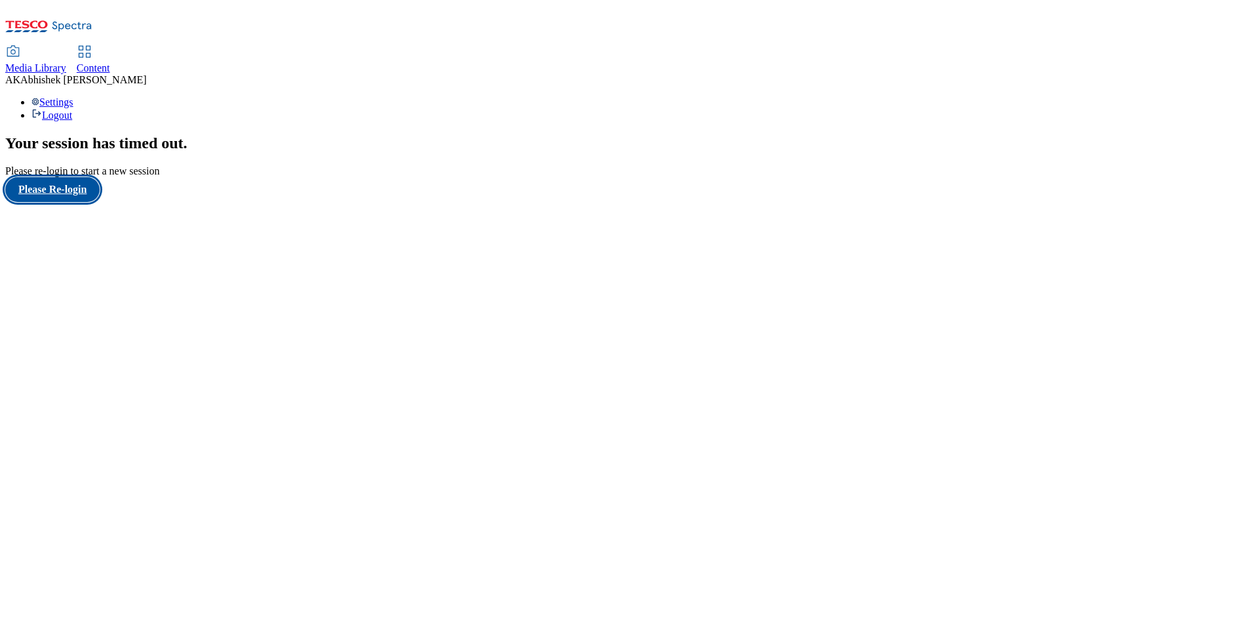
click at [89, 202] on button "Please Re-login" at bounding box center [52, 189] width 94 height 25
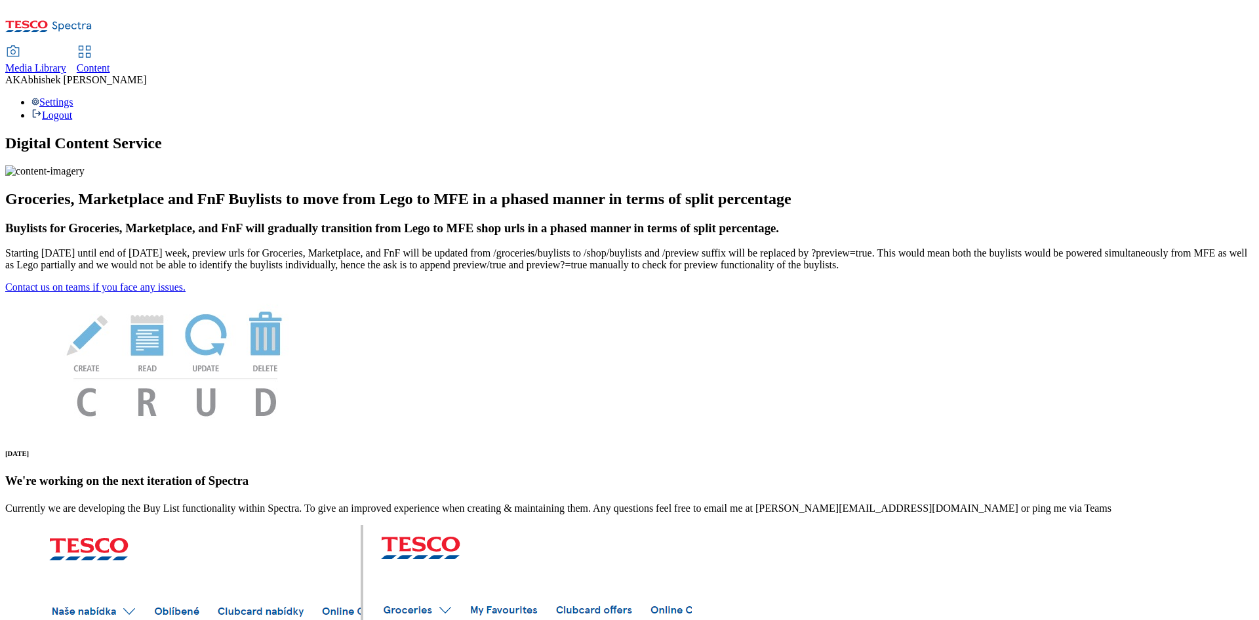
click at [110, 62] on span "Content" at bounding box center [93, 67] width 33 height 11
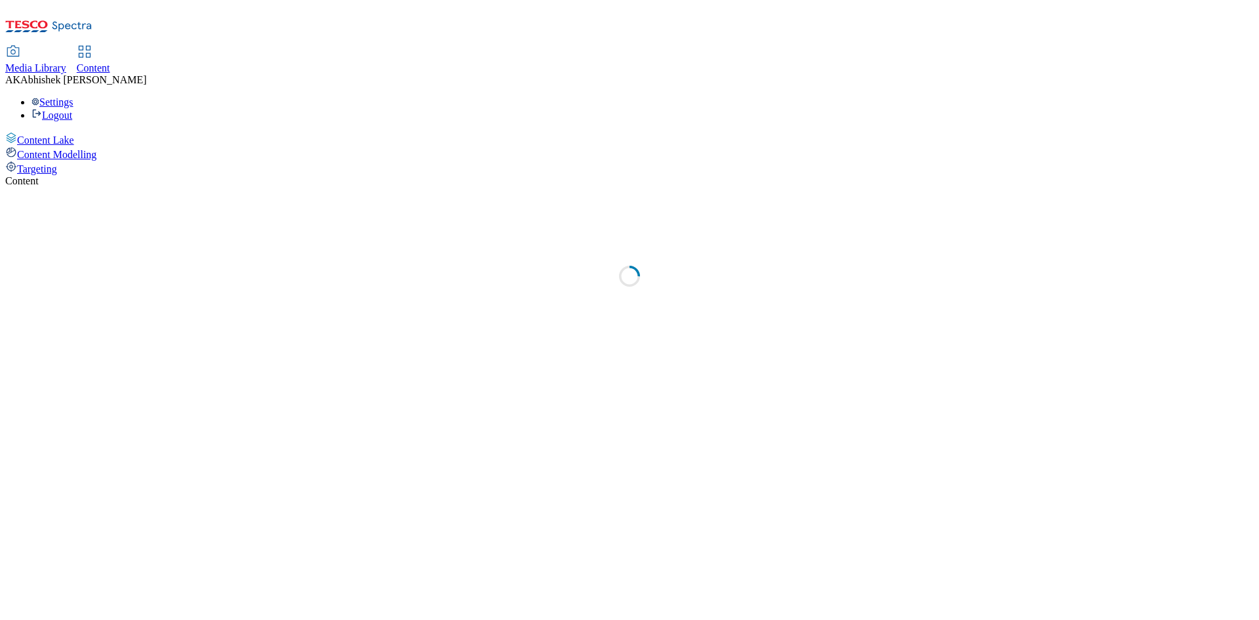
select select "ghs-[GEOGRAPHIC_DATA]"
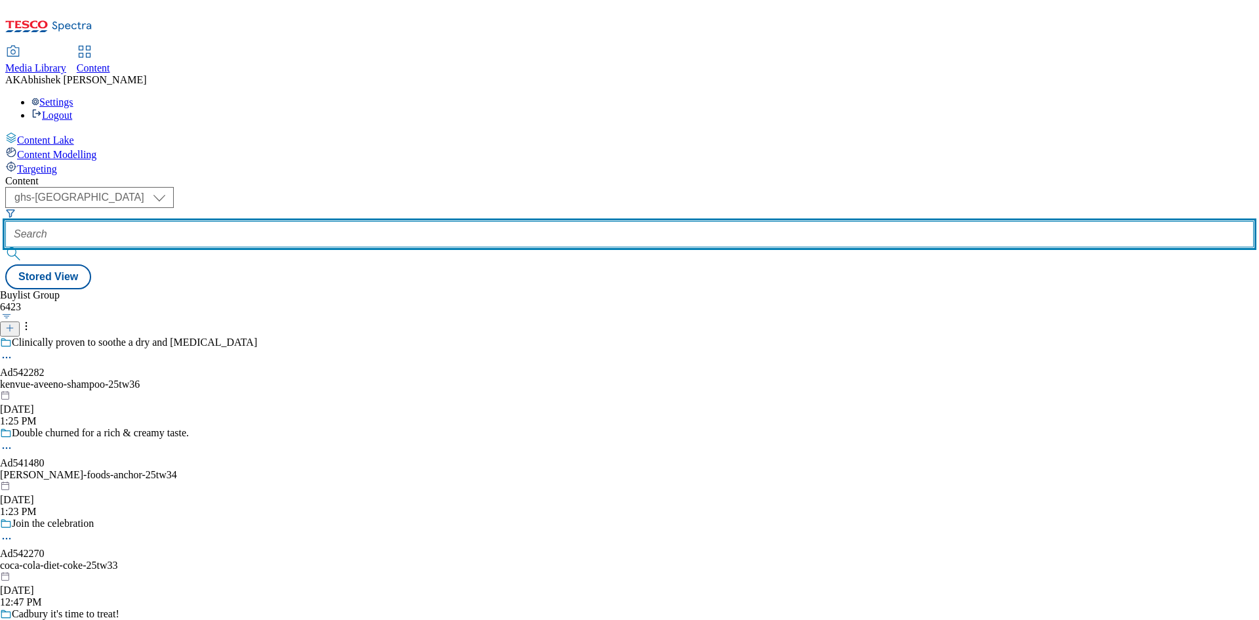
click at [291, 221] on input "text" at bounding box center [629, 234] width 1248 height 26
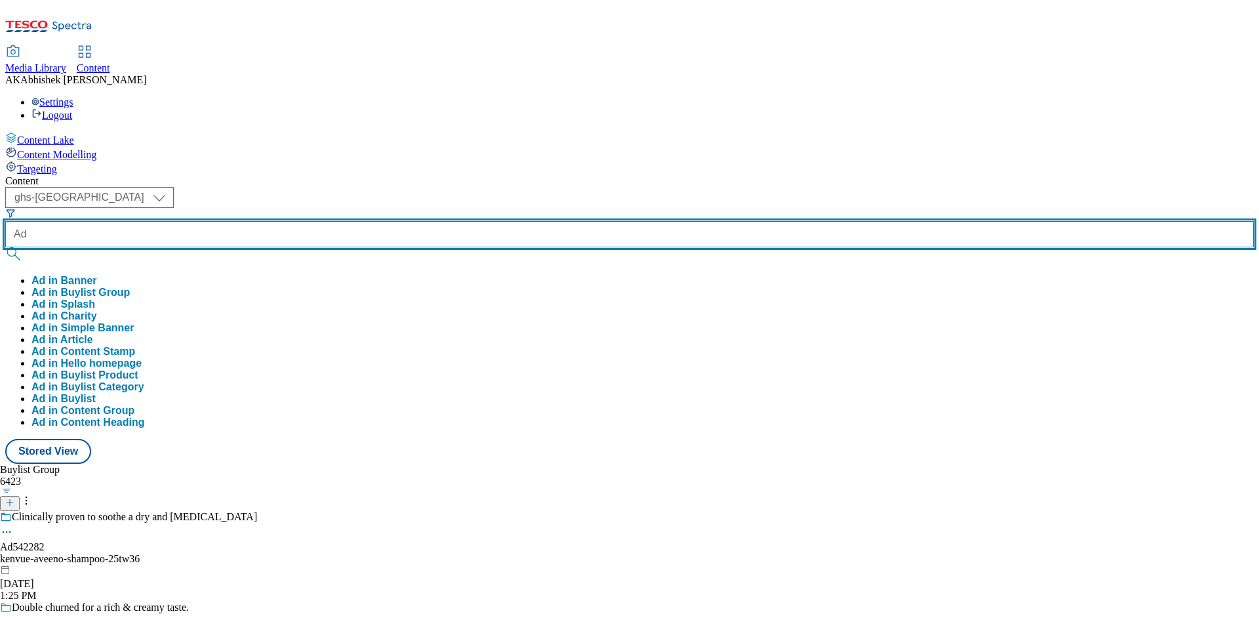
paste input "542442"
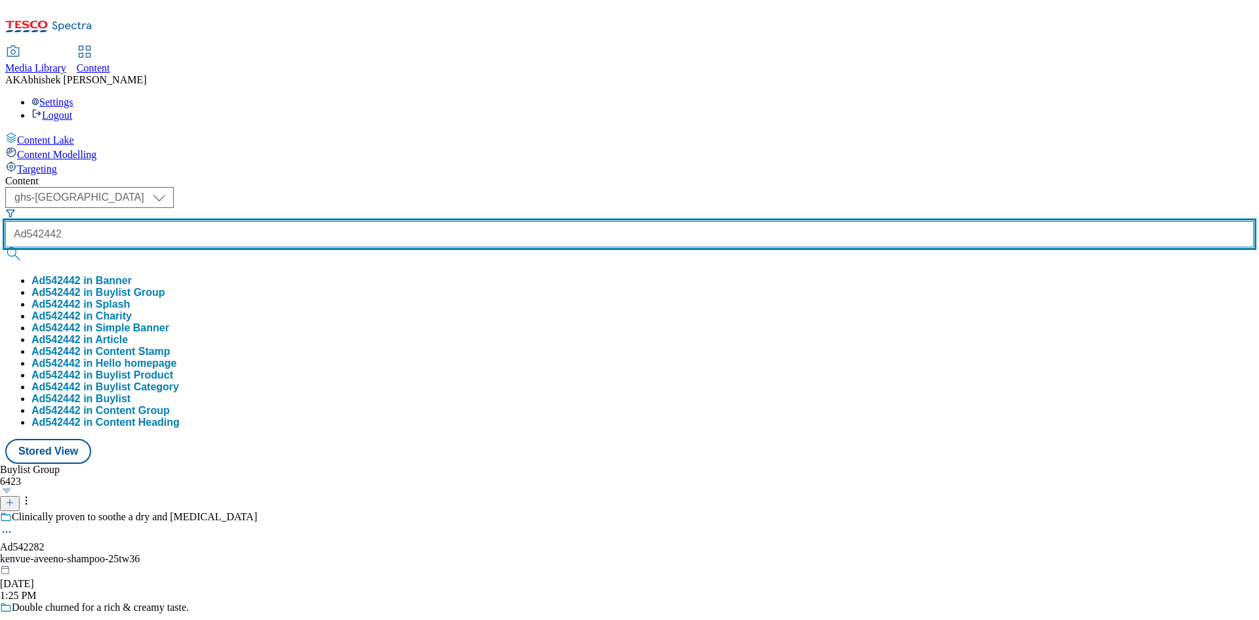
type input "Ad542442"
click at [5, 247] on button "submit" at bounding box center [14, 253] width 18 height 13
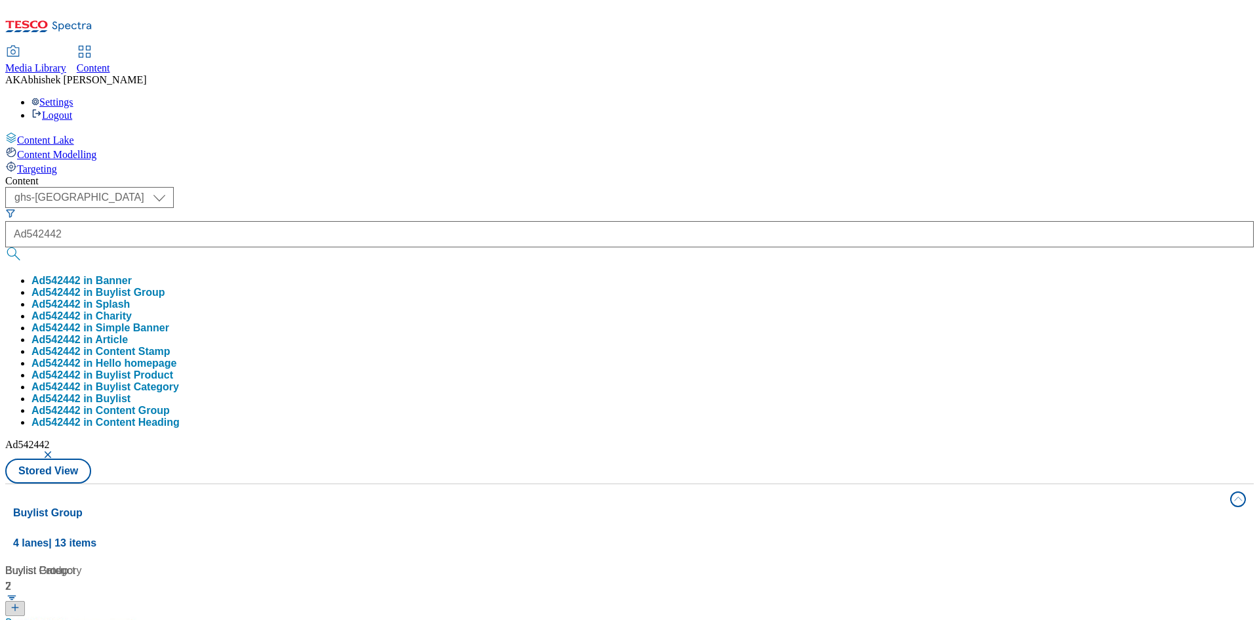
click at [664, 187] on div "( optional ) ghs-roi ghs-uk ghs-uk Ad542442 Ad542442 in Banner Ad542442 in Buyl…" at bounding box center [629, 335] width 1248 height 296
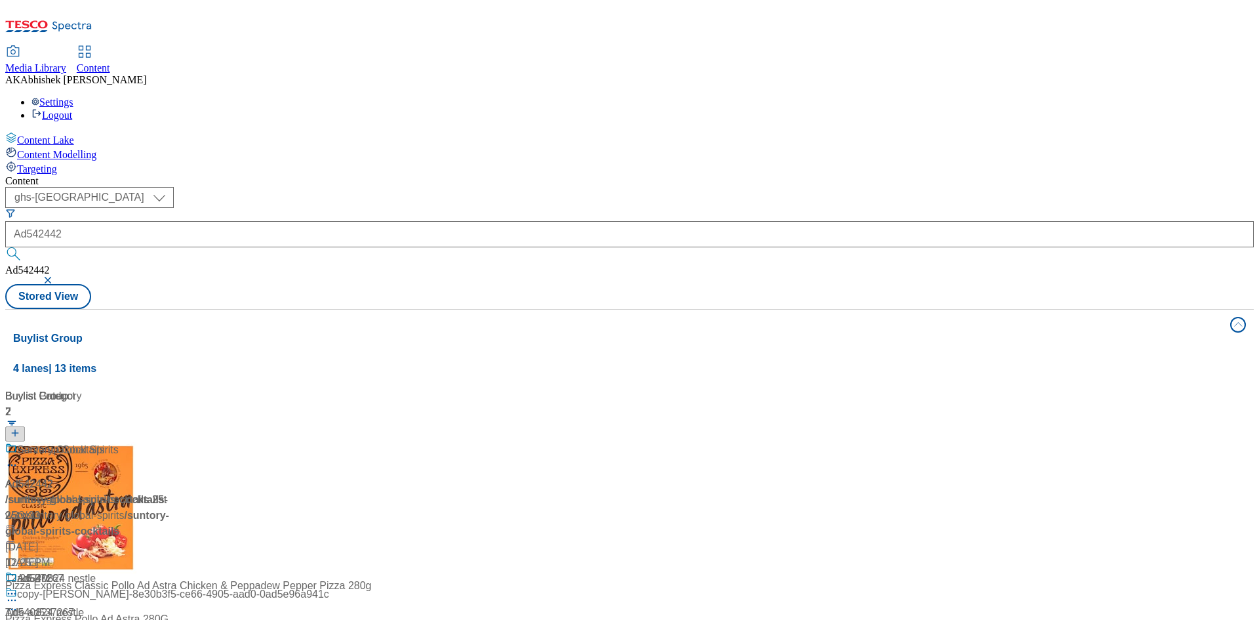
click at [169, 442] on div "Ad542442 / suntory-global-spirits-cocktails-25tw33 / suntory-global-spirits [DA…" at bounding box center [87, 506] width 164 height 129
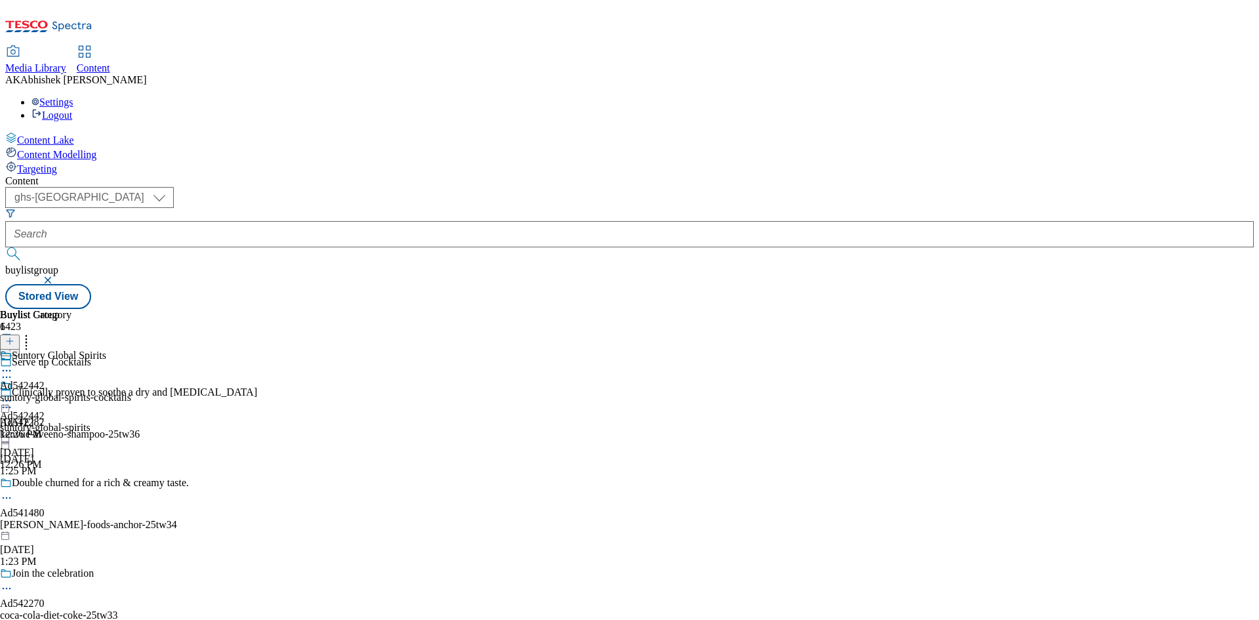
click at [13, 370] on icon at bounding box center [6, 376] width 13 height 13
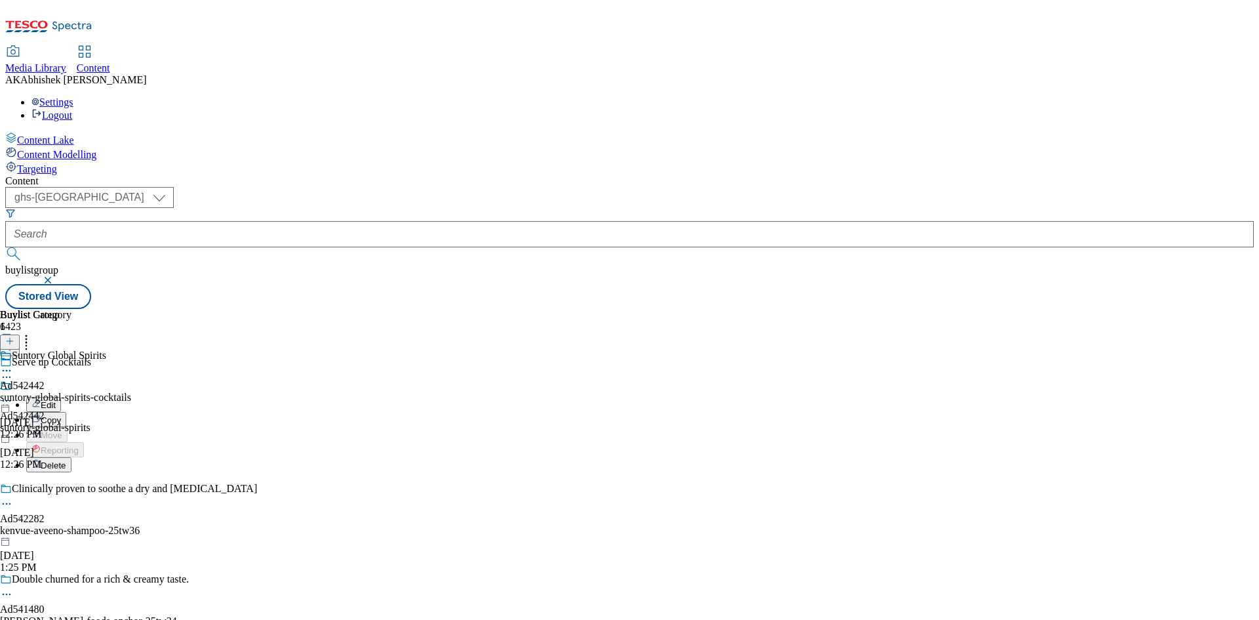
click at [56, 400] on span "Edit" at bounding box center [48, 405] width 15 height 10
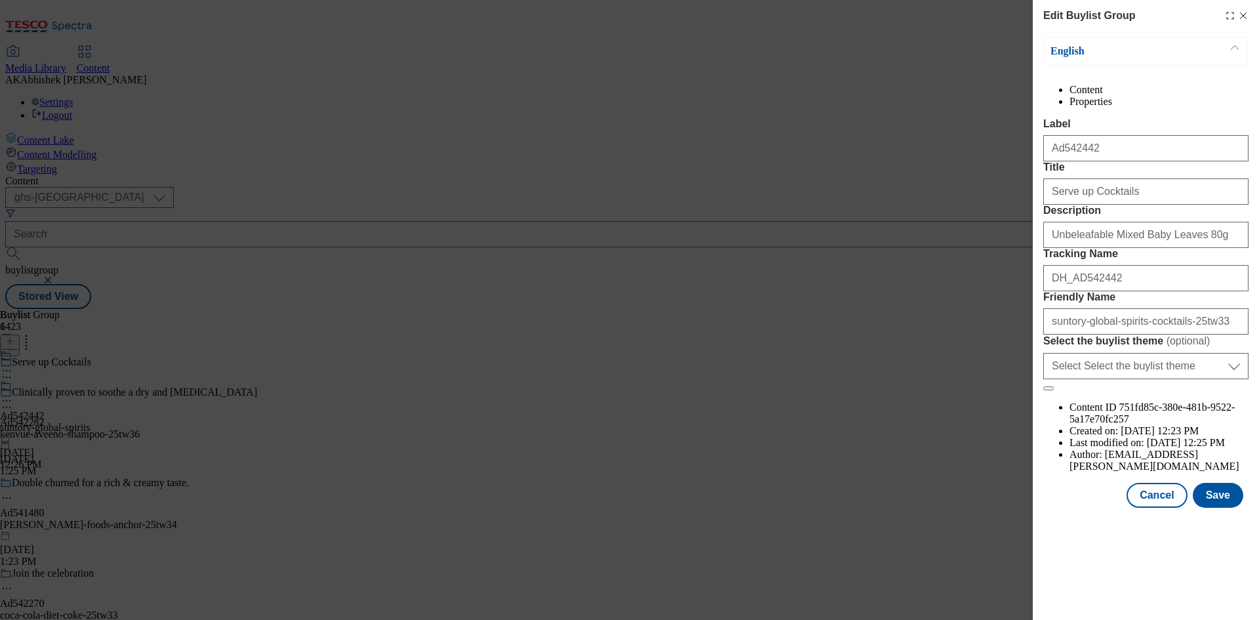
scroll to position [401, 0]
click at [1220, 508] on button "Save" at bounding box center [1218, 495] width 50 height 25
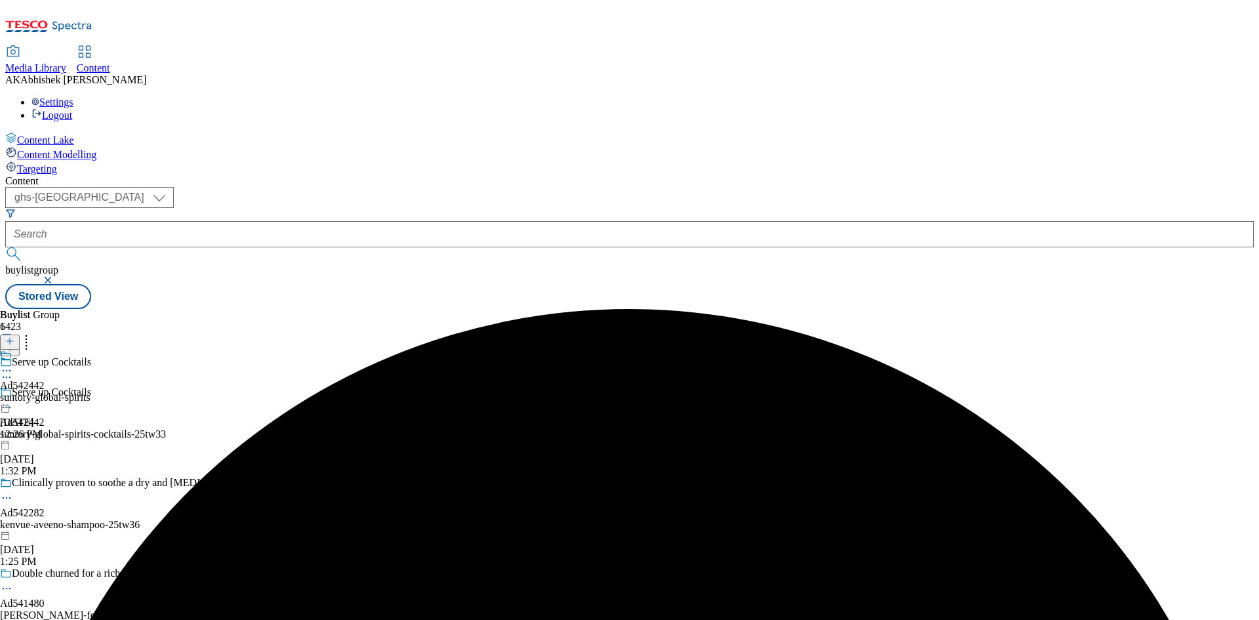
click at [13, 364] on icon at bounding box center [6, 370] width 13 height 13
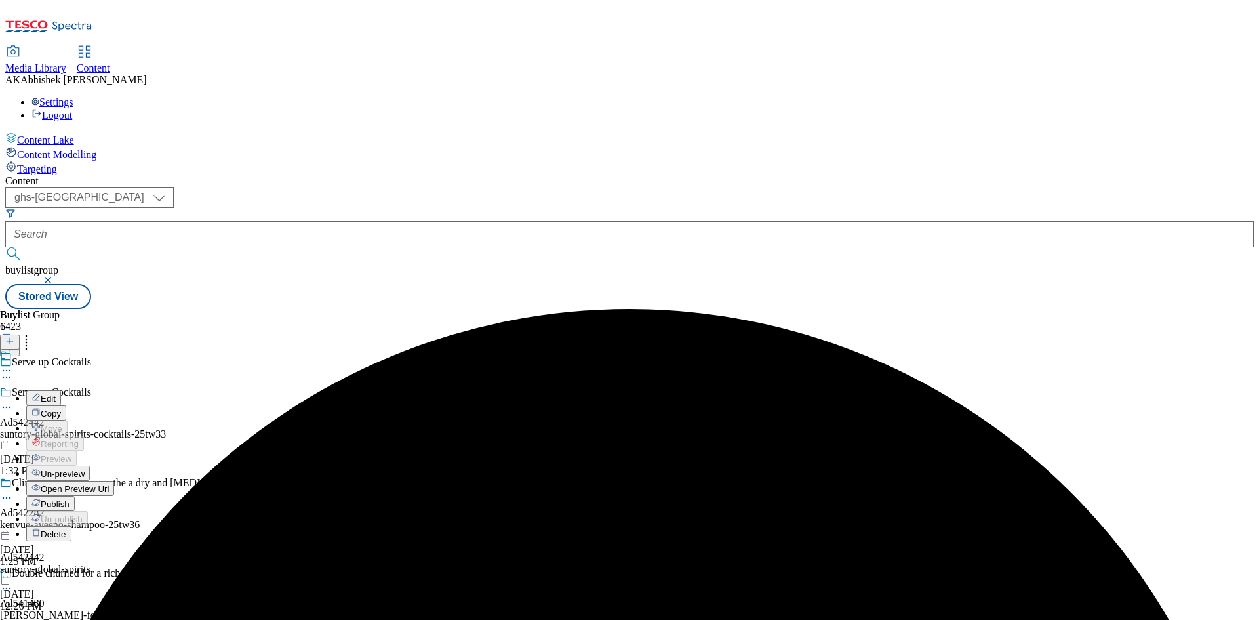
click at [56, 393] on span "Edit" at bounding box center [48, 398] width 15 height 10
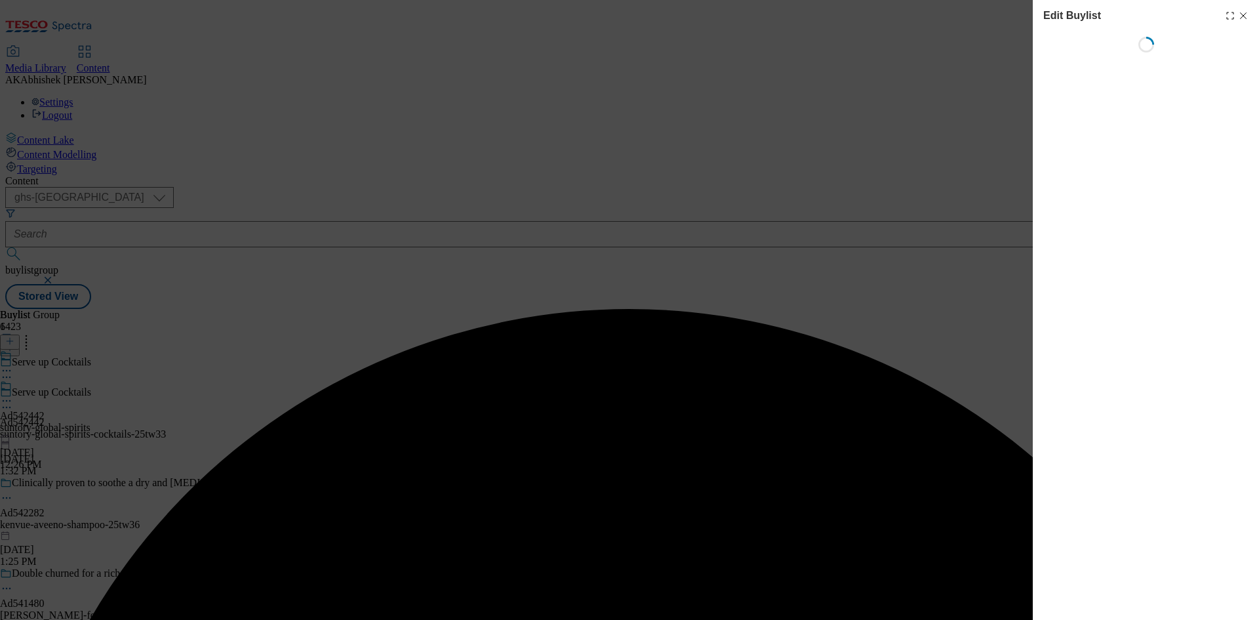
select select "tactical"
select select "supplier funded short term 1-3 weeks"
select select "dunnhumby"
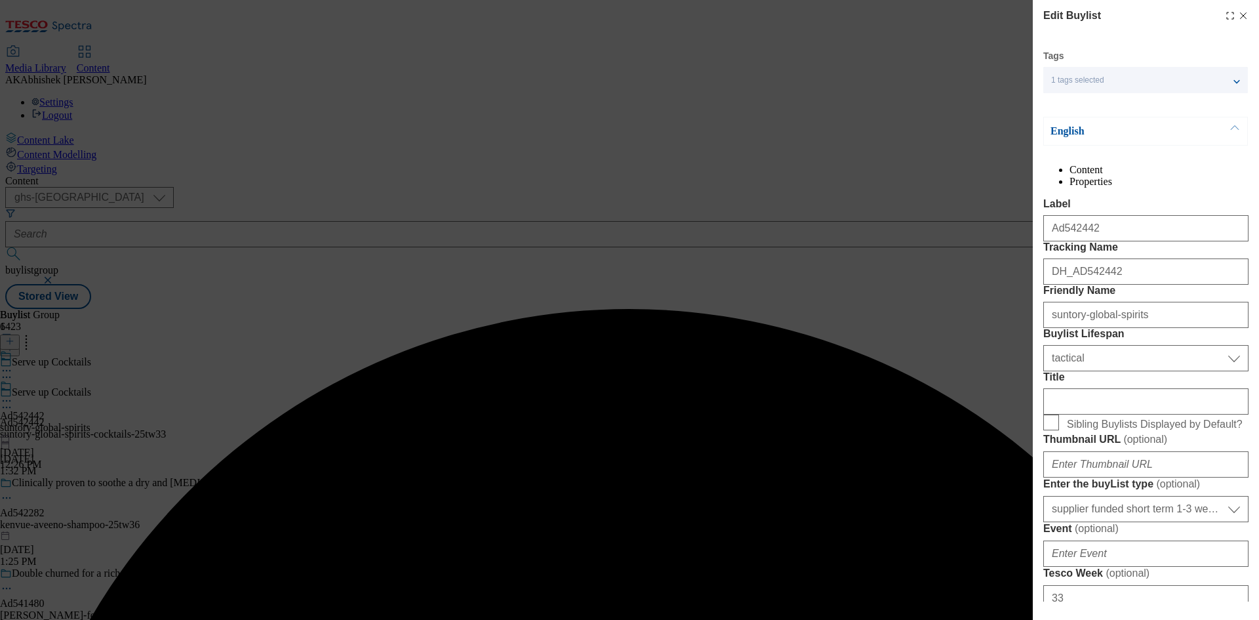
select select "Banner"
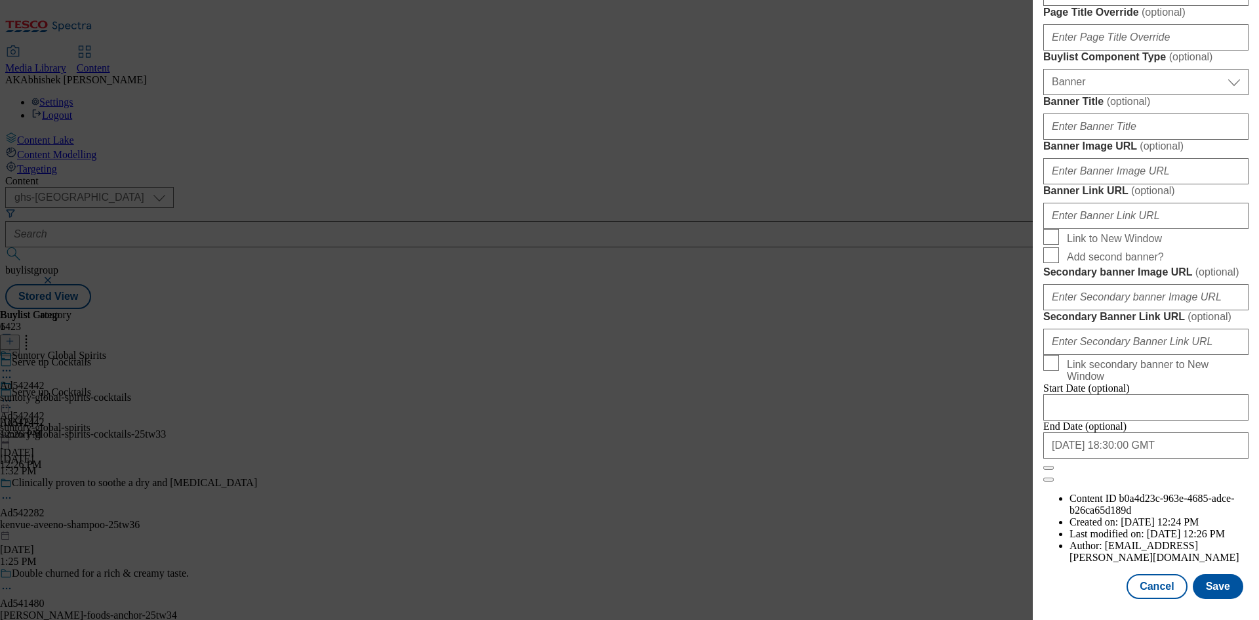
scroll to position [1288, 0]
click at [1210, 588] on button "Save" at bounding box center [1218, 586] width 50 height 25
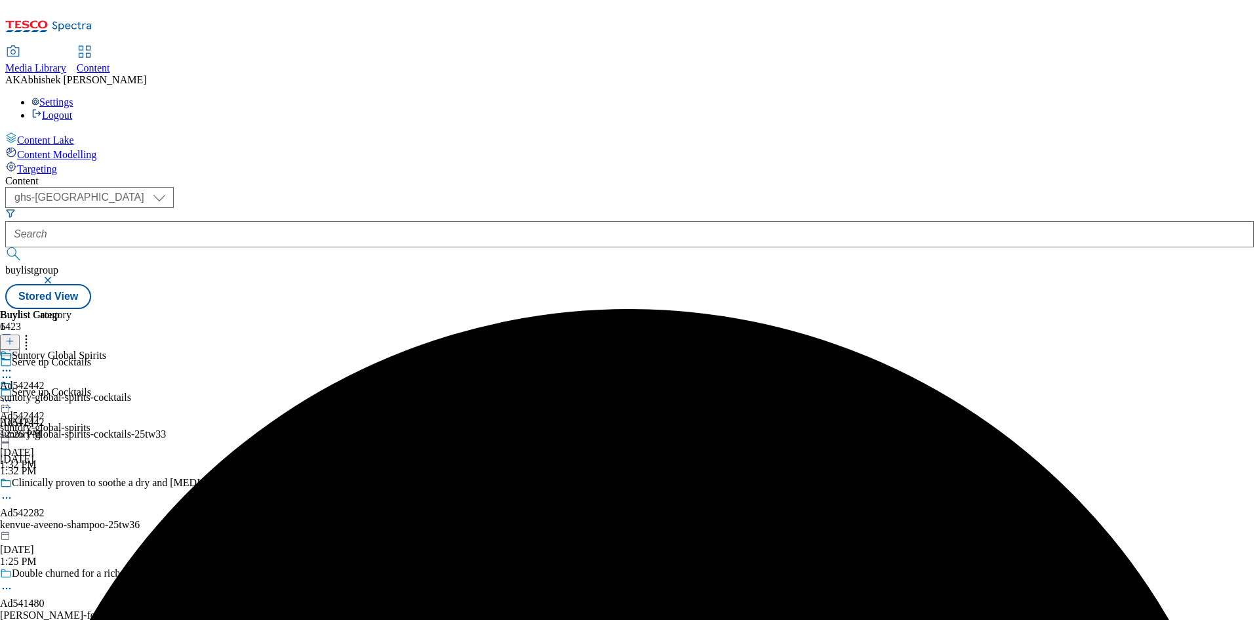
click at [13, 364] on icon at bounding box center [6, 370] width 13 height 13
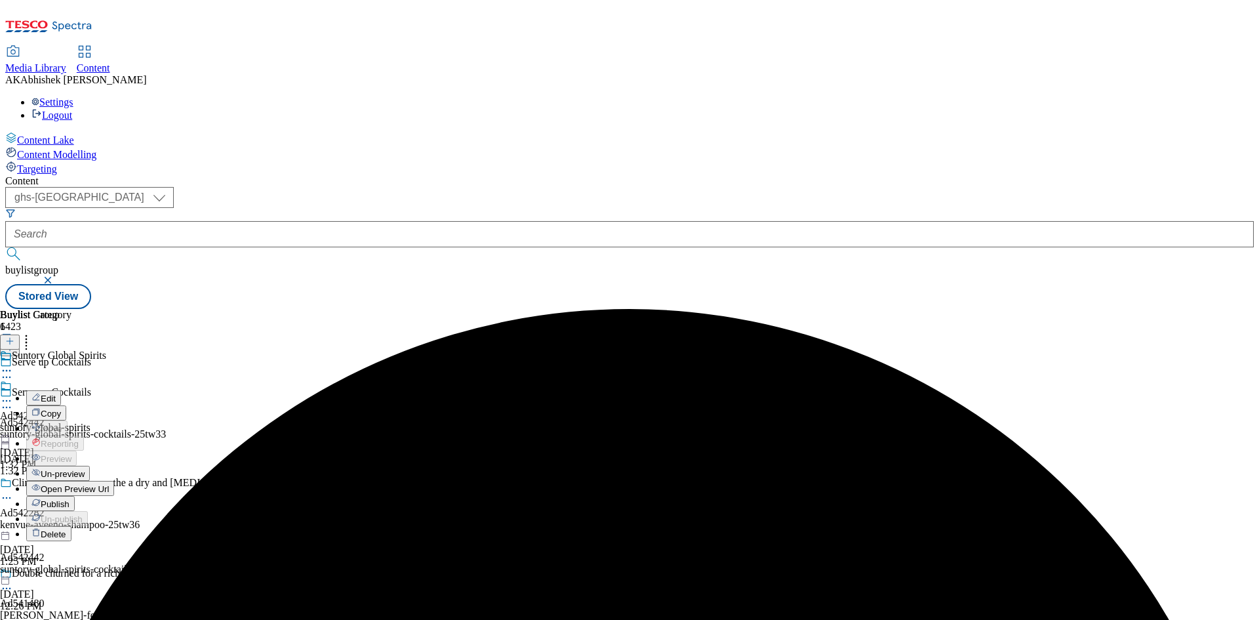
click at [56, 393] on span "Edit" at bounding box center [48, 398] width 15 height 10
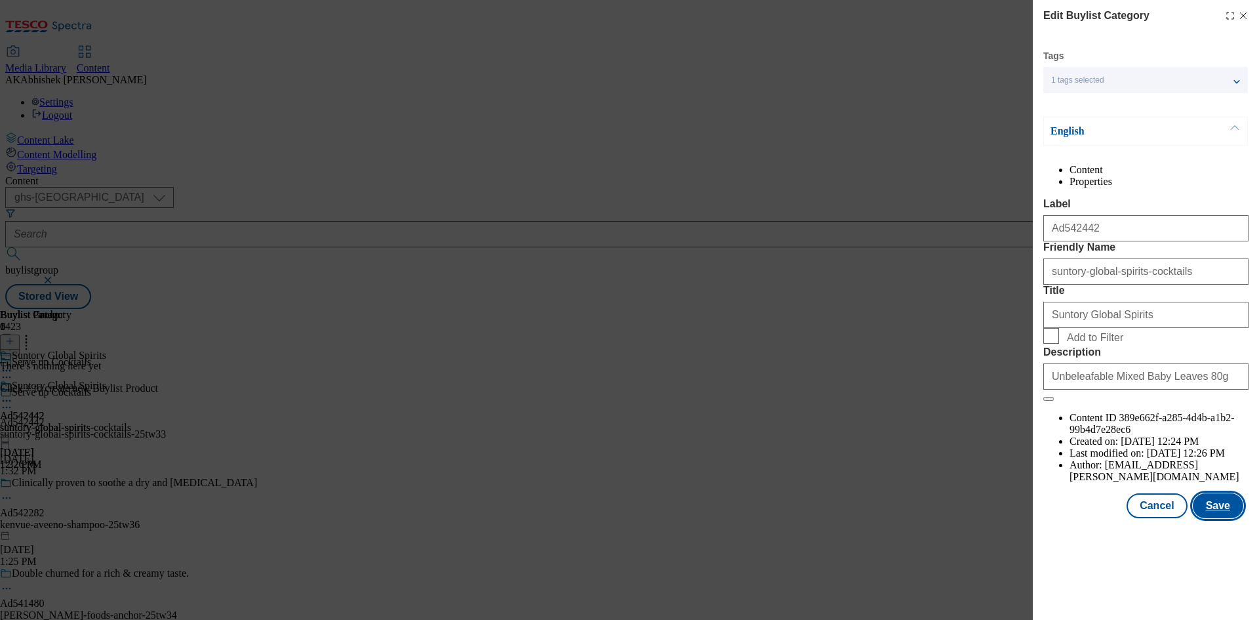
click at [1225, 518] on button "Save" at bounding box center [1218, 505] width 50 height 25
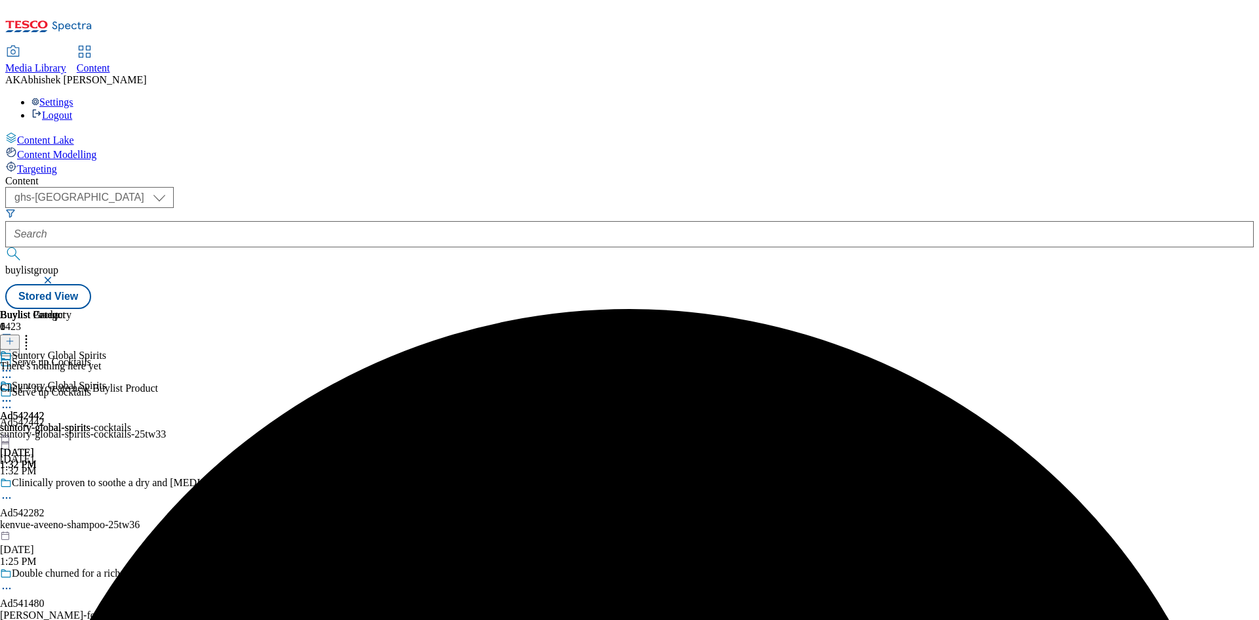
click at [13, 394] on icon at bounding box center [6, 400] width 13 height 13
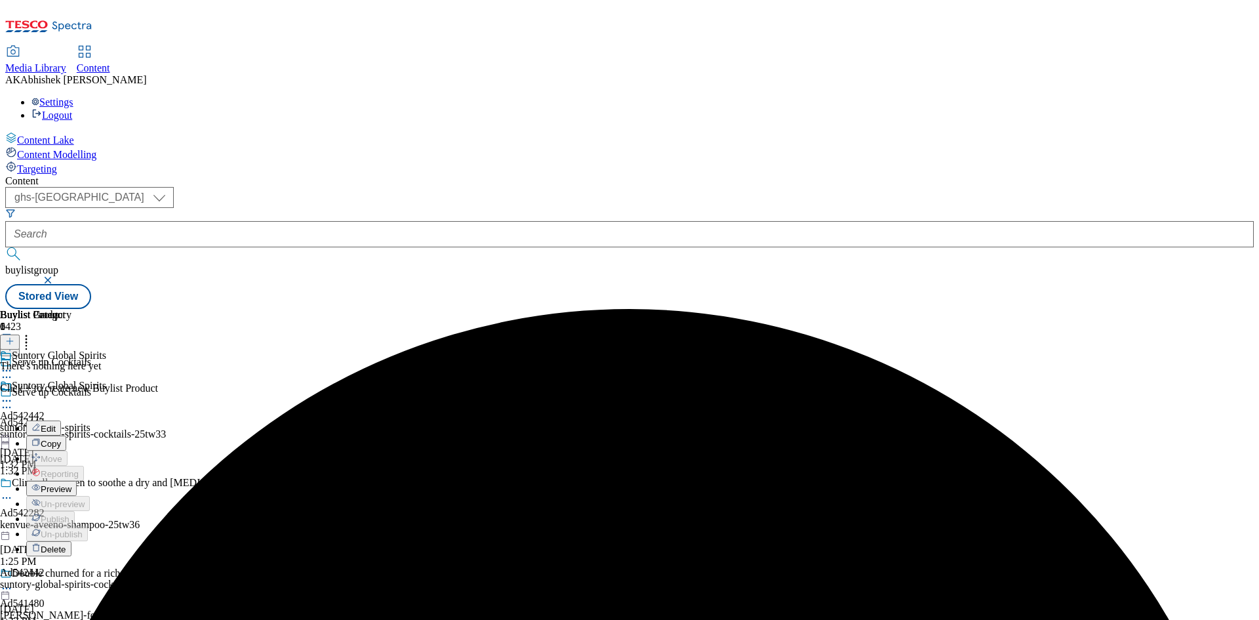
click at [71, 484] on span "Preview" at bounding box center [56, 489] width 31 height 10
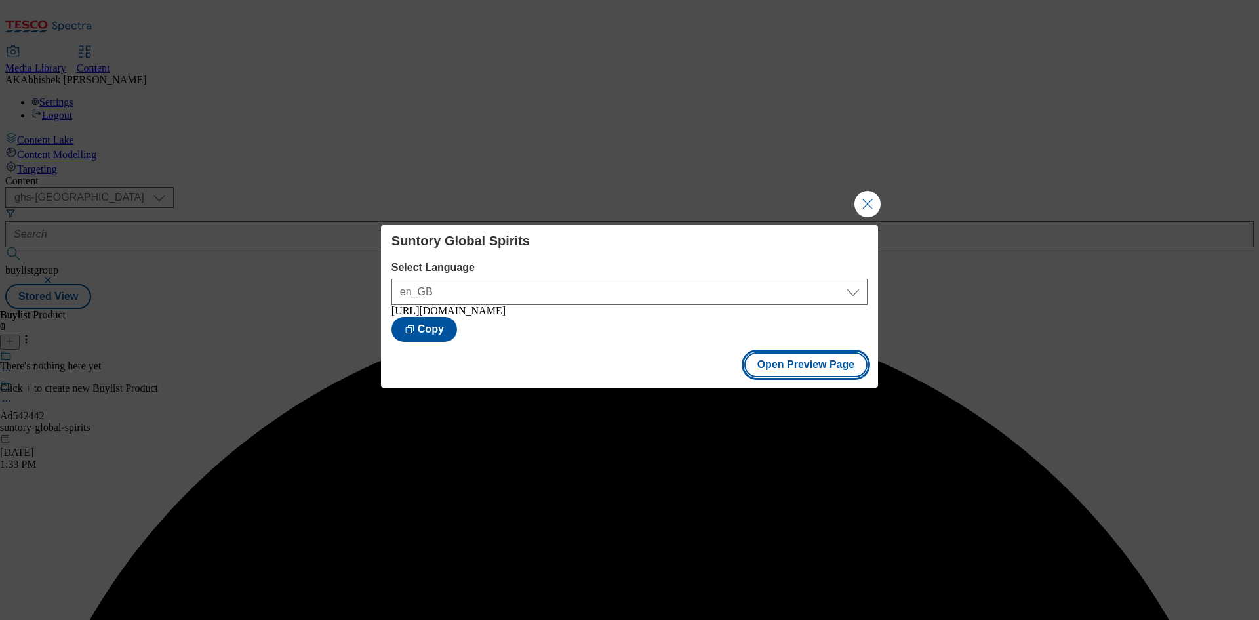
click at [822, 370] on button "Open Preview Page" at bounding box center [806, 364] width 124 height 25
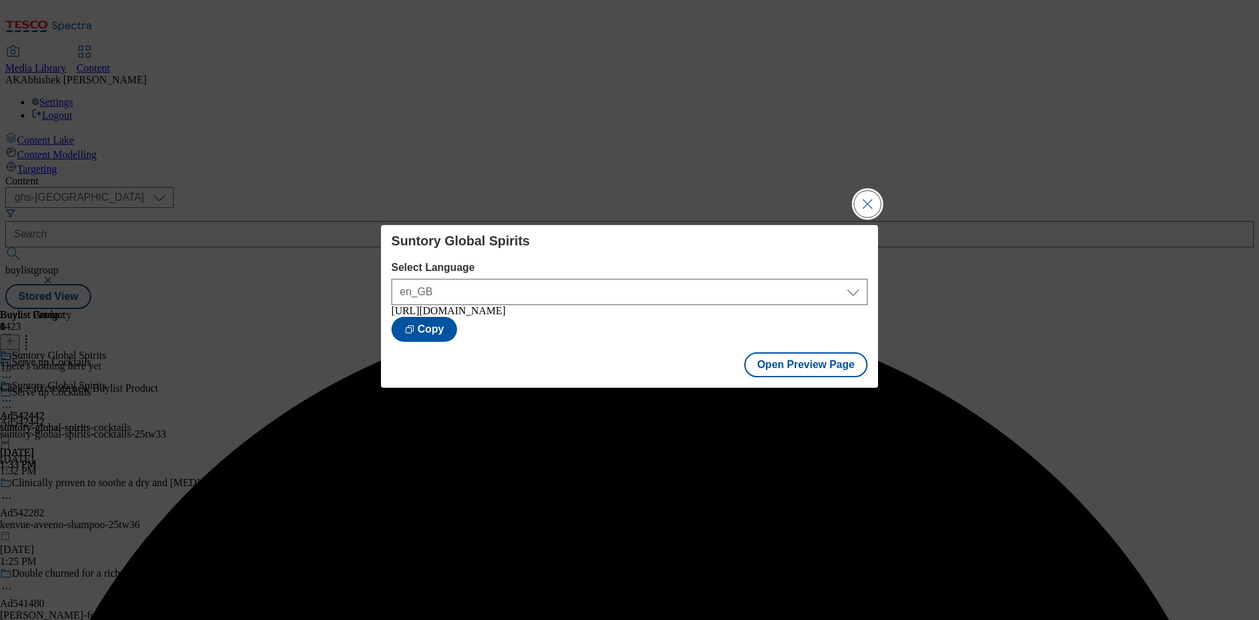
click at [866, 200] on button "Close Modal" at bounding box center [867, 204] width 26 height 26
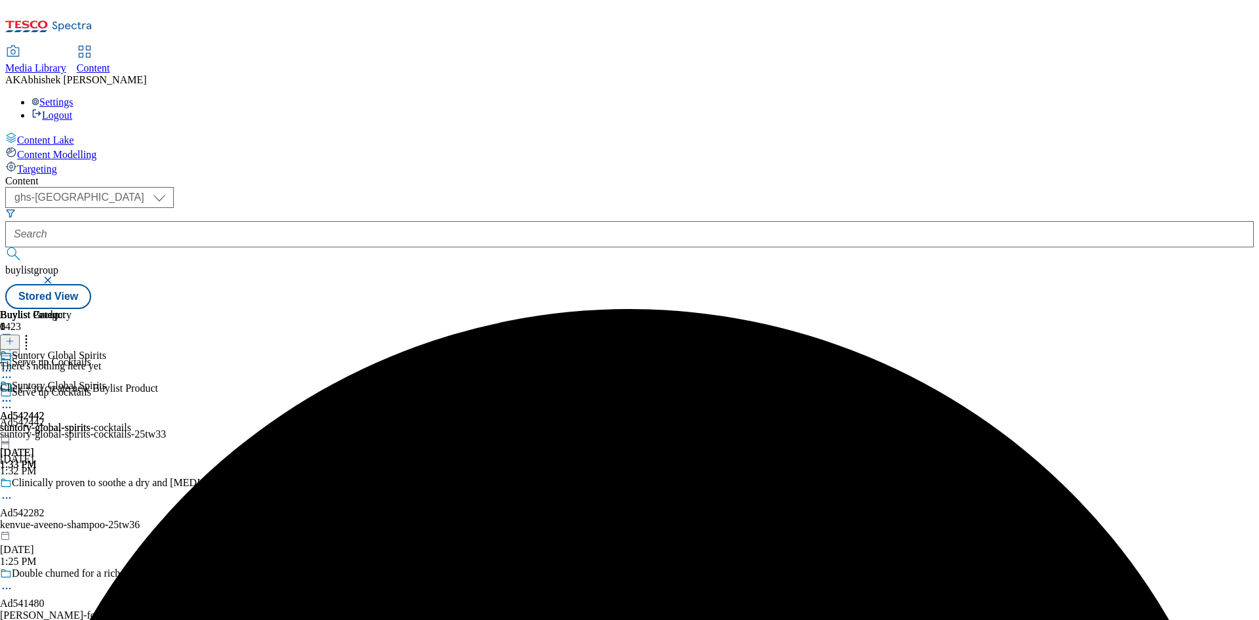
click at [13, 394] on icon at bounding box center [6, 400] width 13 height 13
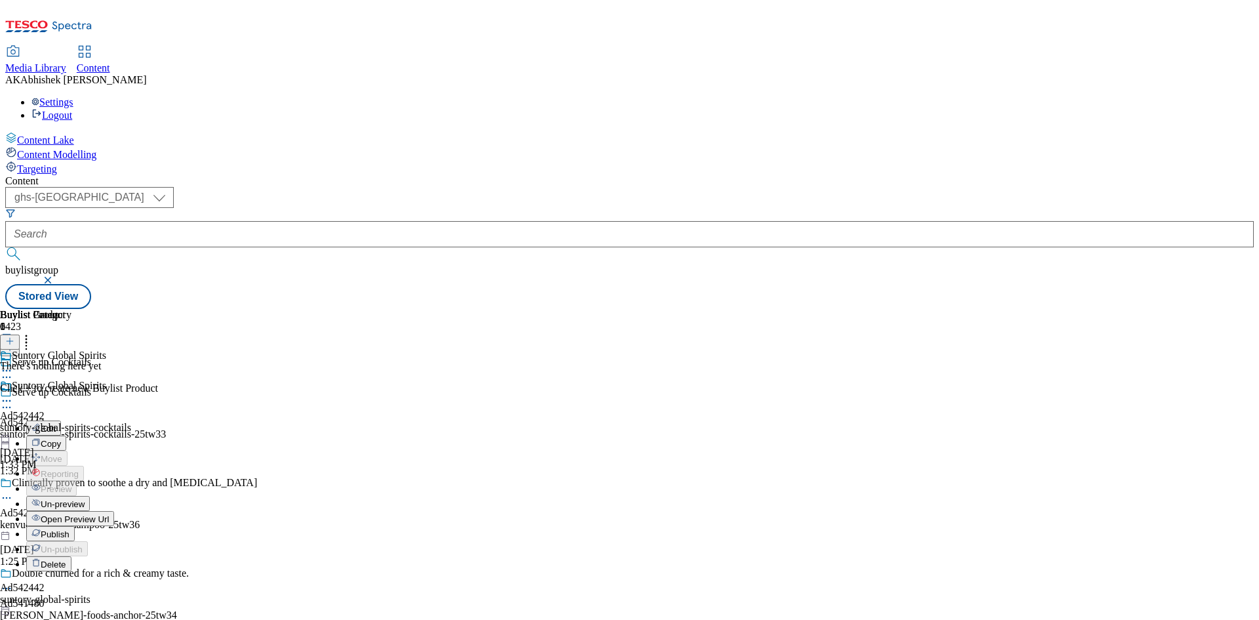
click at [131, 381] on div "Suntory Global Spirits Ad542442 suntory-global-spirits-cocktails [DATE] 1:33 PM" at bounding box center [65, 425] width 131 height 90
click at [131, 470] on div at bounding box center [65, 470] width 131 height 0
click at [13, 394] on icon at bounding box center [6, 400] width 13 height 13
click at [70, 529] on span "Publish" at bounding box center [55, 534] width 29 height 10
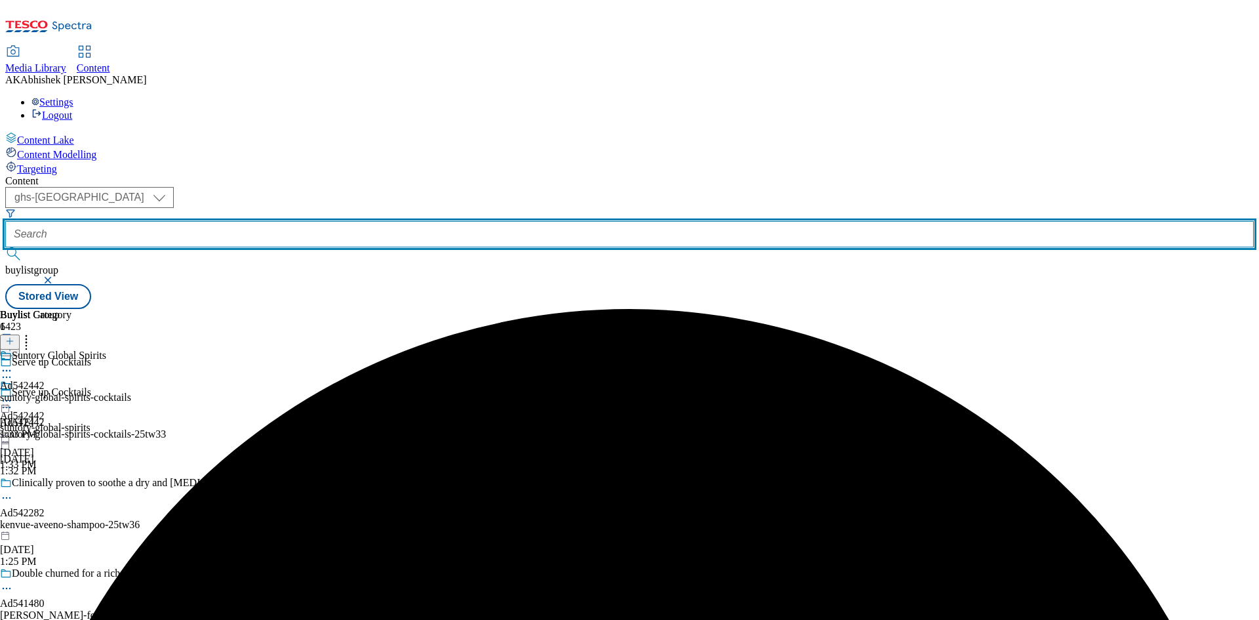
click at [315, 221] on input "text" at bounding box center [629, 234] width 1248 height 26
click at [5, 247] on button "submit" at bounding box center [14, 253] width 18 height 13
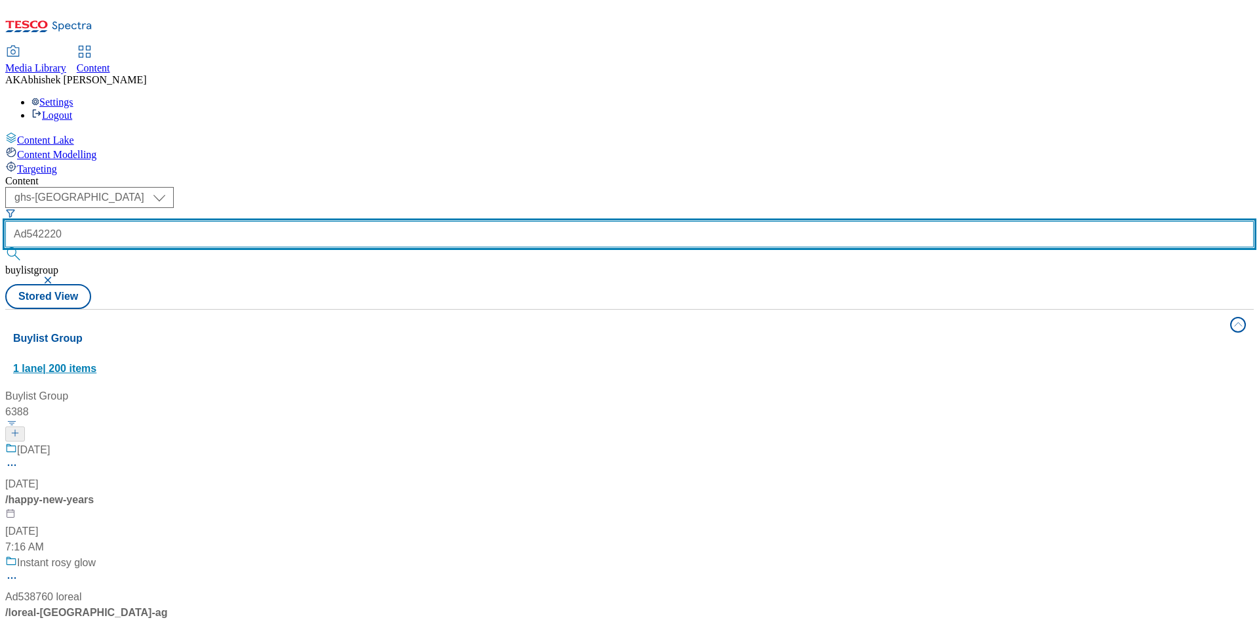
type input "Ad542220"
click at [5, 247] on button "submit" at bounding box center [14, 253] width 18 height 13
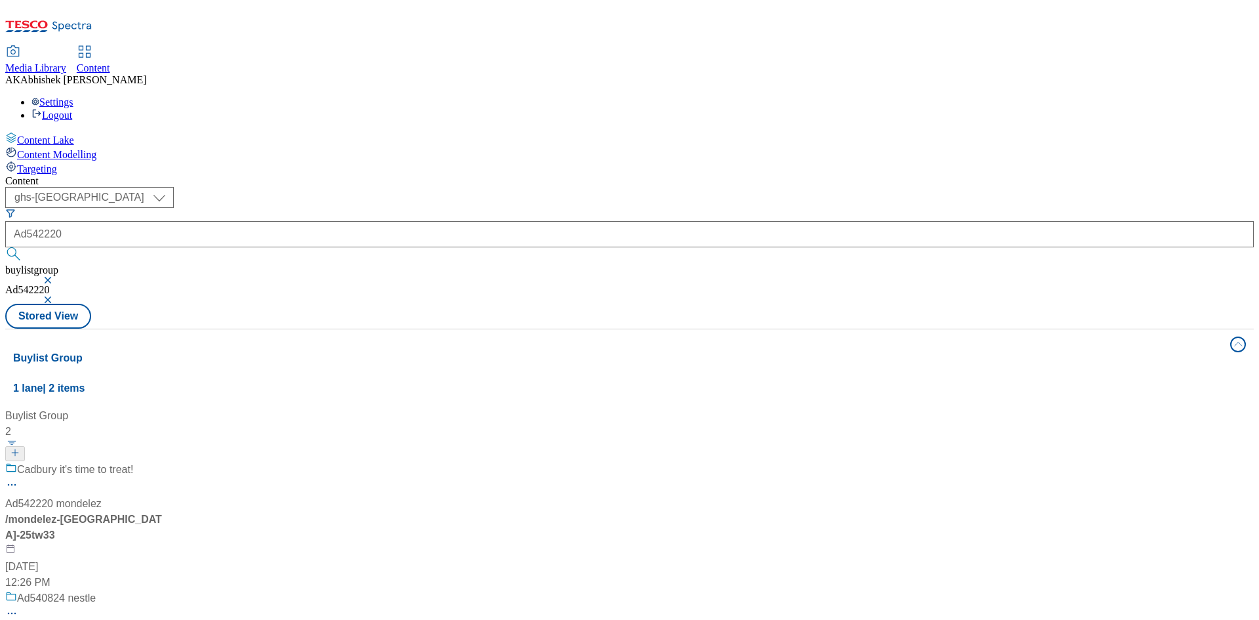
click at [169, 462] on div "Cadbury it's time to treat! Ad542220 mondelez / mondelez-cadbury-25tw33 [DATE] …" at bounding box center [87, 526] width 164 height 129
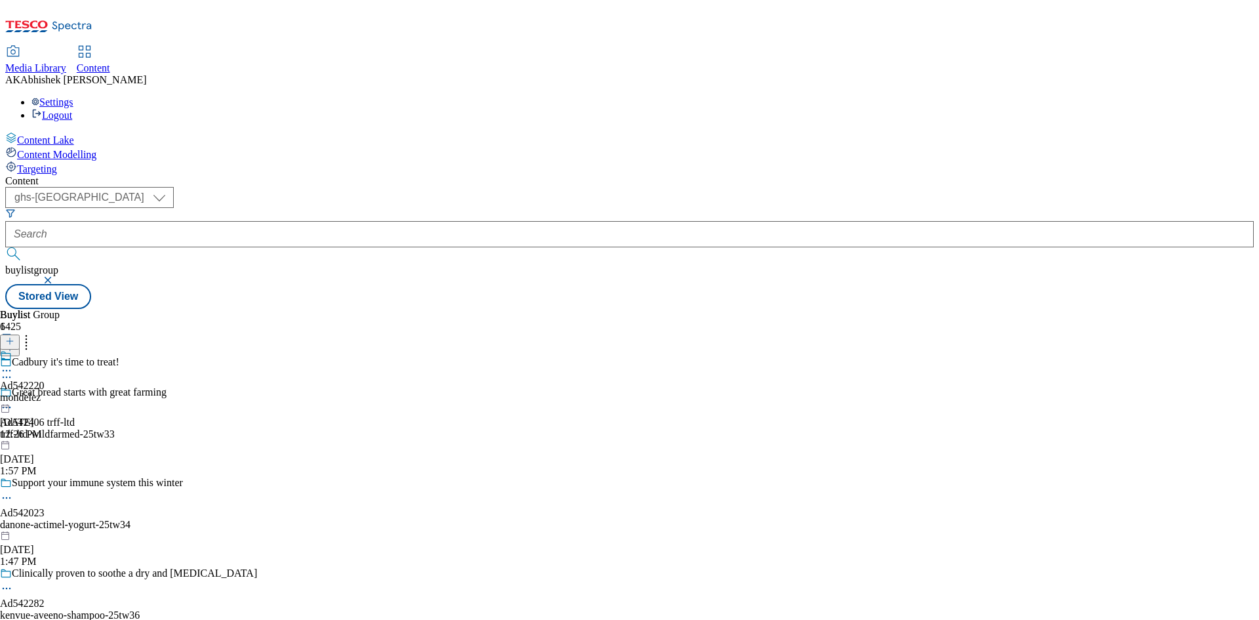
click at [8, 376] on circle at bounding box center [7, 377] width 2 height 2
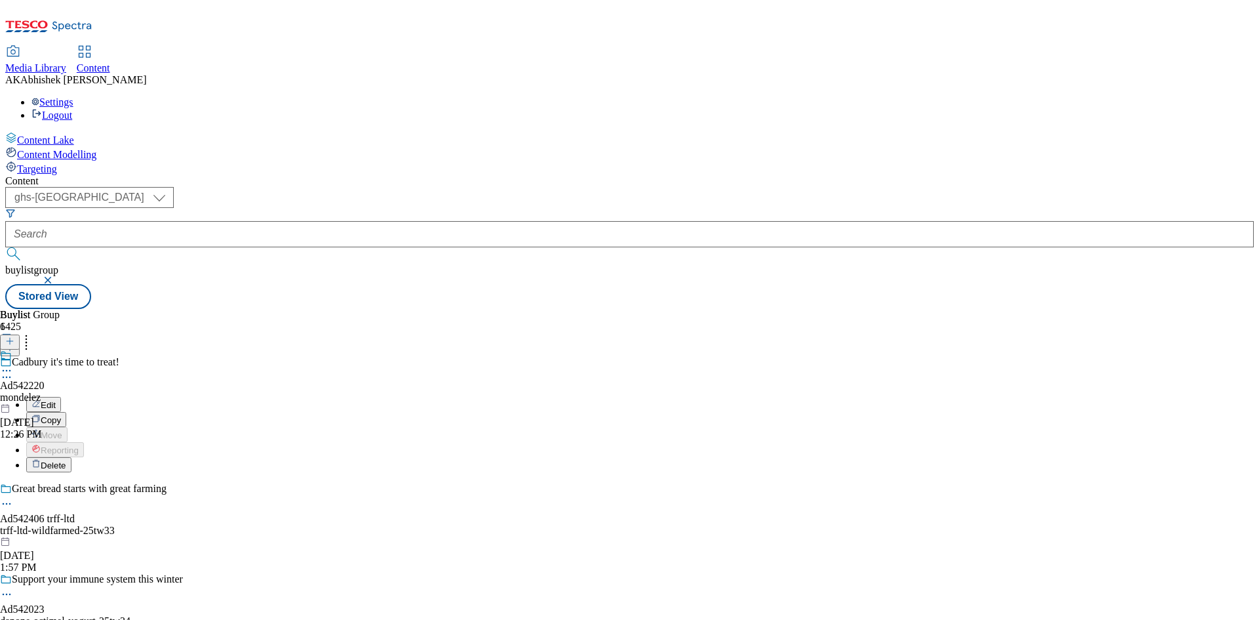
click at [56, 400] on span "Edit" at bounding box center [48, 405] width 15 height 10
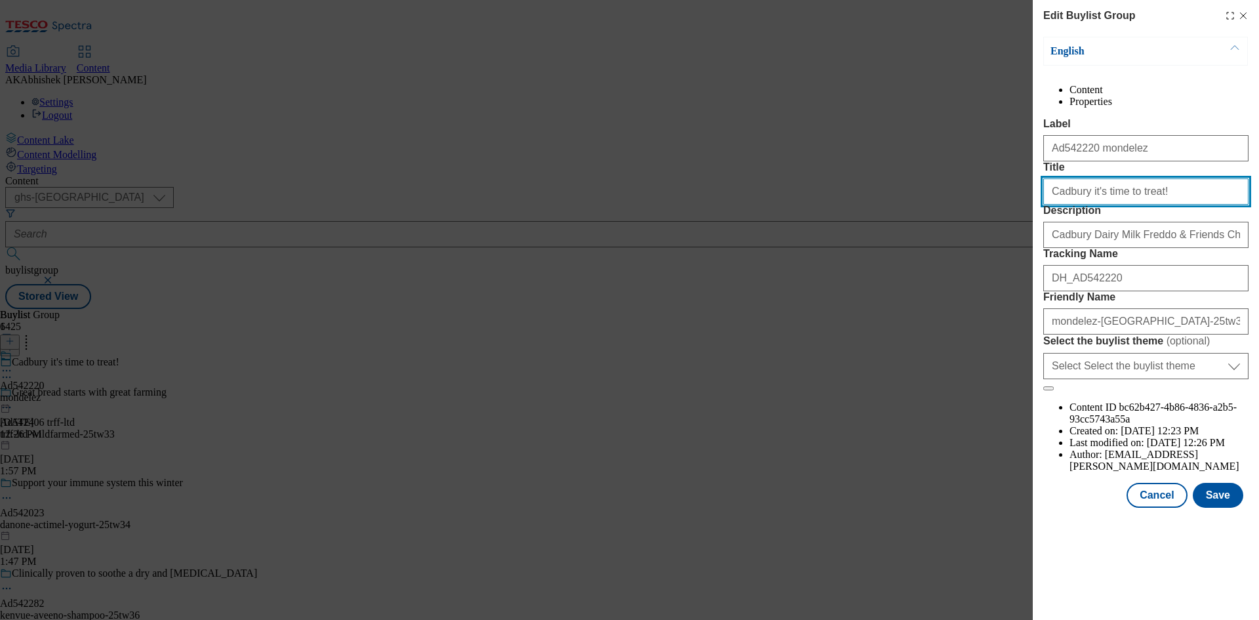
click at [1168, 205] on input "Cadbury it's time to treat!" at bounding box center [1145, 191] width 205 height 26
drag, startPoint x: 1180, startPoint y: 243, endPoint x: 786, endPoint y: 229, distance: 393.7
click at [786, 231] on div "Edit Buylist Group English Content Properties Label Ad542220 mondelez Title Cad…" at bounding box center [629, 310] width 1259 height 620
click at [1178, 205] on input "Cadbury it's time to treat!" at bounding box center [1145, 191] width 205 height 26
click at [1235, 528] on div "Modal" at bounding box center [1146, 519] width 226 height 18
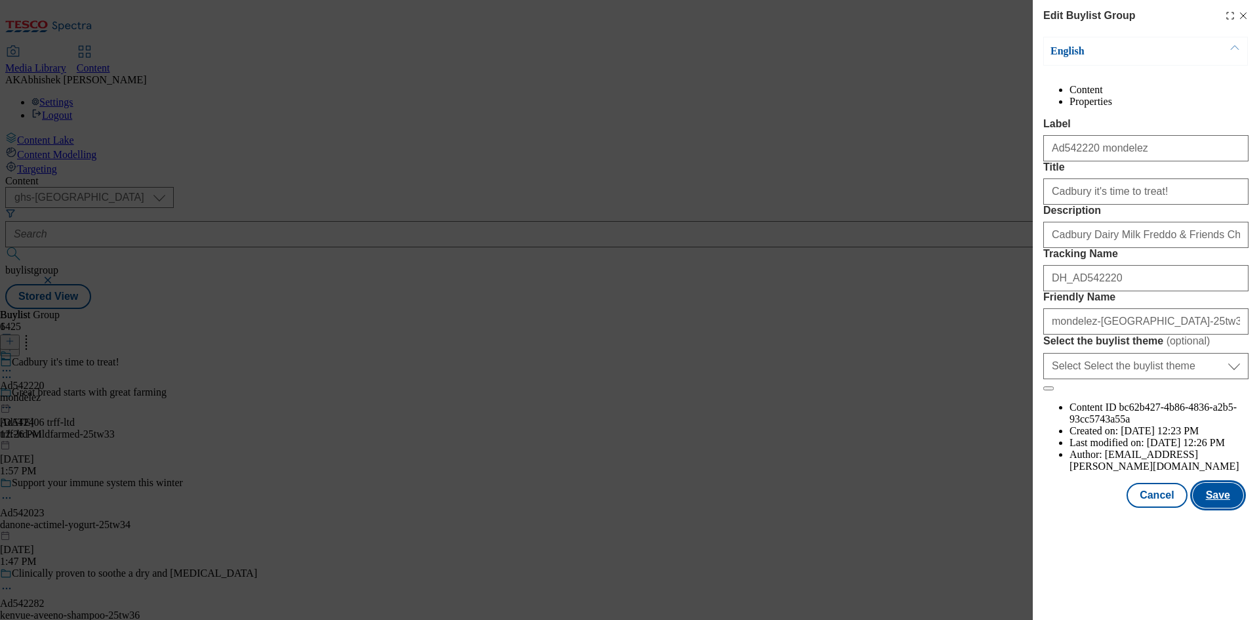
click at [1229, 508] on button "Save" at bounding box center [1218, 495] width 50 height 25
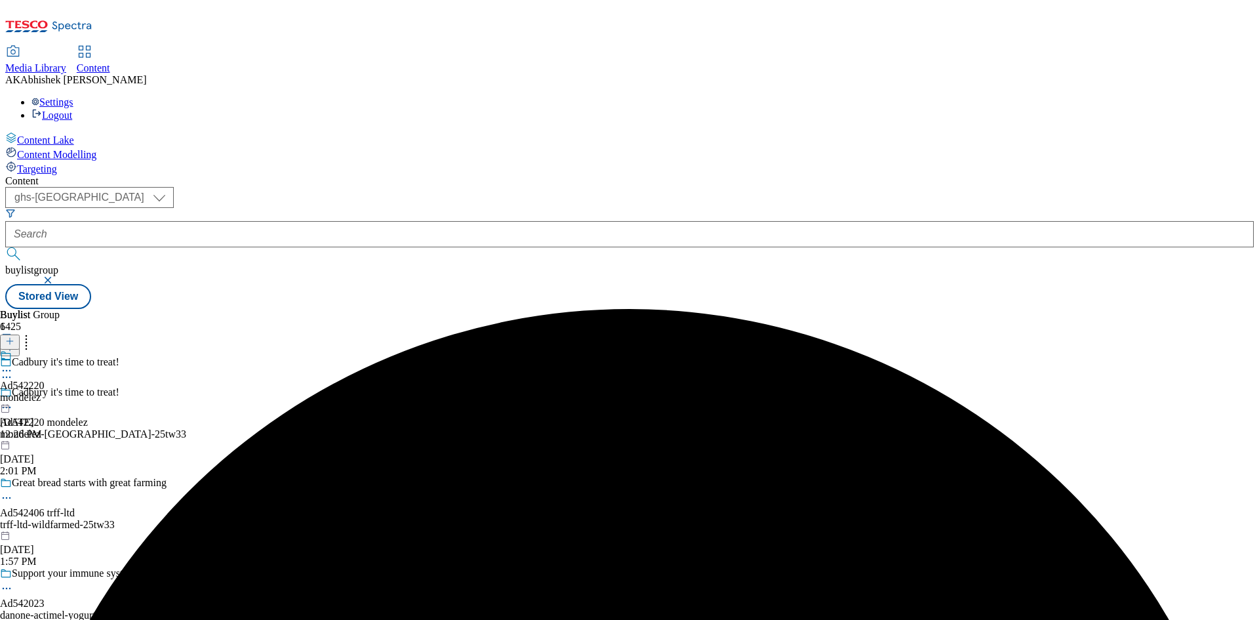
click at [13, 364] on icon at bounding box center [6, 370] width 13 height 13
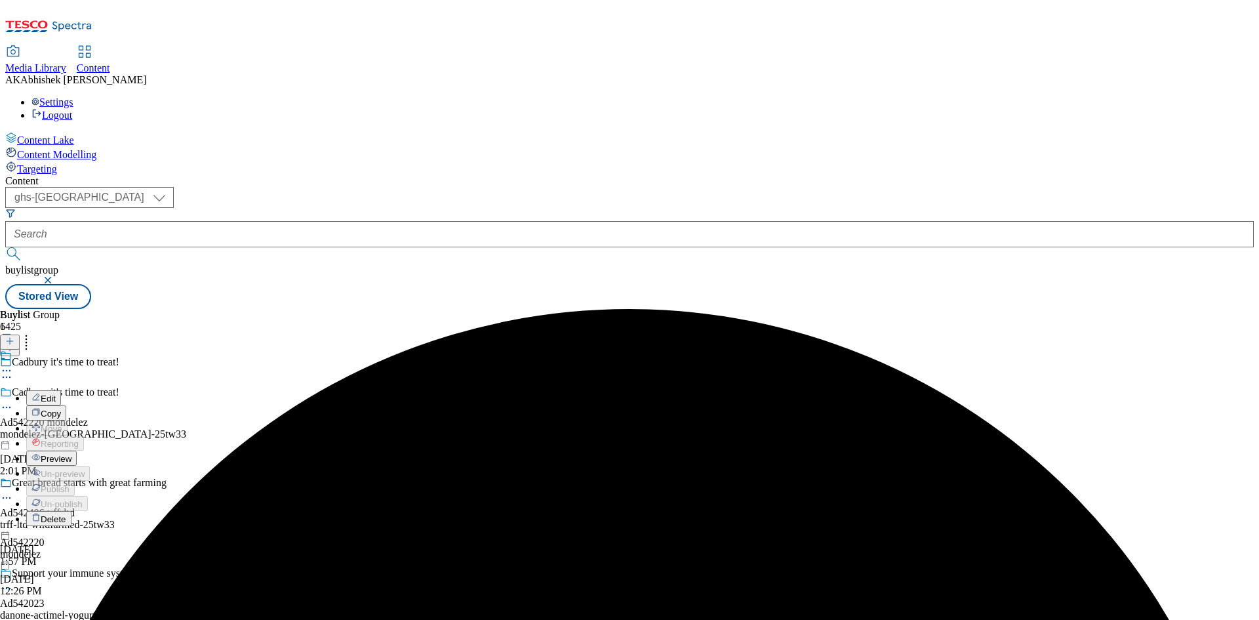
click at [56, 393] on span "Edit" at bounding box center [48, 398] width 15 height 10
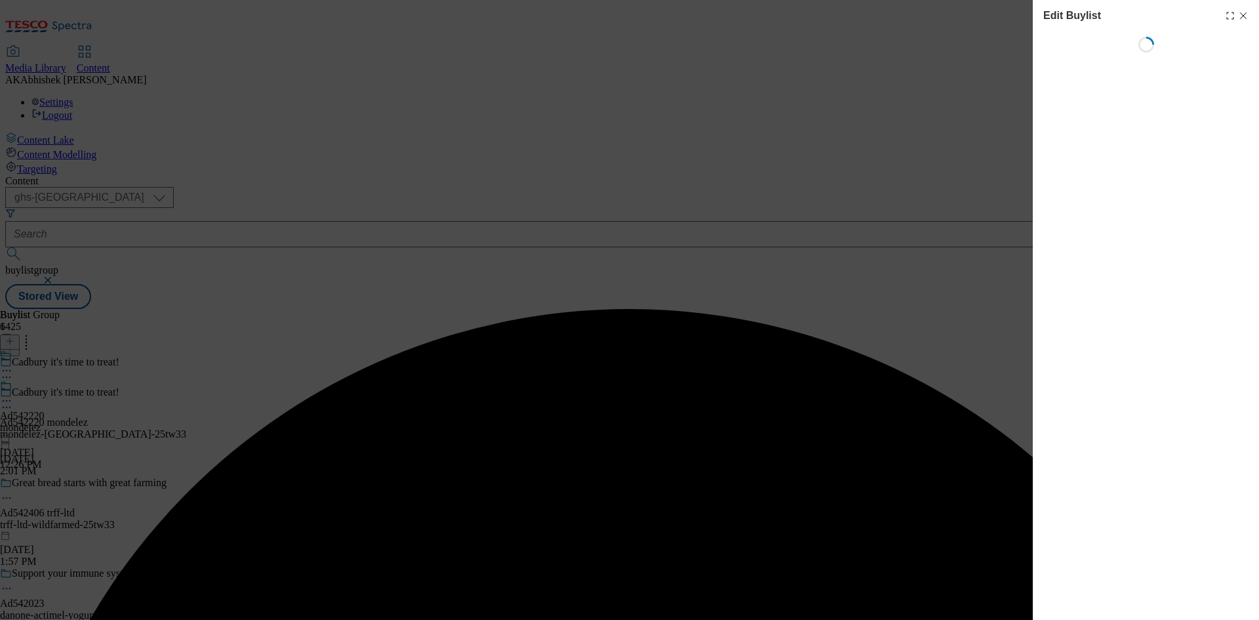
select select "tactical"
select select "supplier funded short term 1-3 weeks"
select select "dunnhumby"
select select "Banner"
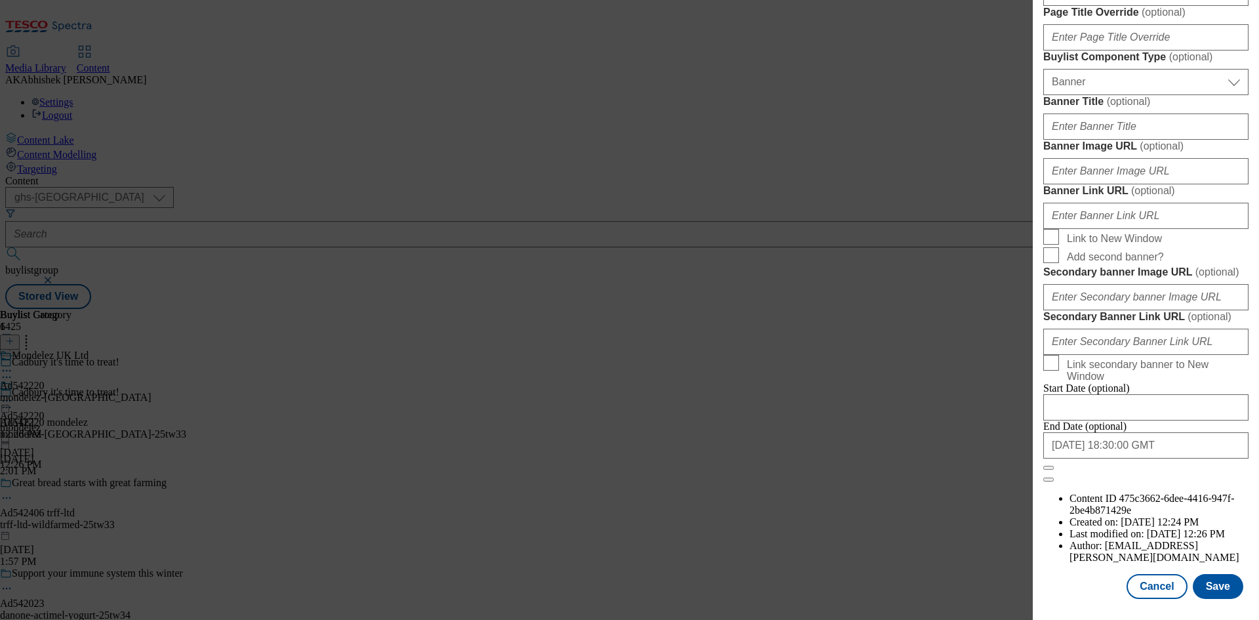
scroll to position [1288, 0]
click at [1166, 458] on input "[DATE] 18:30:00 GMT" at bounding box center [1145, 445] width 205 height 26
select select "2026"
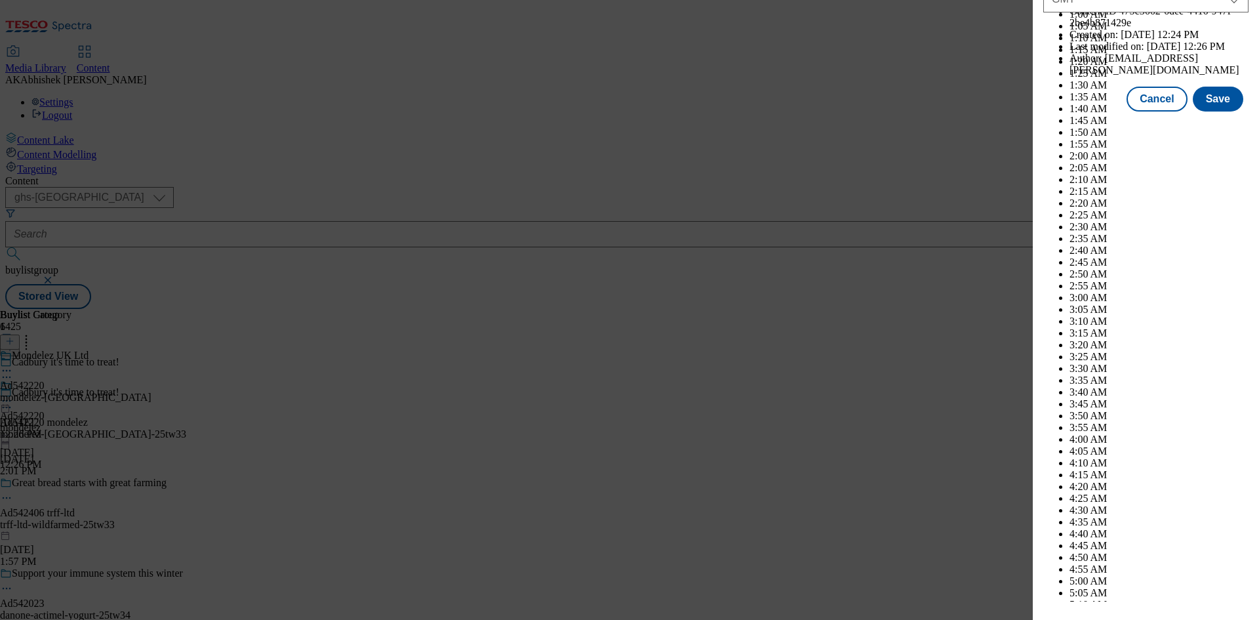
scroll to position [5379, 0]
drag, startPoint x: 1164, startPoint y: 380, endPoint x: 1210, endPoint y: 377, distance: 46.7
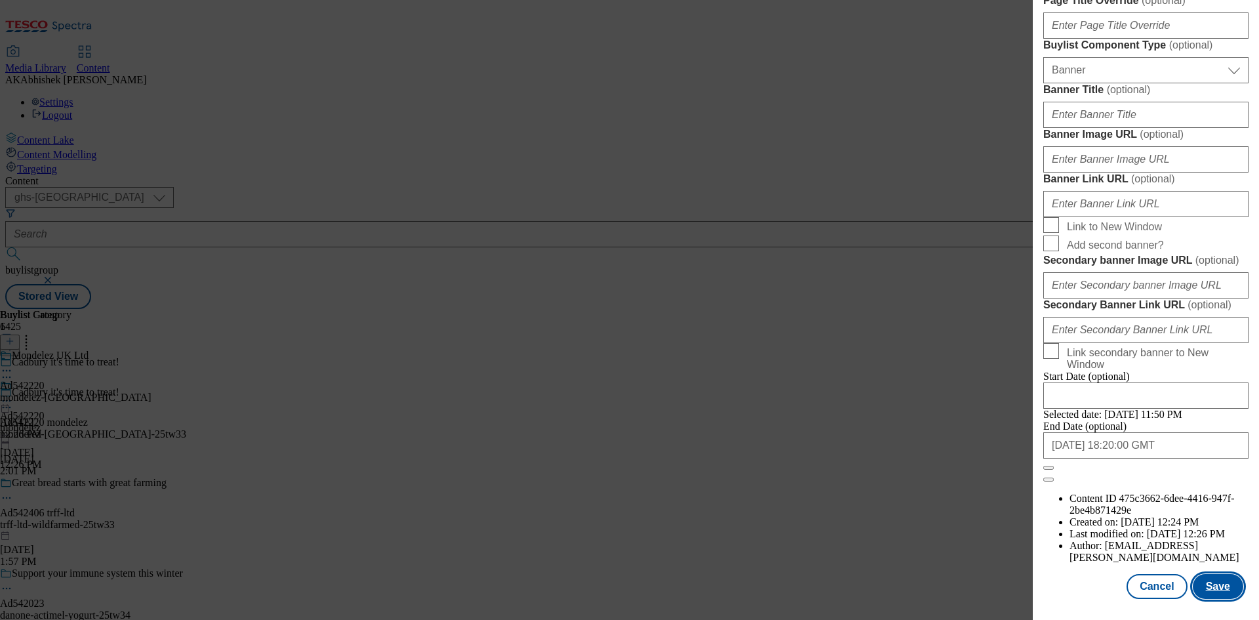
click at [1210, 593] on button "Save" at bounding box center [1218, 586] width 50 height 25
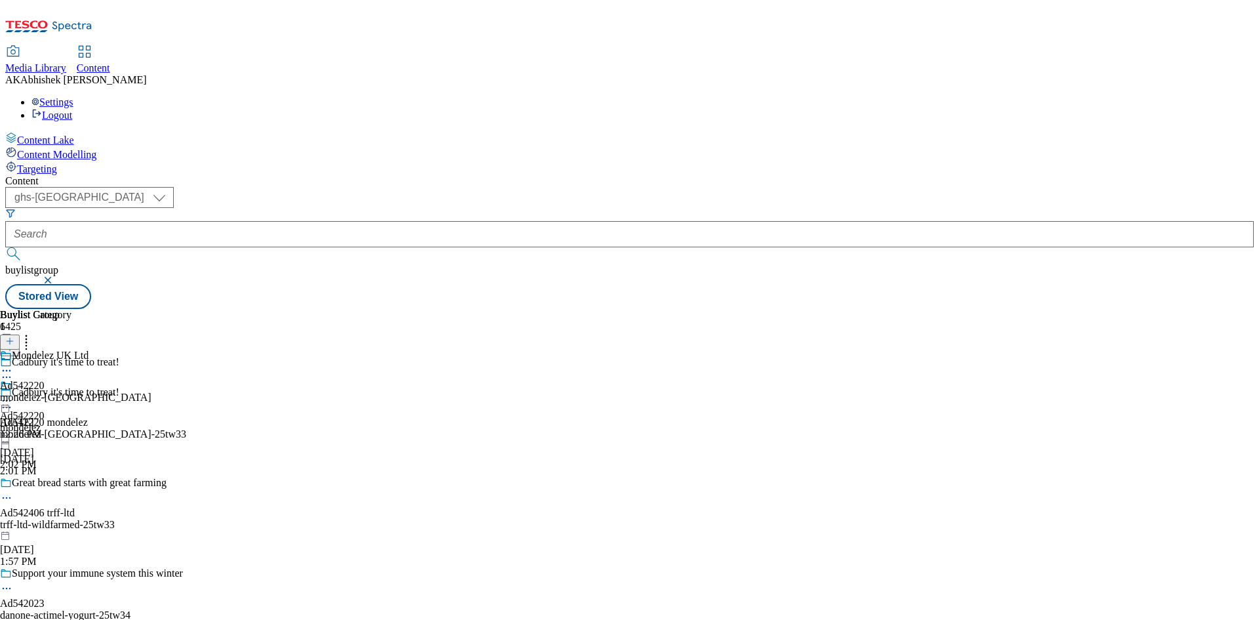
click at [13, 364] on icon at bounding box center [6, 370] width 13 height 13
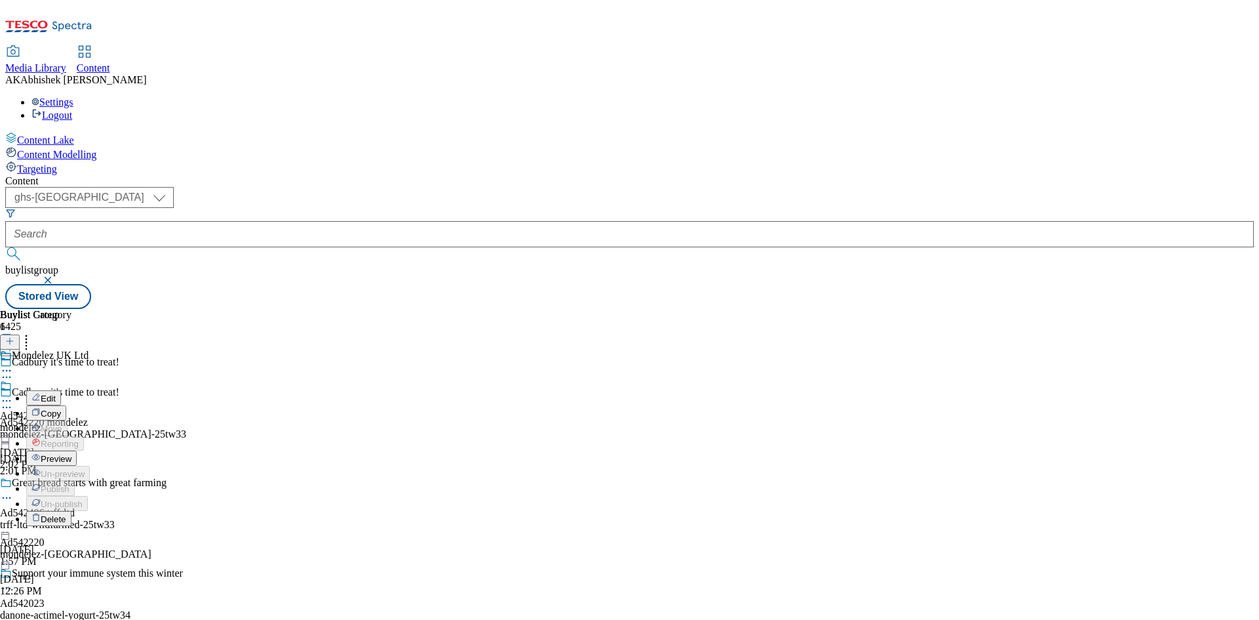
click at [56, 393] on span "Edit" at bounding box center [48, 398] width 15 height 10
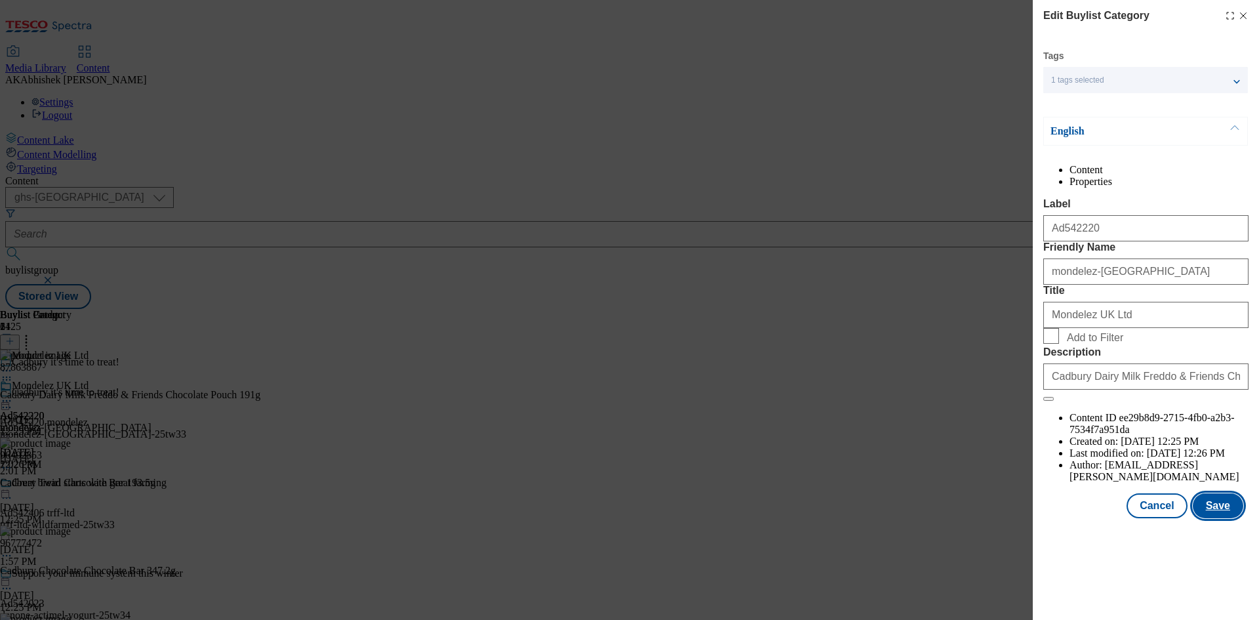
click at [1222, 518] on button "Save" at bounding box center [1218, 505] width 50 height 25
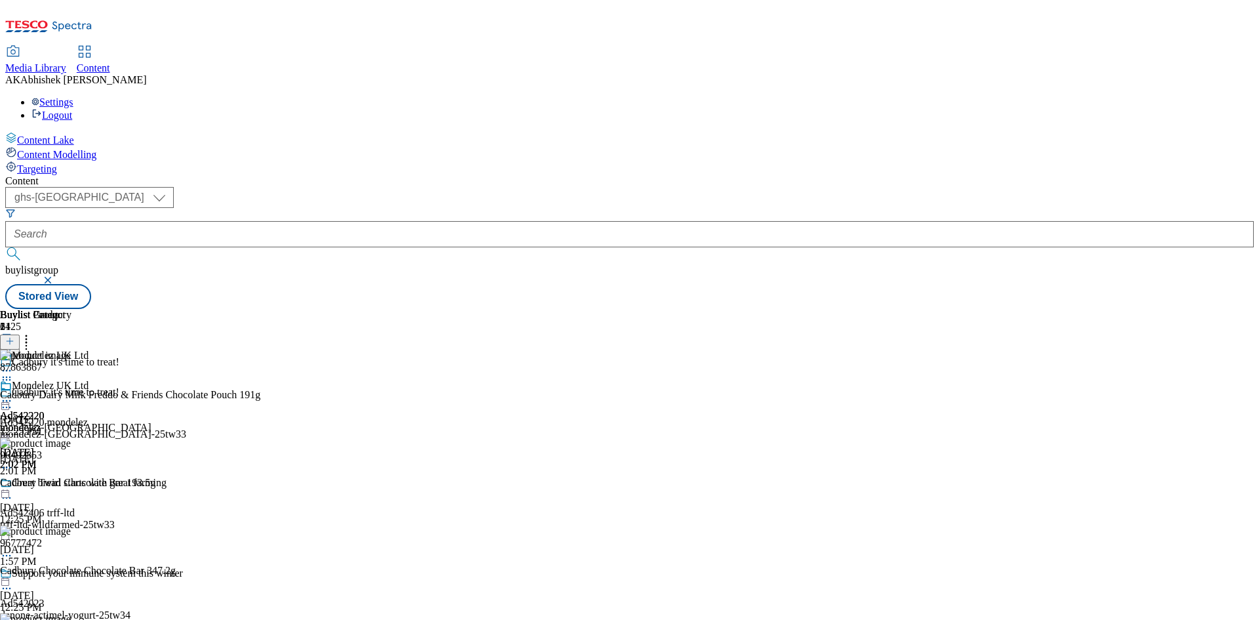
click at [922, 175] on div "Content ( optional ) ghs-roi ghs-[GEOGRAPHIC_DATA] ghs-uk buylistgroup Stored V…" at bounding box center [629, 242] width 1248 height 134
click at [5, 400] on circle at bounding box center [4, 401] width 2 height 2
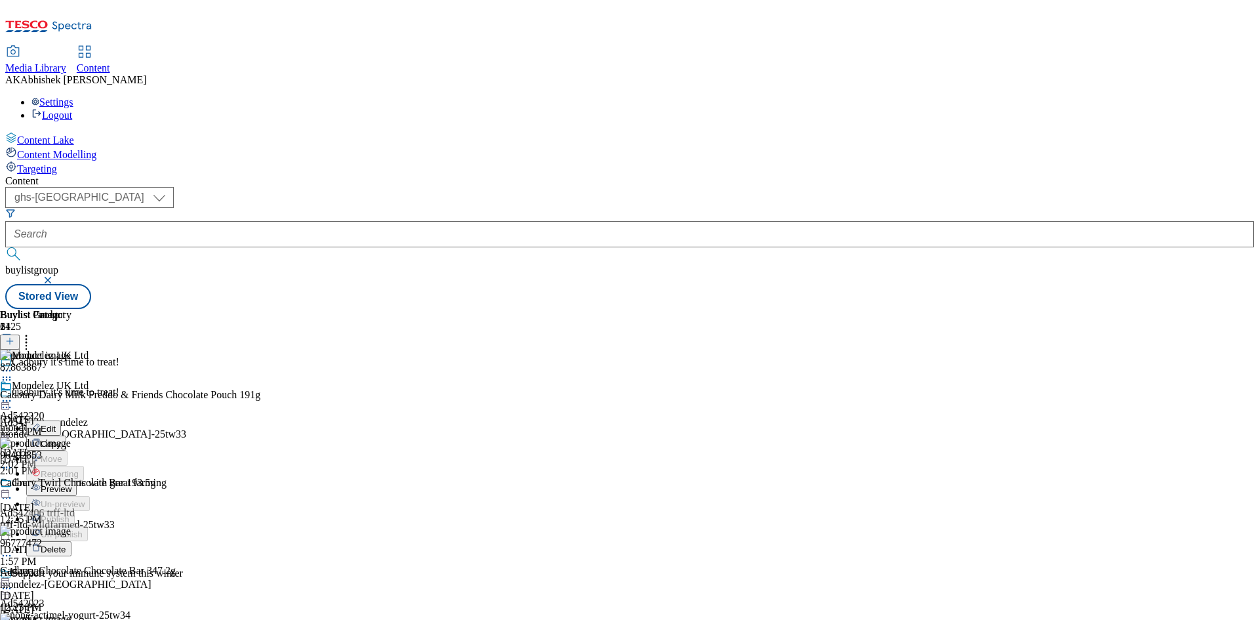
click at [71, 484] on span "Preview" at bounding box center [56, 489] width 31 height 10
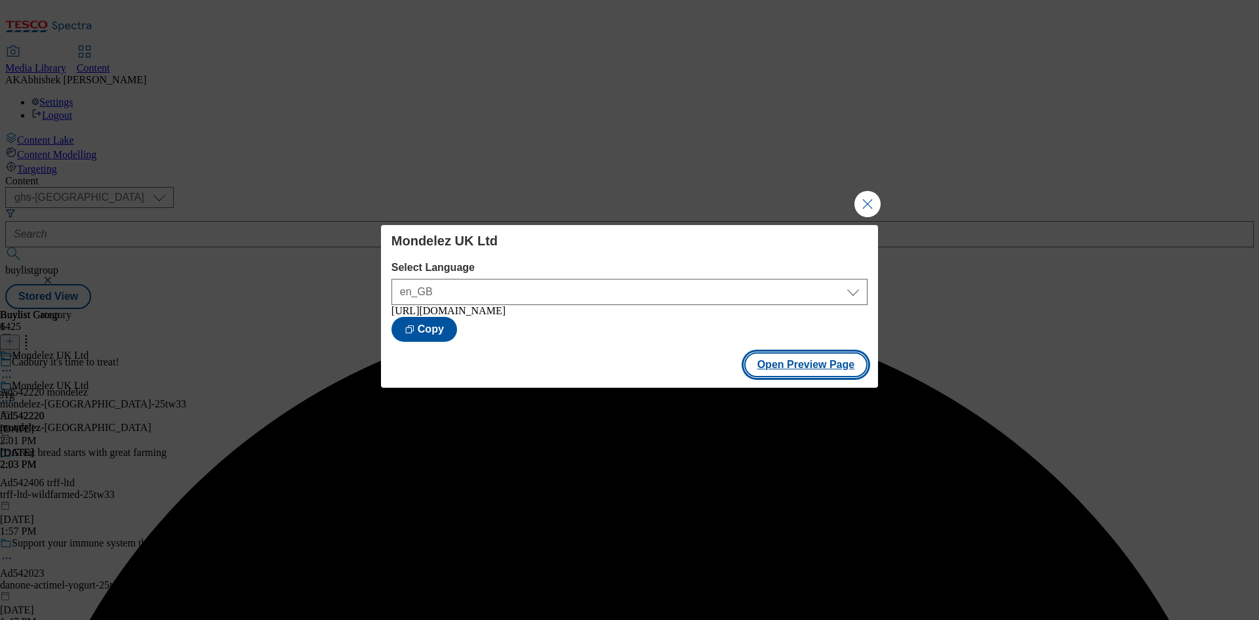
click at [805, 365] on button "Open Preview Page" at bounding box center [806, 364] width 124 height 25
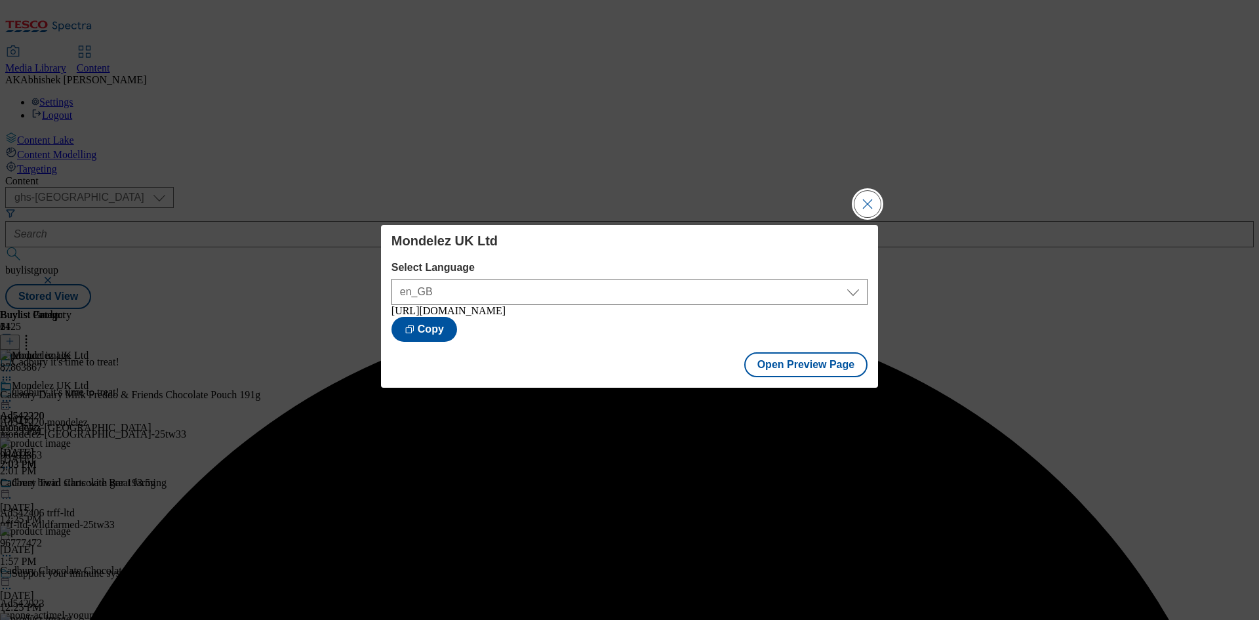
click at [874, 203] on button "Close Modal" at bounding box center [867, 204] width 26 height 26
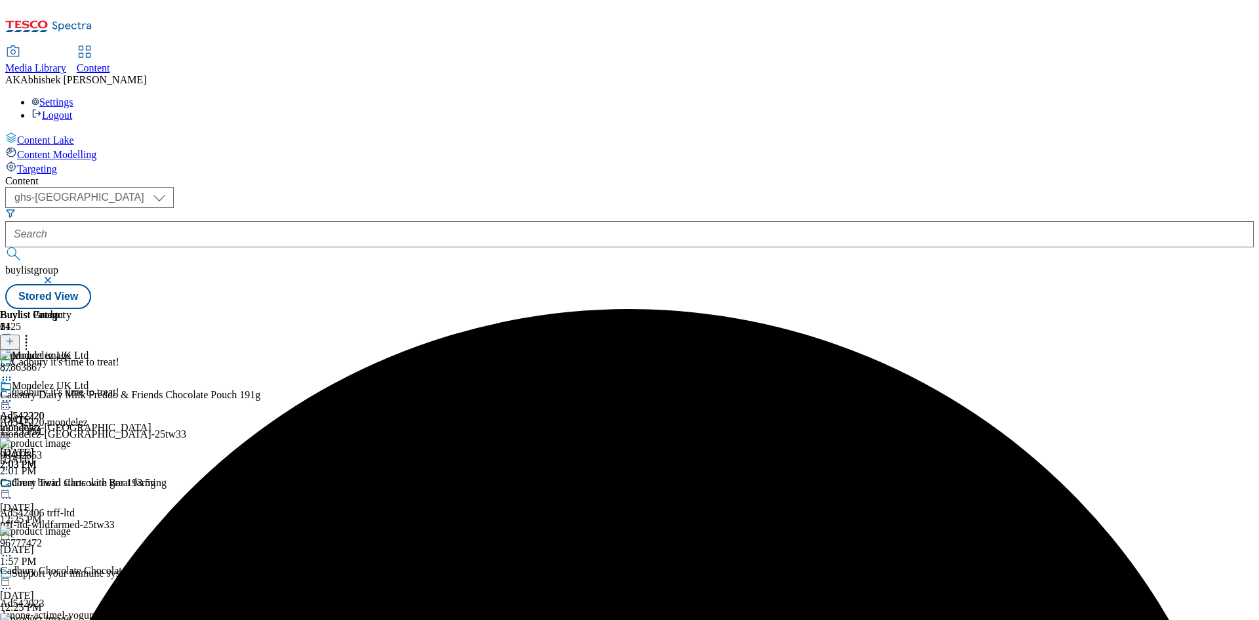
click at [13, 394] on icon at bounding box center [6, 400] width 13 height 13
click at [8, 400] on circle at bounding box center [7, 401] width 2 height 2
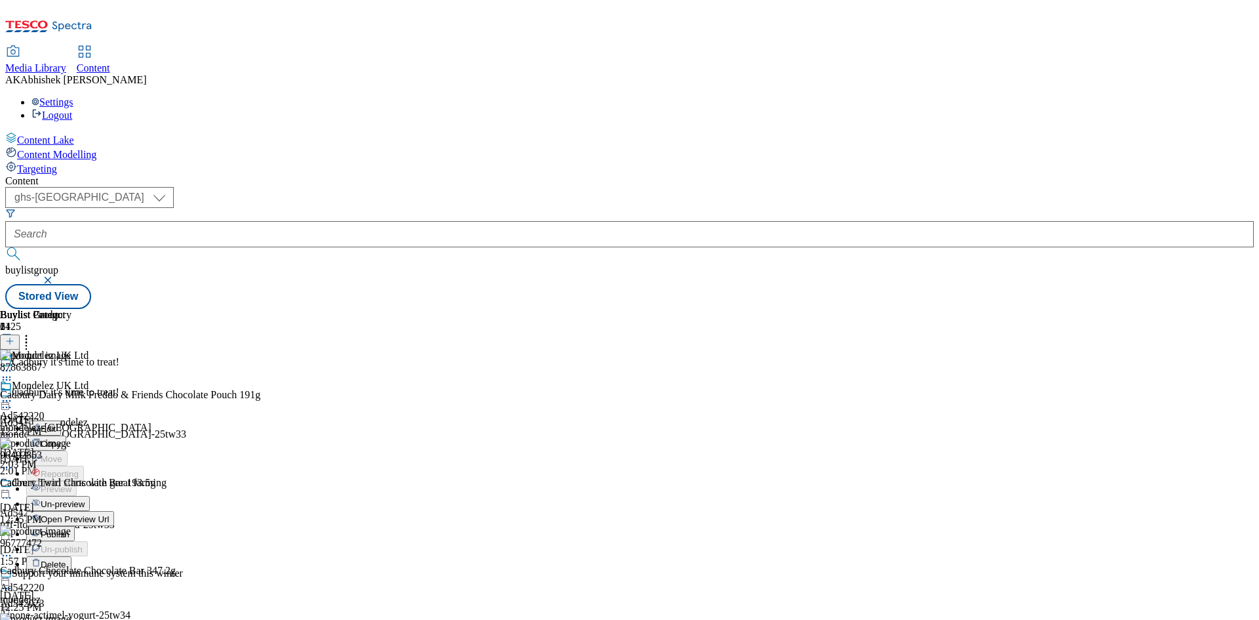
click at [70, 529] on span "Publish" at bounding box center [55, 534] width 29 height 10
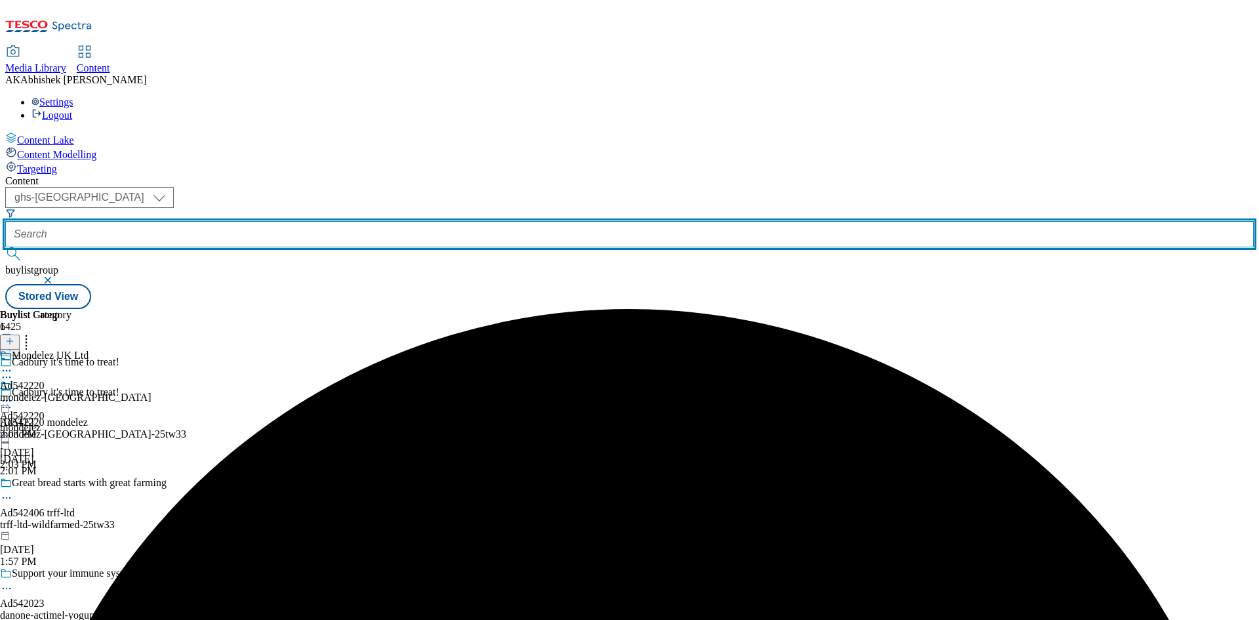
click at [305, 221] on input "text" at bounding box center [629, 234] width 1248 height 26
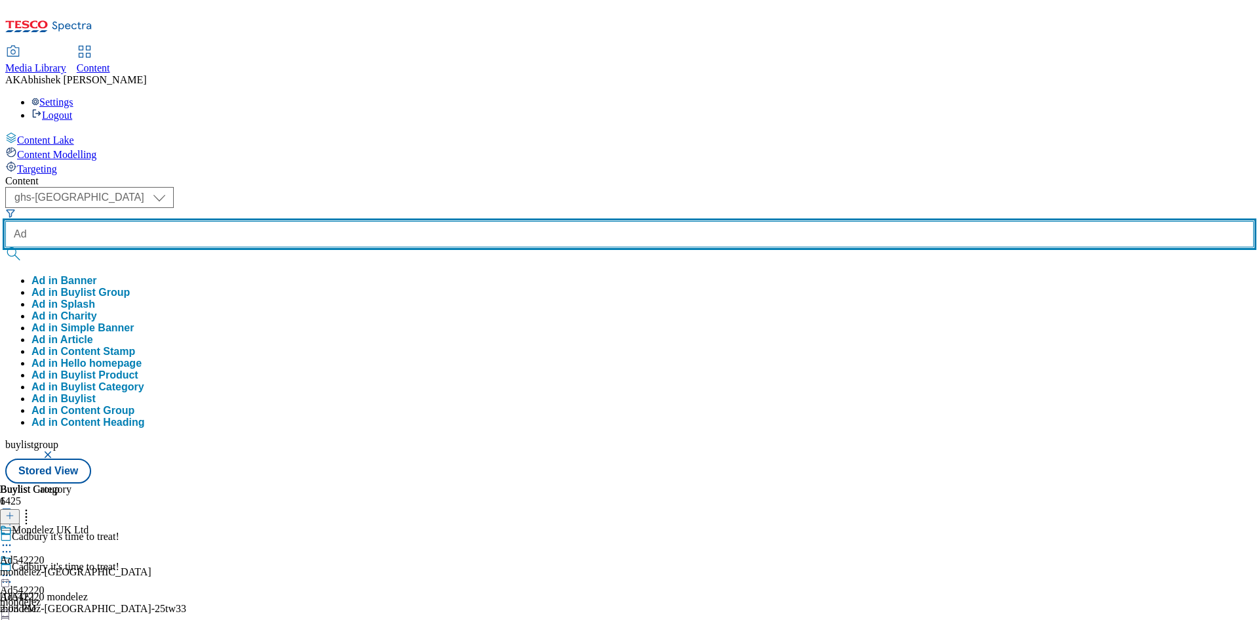
paste input "542282"
type input "Ad542282"
click at [5, 247] on button "submit" at bounding box center [14, 253] width 18 height 13
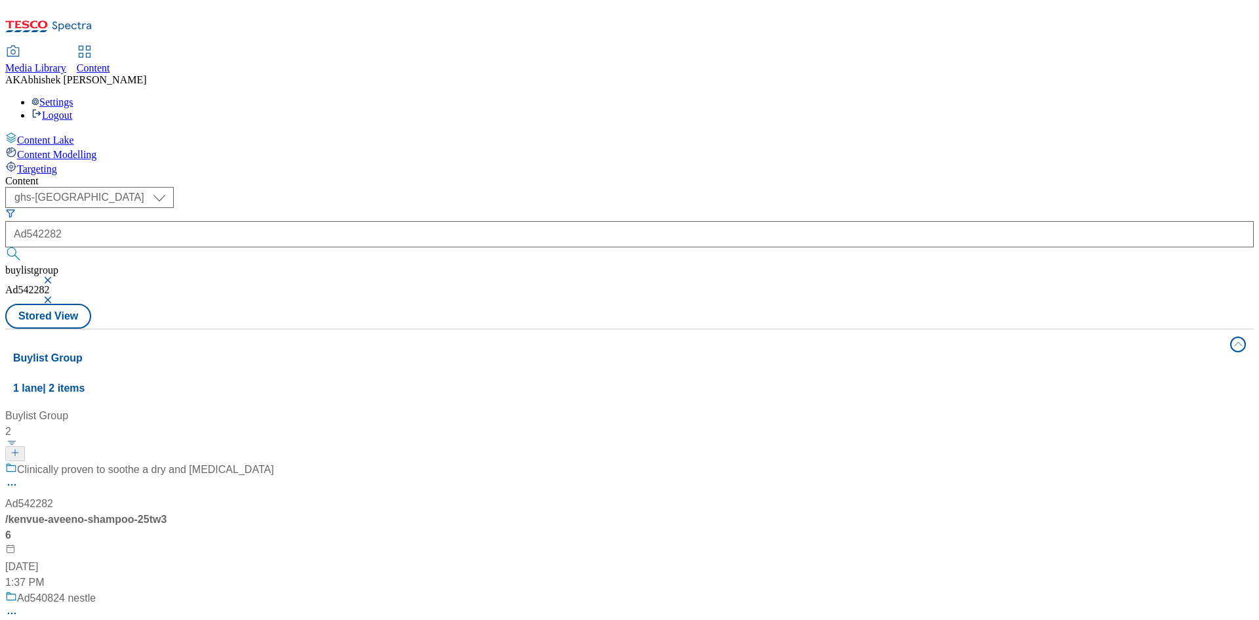
click at [274, 462] on div "Clinically proven to soothe a dry and [MEDICAL_DATA] Ad542282 / kenvue-aveeno-s…" at bounding box center [139, 526] width 269 height 129
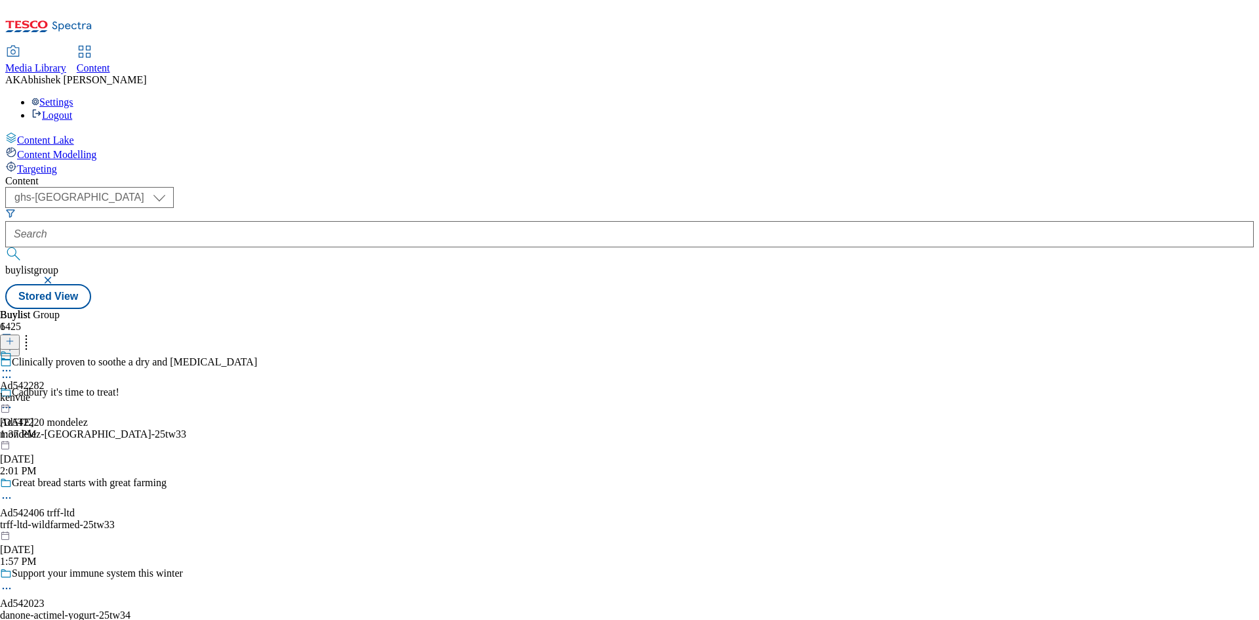
click at [5, 376] on circle at bounding box center [4, 377] width 2 height 2
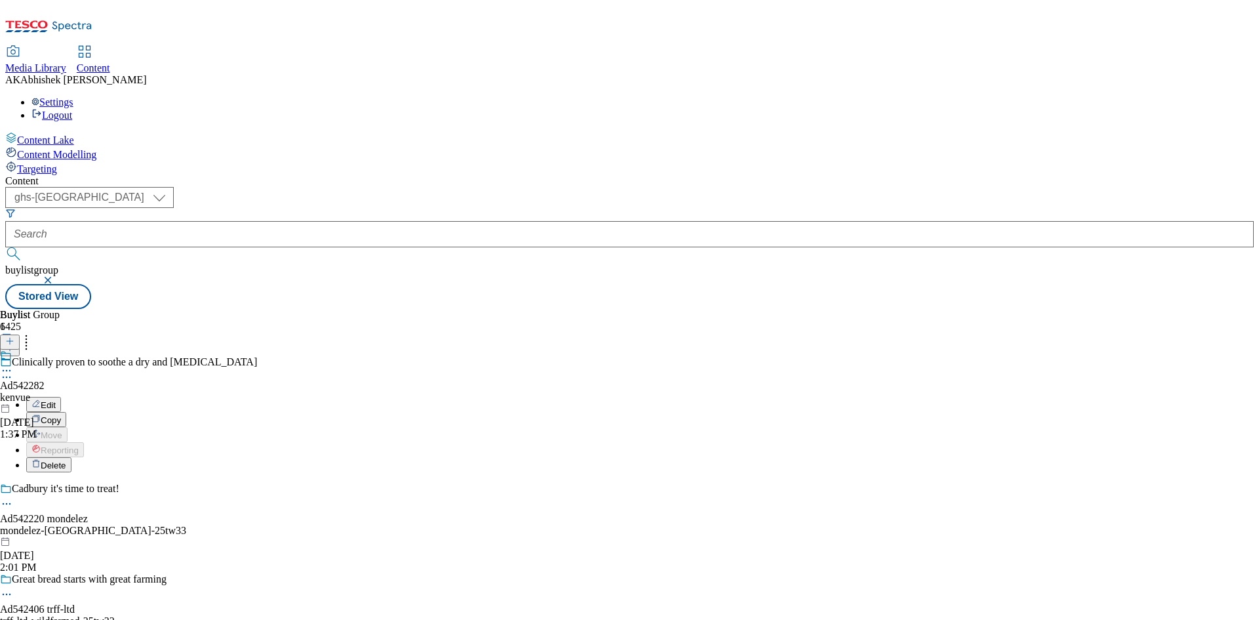
click at [56, 400] on span "Edit" at bounding box center [48, 405] width 15 height 10
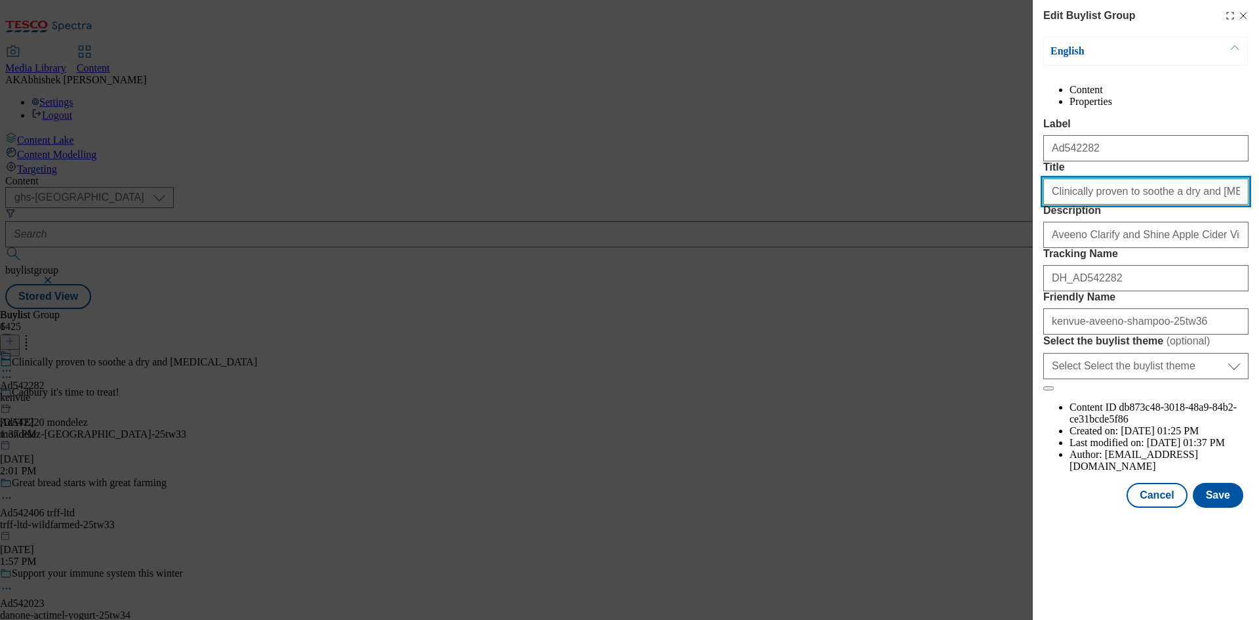
click at [1104, 205] on input "Clinically proven to soothe a dry and [MEDICAL_DATA]" at bounding box center [1145, 191] width 205 height 26
click at [1214, 508] on button "Save" at bounding box center [1218, 495] width 50 height 25
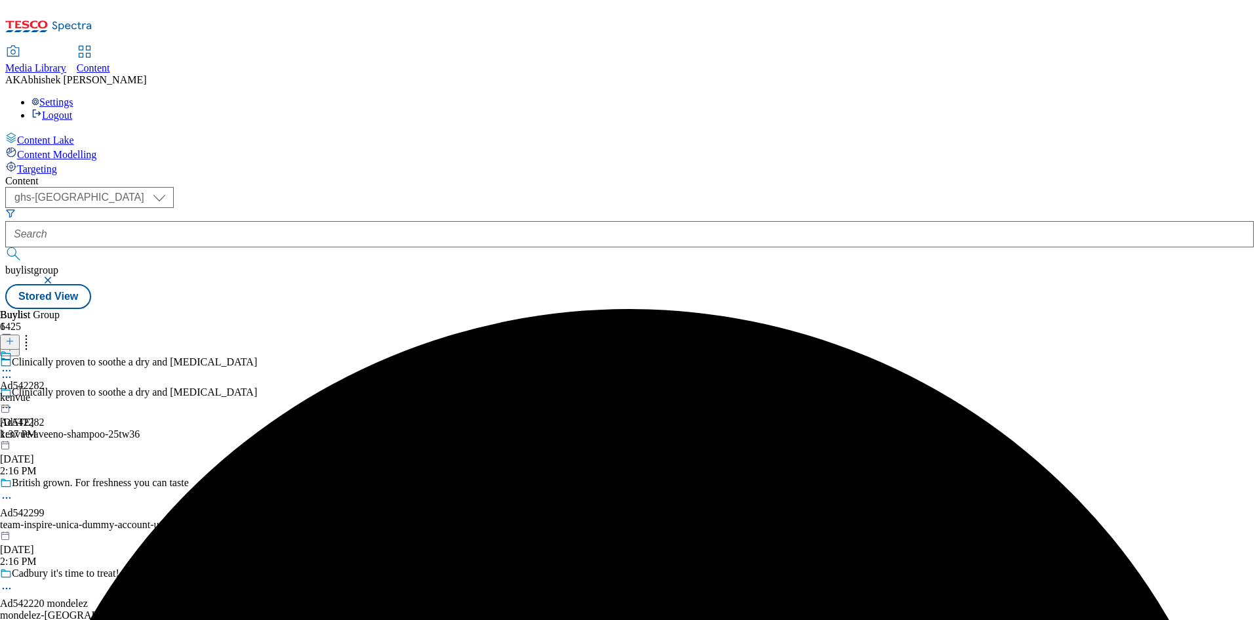
click at [45, 364] on div at bounding box center [22, 372] width 45 height 16
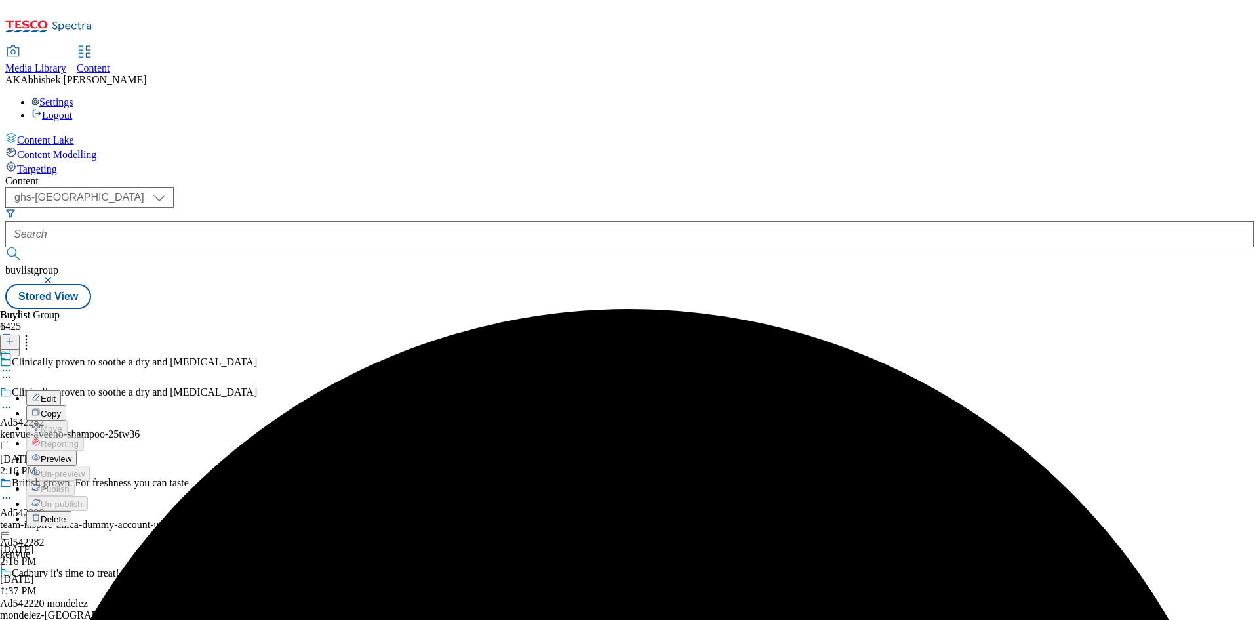
click at [56, 393] on span "Edit" at bounding box center [48, 398] width 15 height 10
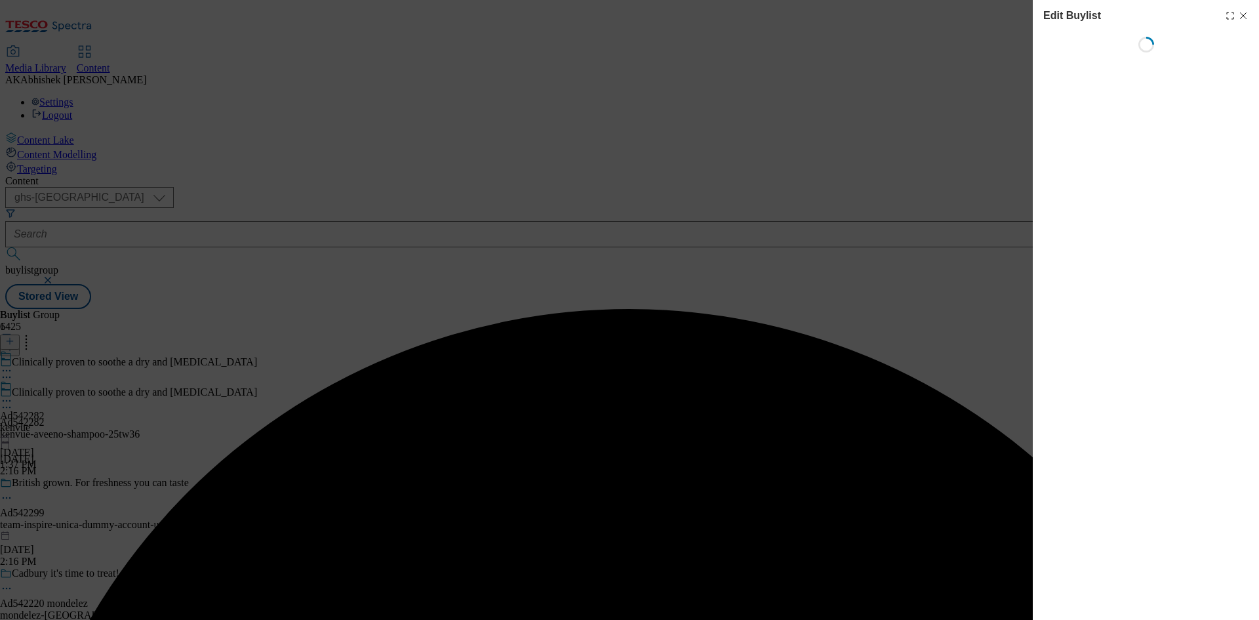
select select "tactical"
select select "supplier funded short term 1-3 weeks"
select select "dunnhumby"
select select "Banner"
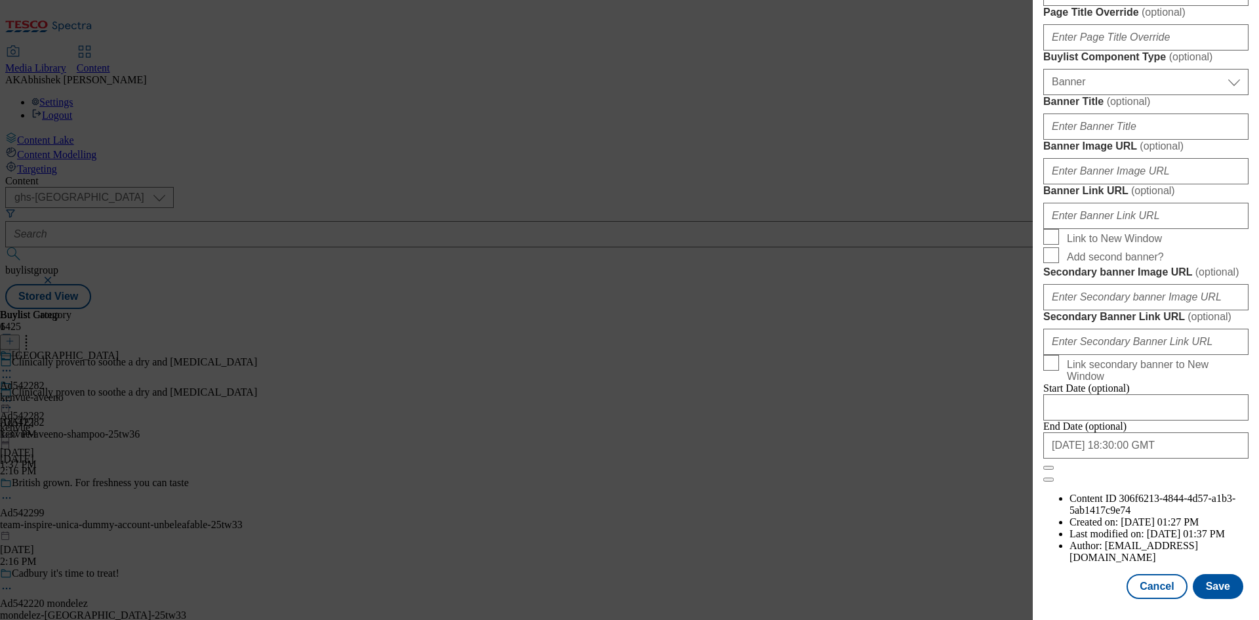
scroll to position [1288, 0]
click at [1206, 584] on button "Save" at bounding box center [1218, 586] width 50 height 25
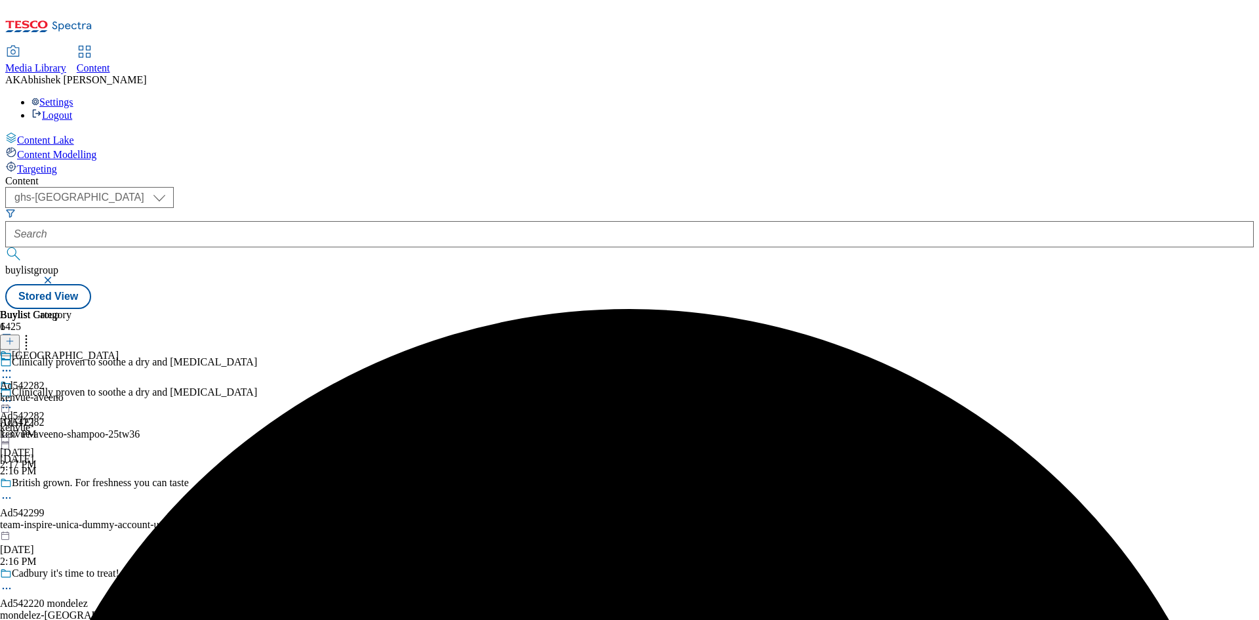
click at [13, 364] on icon at bounding box center [6, 370] width 13 height 13
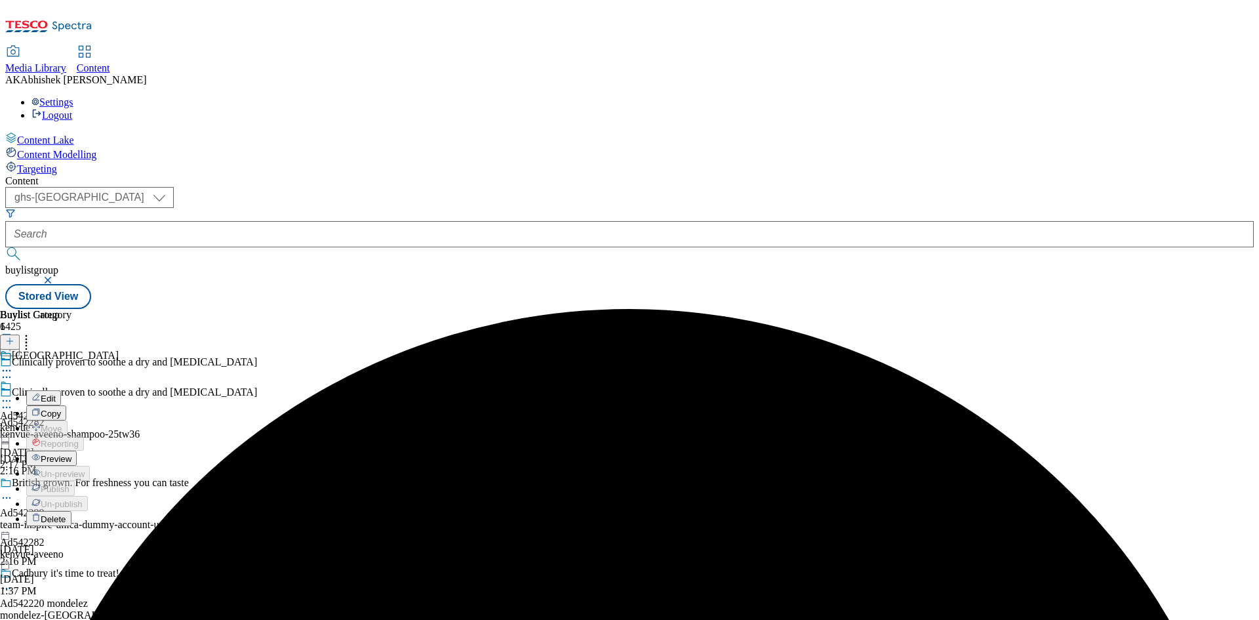
click at [61, 390] on button "Edit" at bounding box center [43, 397] width 35 height 15
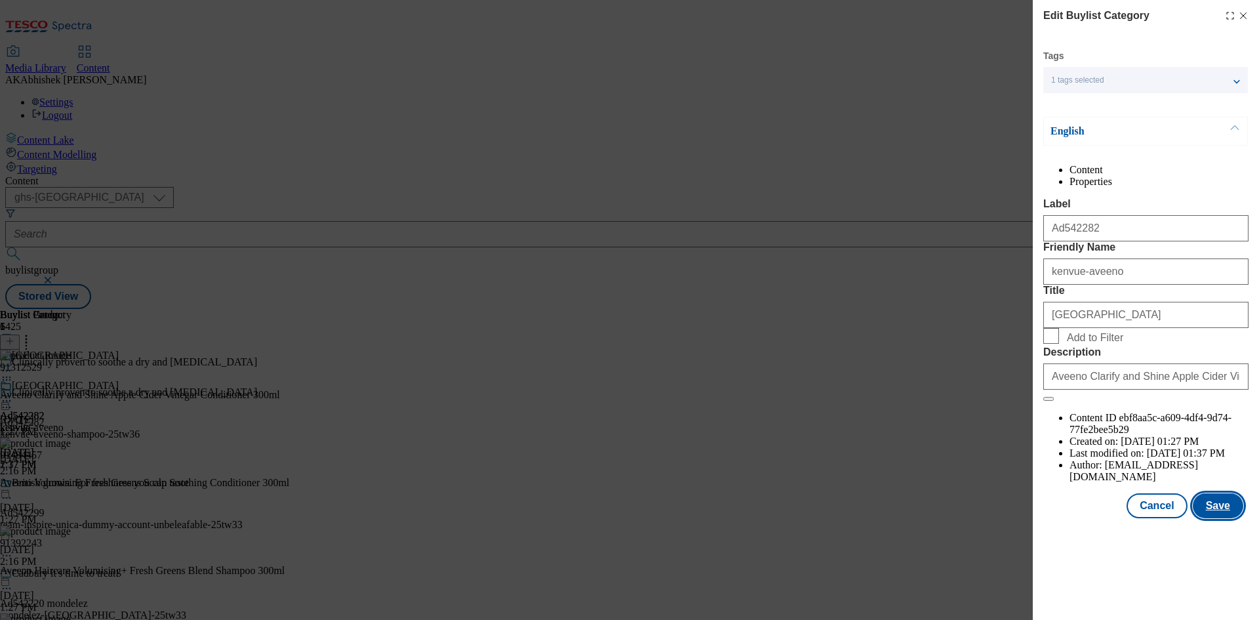
click at [1231, 518] on button "Save" at bounding box center [1218, 505] width 50 height 25
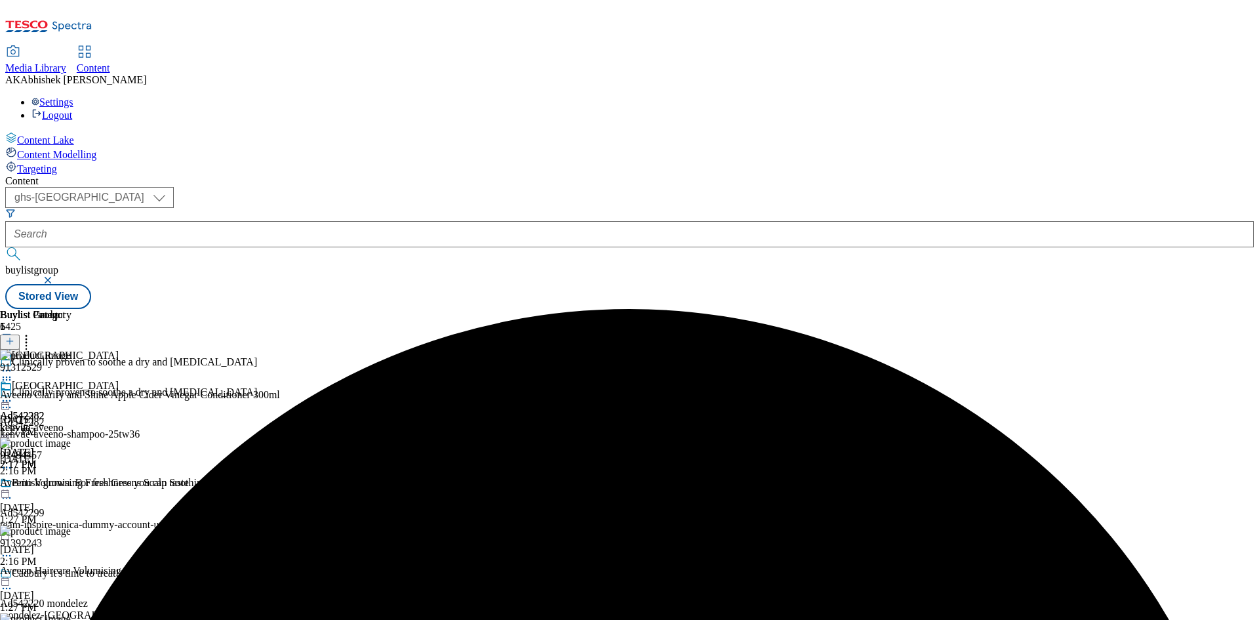
click at [13, 394] on icon at bounding box center [6, 400] width 13 height 13
click at [71, 484] on span "Preview" at bounding box center [56, 489] width 31 height 10
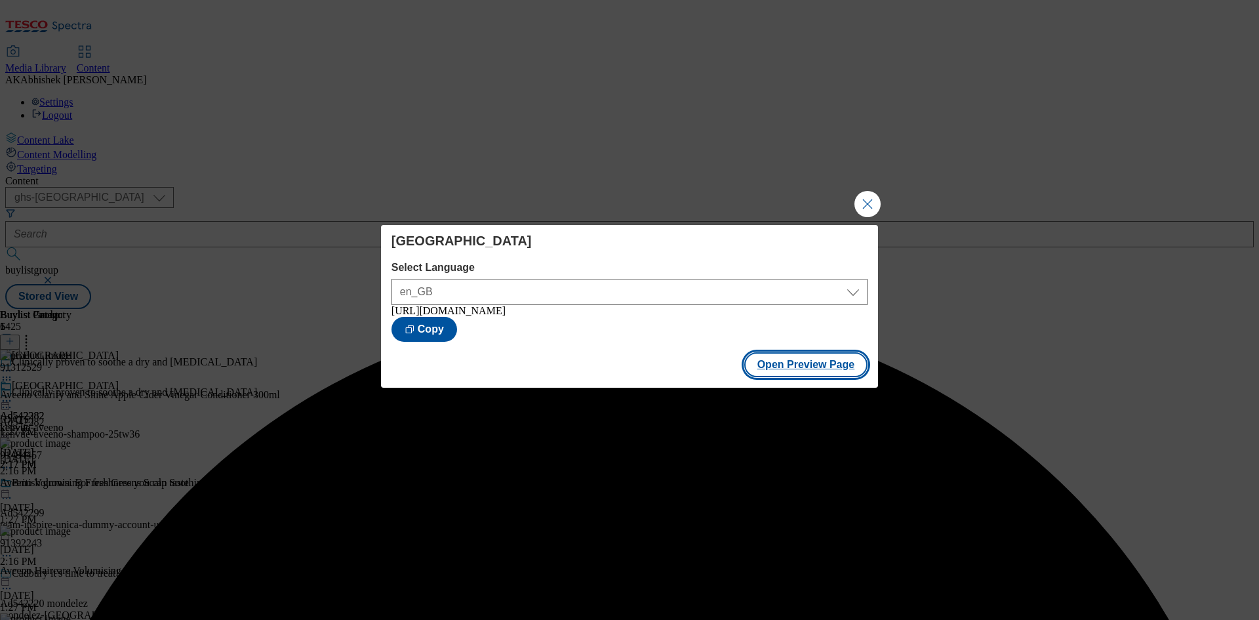
click at [828, 375] on button "Open Preview Page" at bounding box center [806, 364] width 124 height 25
click at [874, 205] on button "Close Modal" at bounding box center [867, 204] width 26 height 26
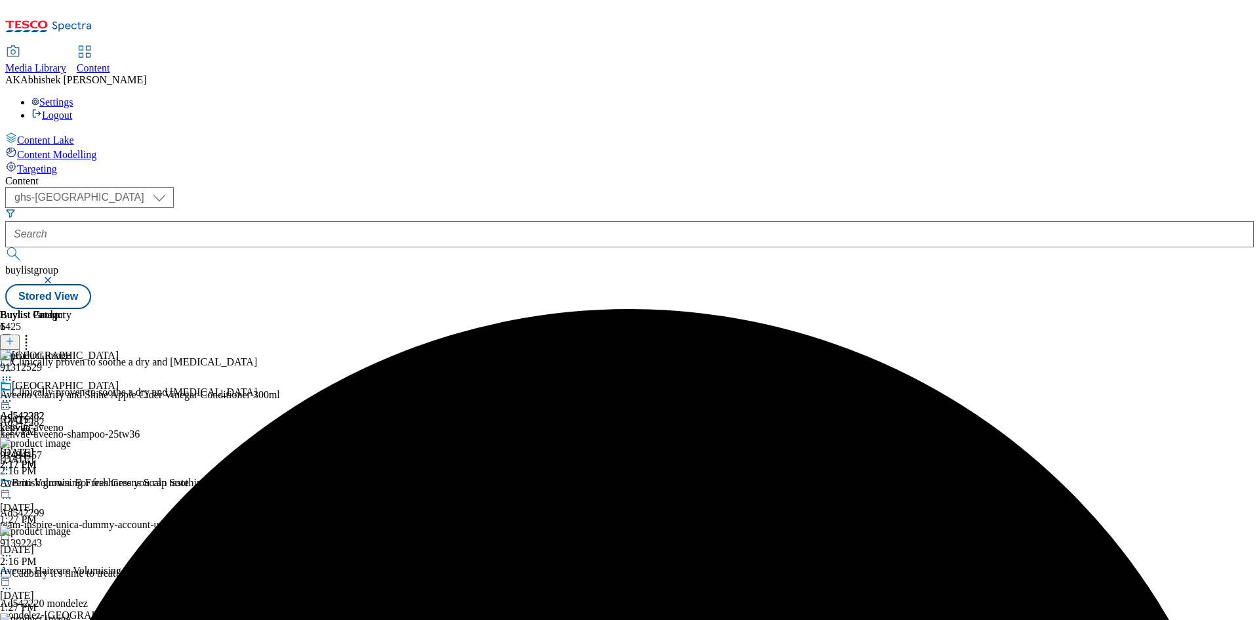
click at [13, 394] on icon at bounding box center [6, 400] width 13 height 13
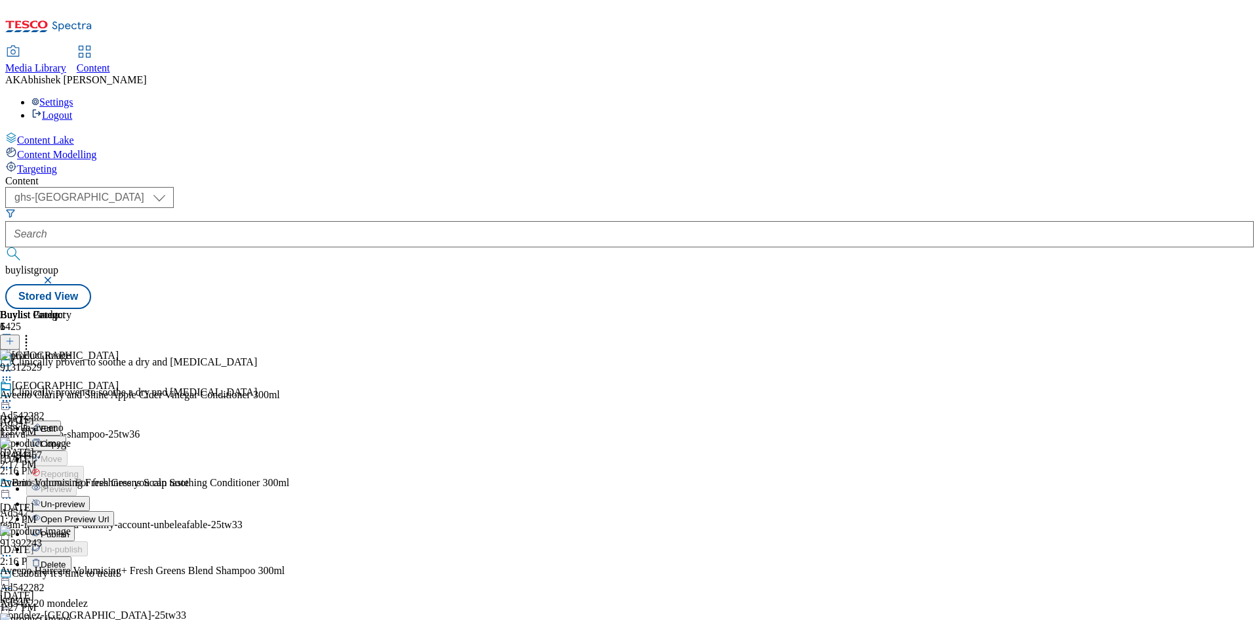
click at [70, 529] on span "Publish" at bounding box center [55, 534] width 29 height 10
